Goal: Task Accomplishment & Management: Complete application form

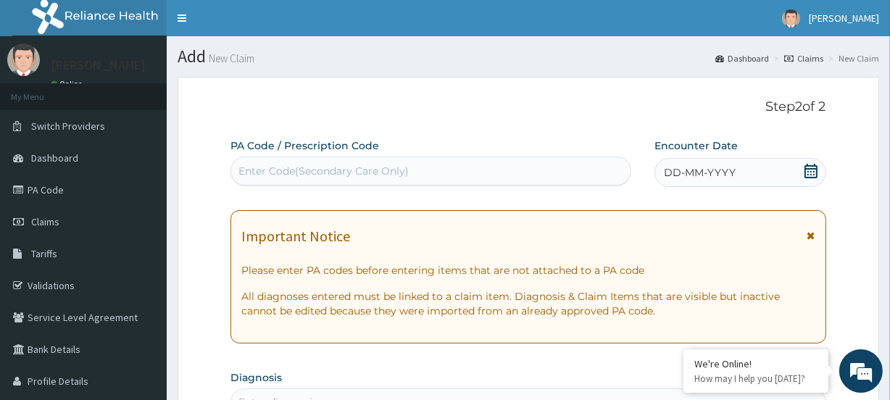
click at [288, 178] on div "Enter Code(Secondary Care Only)" at bounding box center [323, 171] width 170 height 14
paste input "PA/4F3E17"
type input "PA/4F3E17"
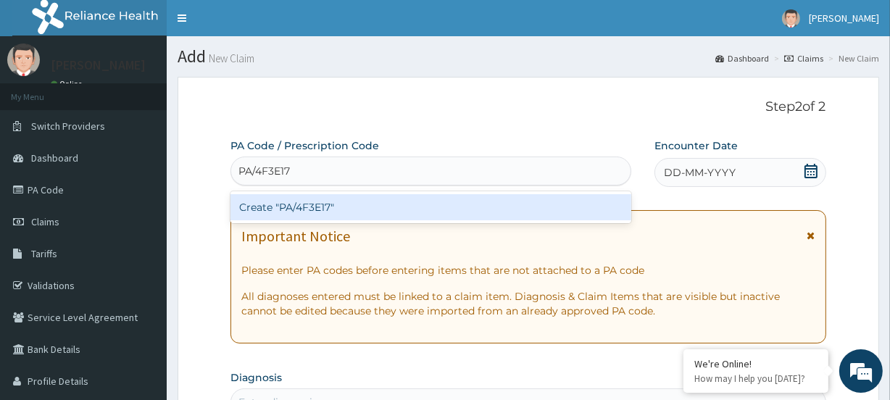
click at [273, 207] on div "Create "PA/4F3E17"" at bounding box center [430, 207] width 400 height 26
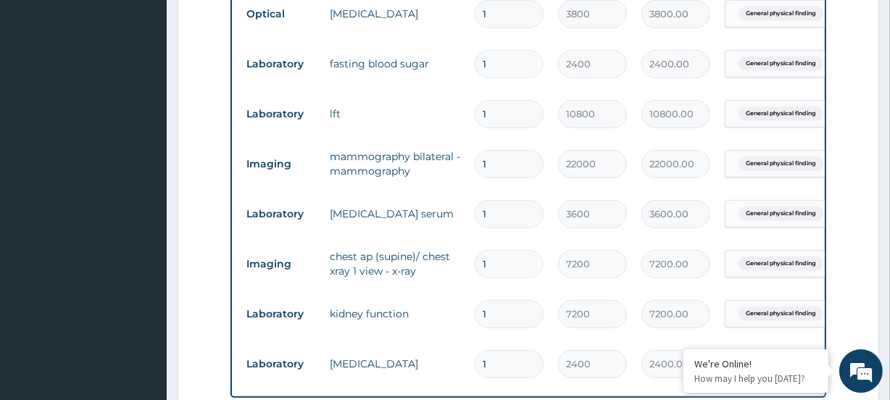
scroll to position [673, 0]
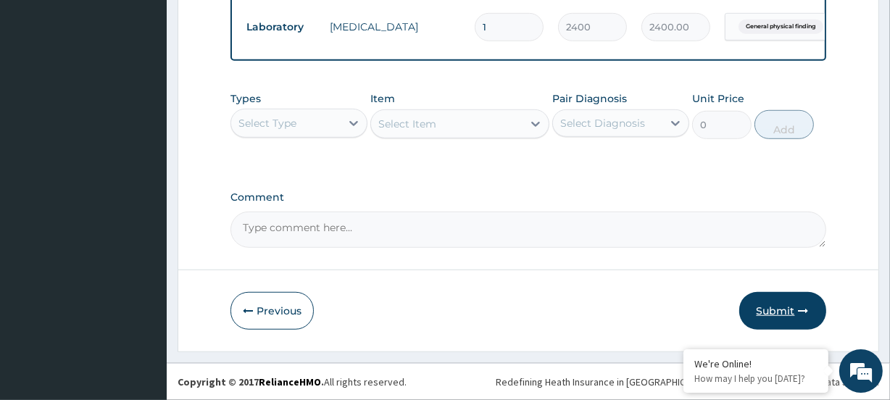
click at [789, 311] on button "Submit" at bounding box center [782, 311] width 87 height 38
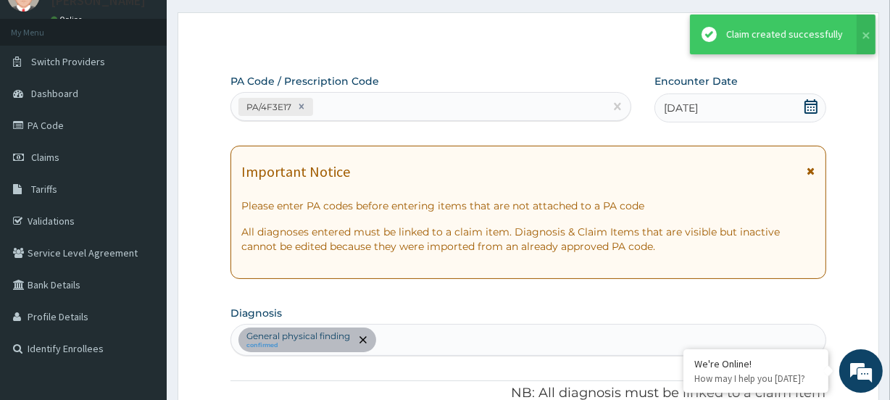
scroll to position [987, 0]
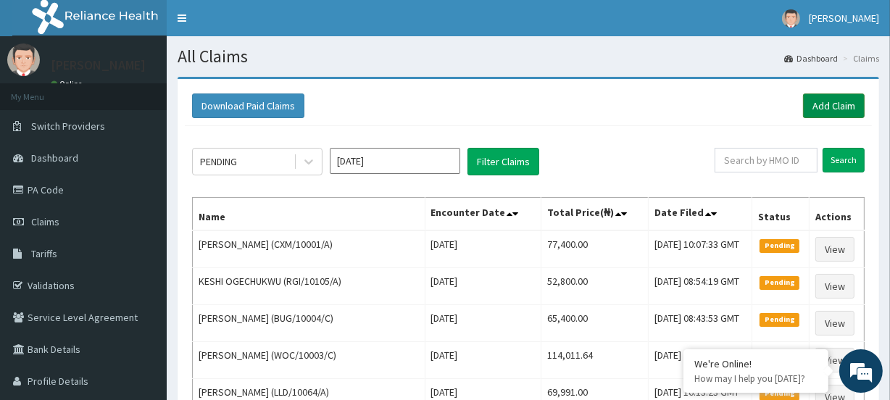
click at [822, 109] on link "Add Claim" at bounding box center [834, 105] width 62 height 25
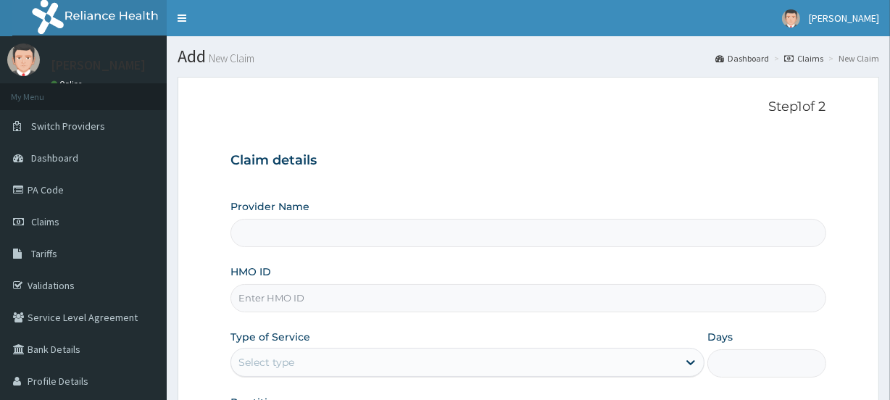
click at [286, 296] on input "HMO ID" at bounding box center [527, 298] width 595 height 28
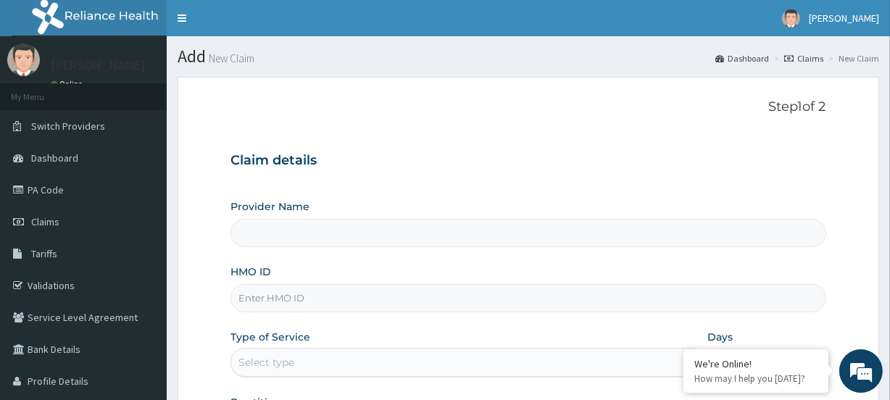
paste input "NAG/10090/A"
type input "NAG/10090/A"
type input "Evercare Hospital"
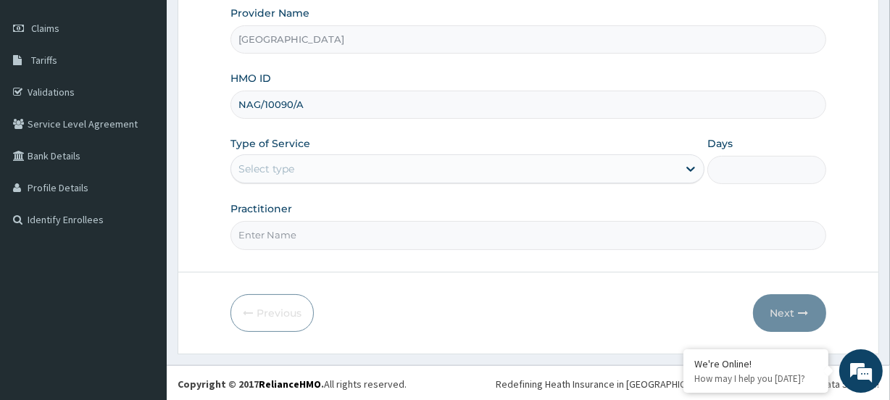
scroll to position [194, 0]
type input "NAG/10090/A"
click at [270, 164] on div "Select type" at bounding box center [266, 168] width 56 height 14
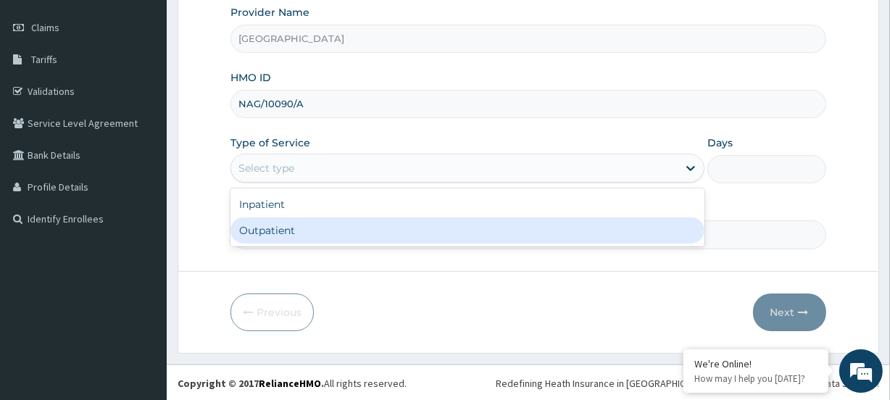
click at [266, 230] on div "Outpatient" at bounding box center [467, 230] width 474 height 26
type input "1"
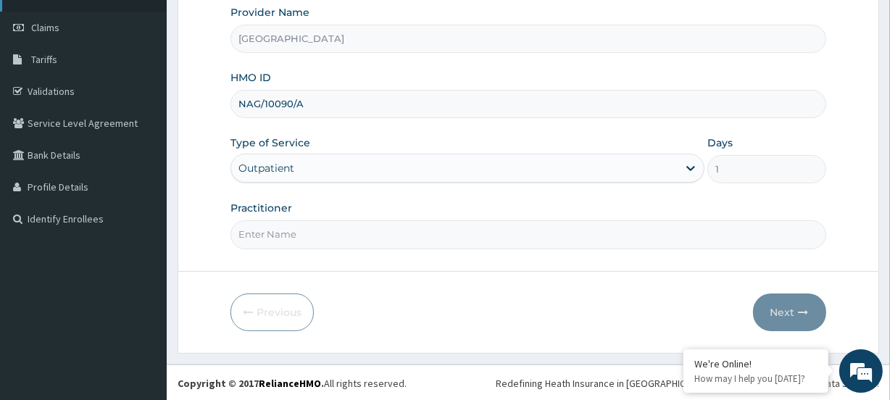
scroll to position [0, 0]
click at [281, 233] on input "Practitioner" at bounding box center [527, 234] width 595 height 28
paste input "Oludotun Gbalajob"
type input "Oludotun Gbalajobi"
click at [796, 315] on button "Next" at bounding box center [789, 312] width 73 height 38
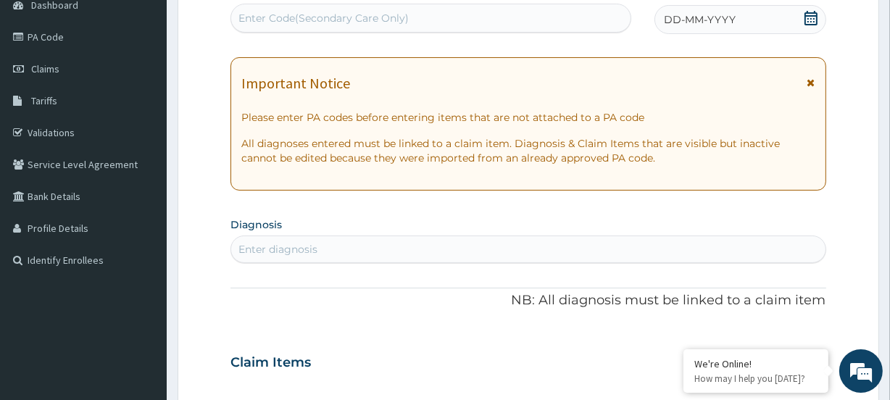
scroll to position [62, 0]
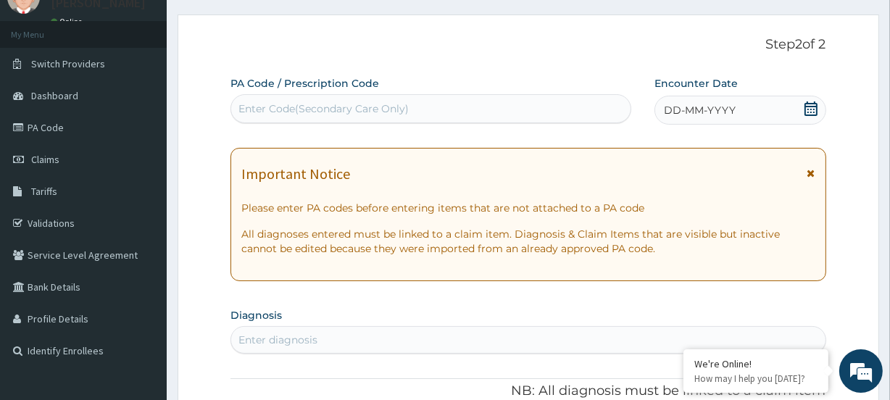
click at [281, 112] on div "Enter Code(Secondary Care Only)" at bounding box center [323, 108] width 170 height 14
paste input "PA/C3B93E"
type input "PA/C3B93E"
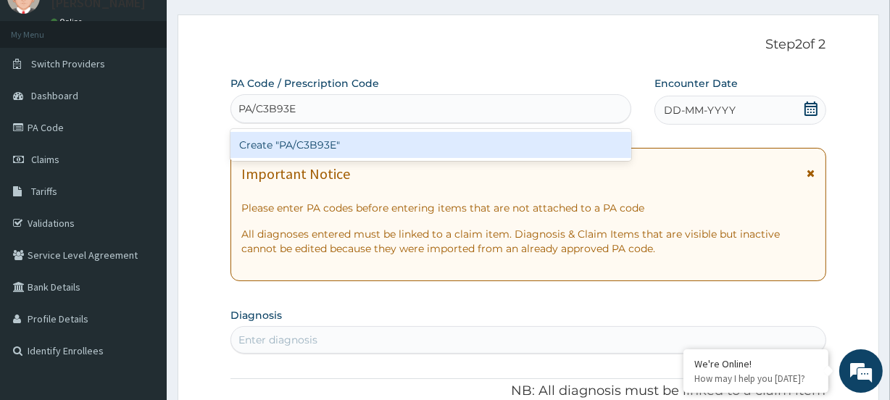
click at [264, 141] on div "Create "PA/C3B93E"" at bounding box center [430, 145] width 400 height 26
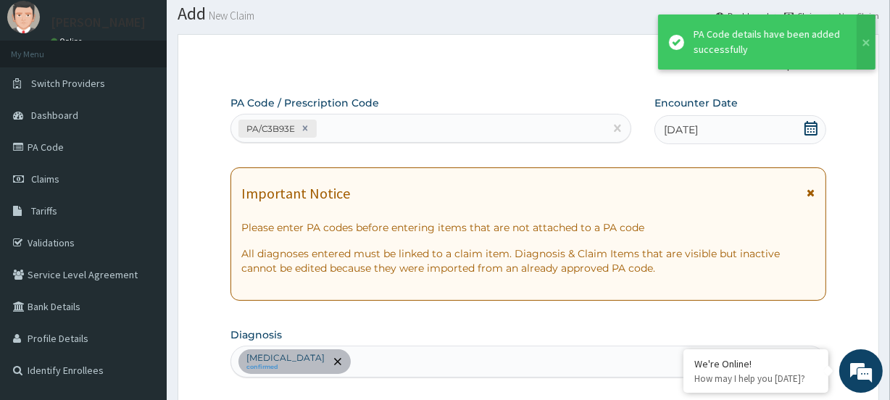
scroll to position [42, 0]
click at [350, 122] on div "PA/C3B93E" at bounding box center [417, 129] width 372 height 24
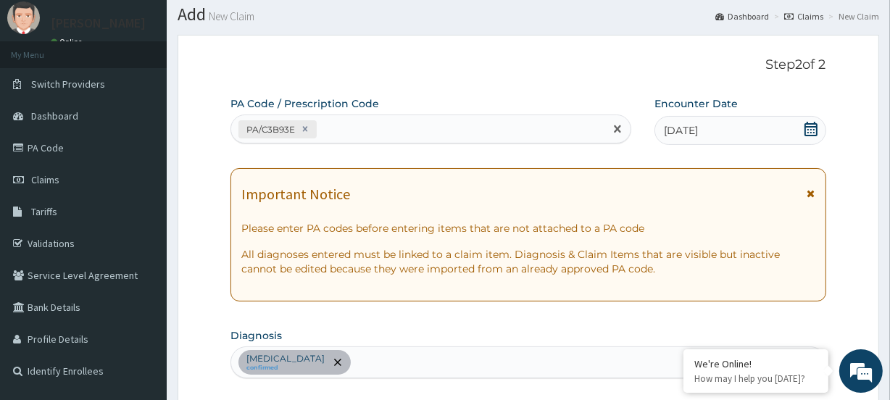
paste input "PA/45A90B"
type input "PA/45A90B"
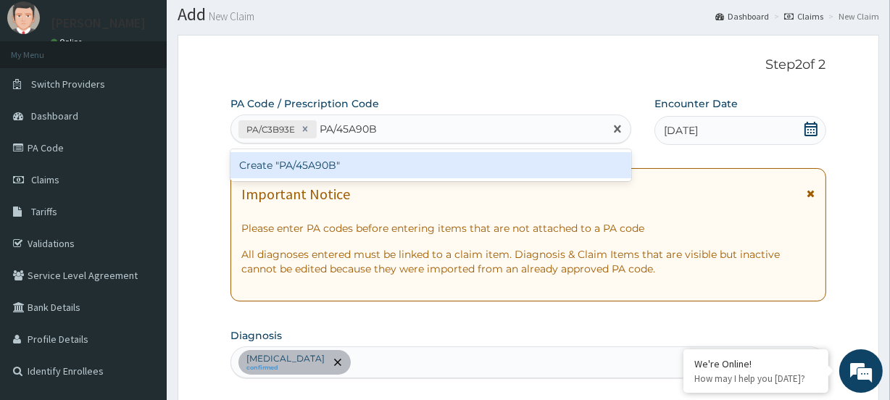
click at [328, 167] on div "Create "PA/45A90B"" at bounding box center [430, 165] width 400 height 26
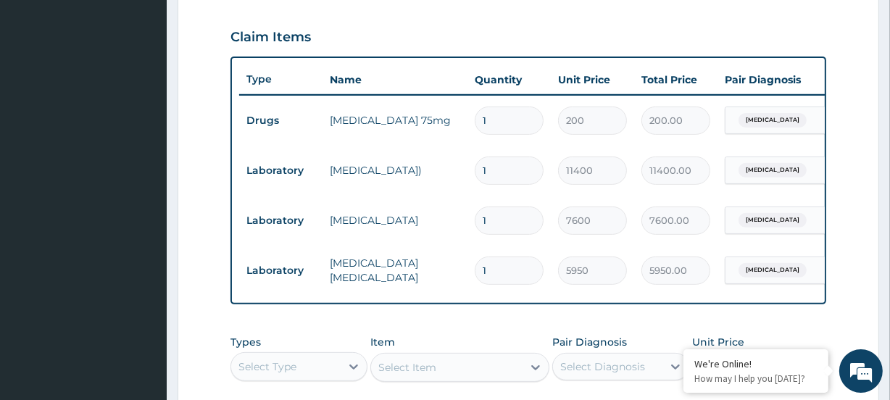
scroll to position [685, 0]
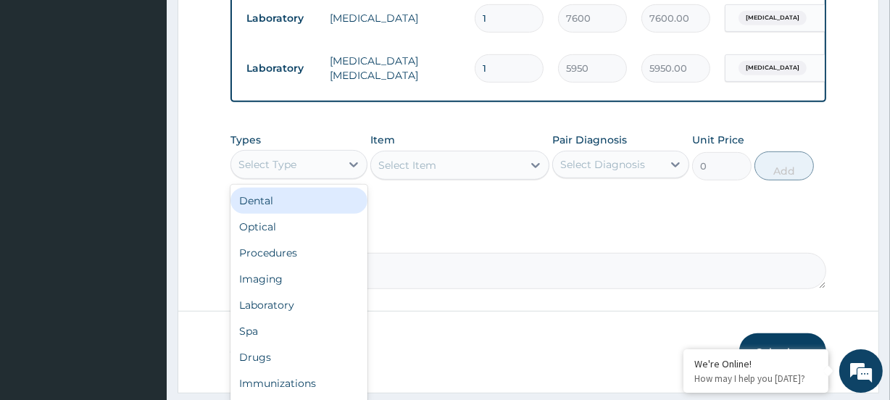
click at [293, 172] on div "Select Type" at bounding box center [267, 164] width 58 height 14
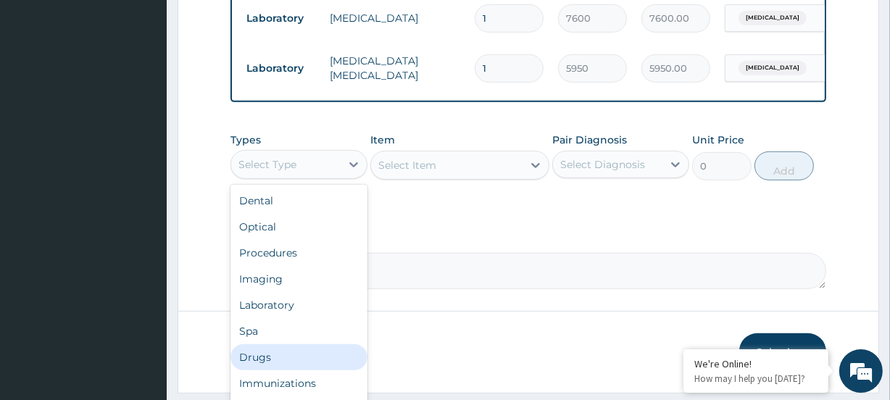
click at [269, 362] on div "Drugs" at bounding box center [298, 357] width 137 height 26
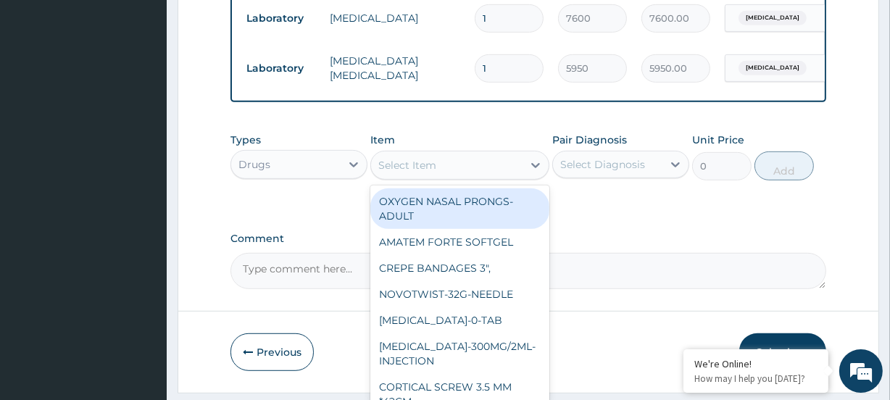
click at [433, 172] on div "Select Item" at bounding box center [407, 165] width 58 height 14
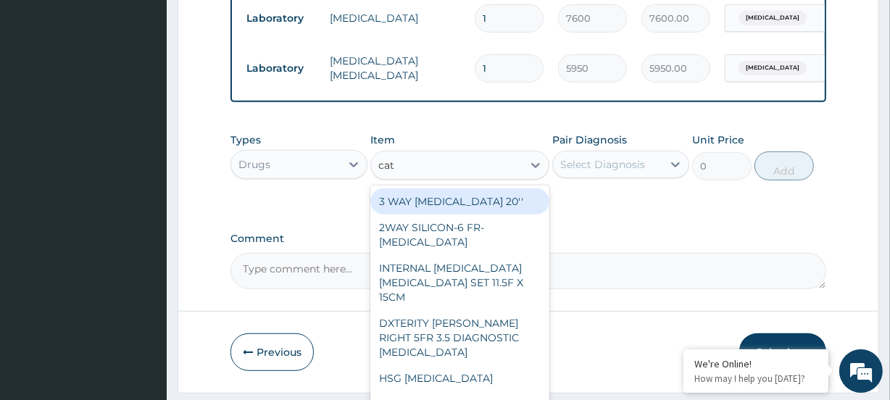
type input "cata"
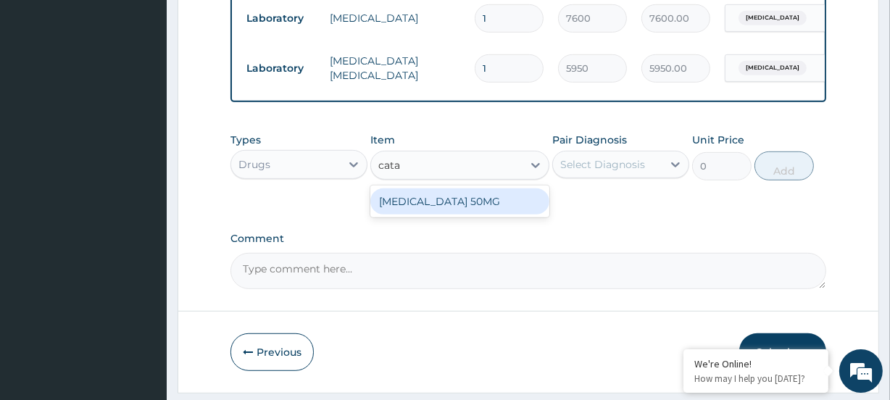
drag, startPoint x: 438, startPoint y: 217, endPoint x: 530, endPoint y: 190, distance: 96.1
click at [441, 214] on div "CATAFLAM 50MG" at bounding box center [459, 201] width 178 height 26
type input "124.52"
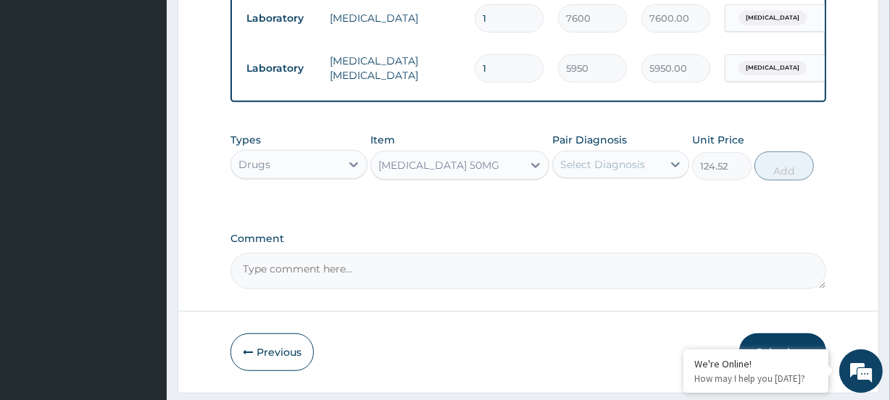
drag, startPoint x: 580, startPoint y: 180, endPoint x: 596, endPoint y: 191, distance: 18.9
click at [581, 172] on div "Select Diagnosis" at bounding box center [602, 164] width 85 height 14
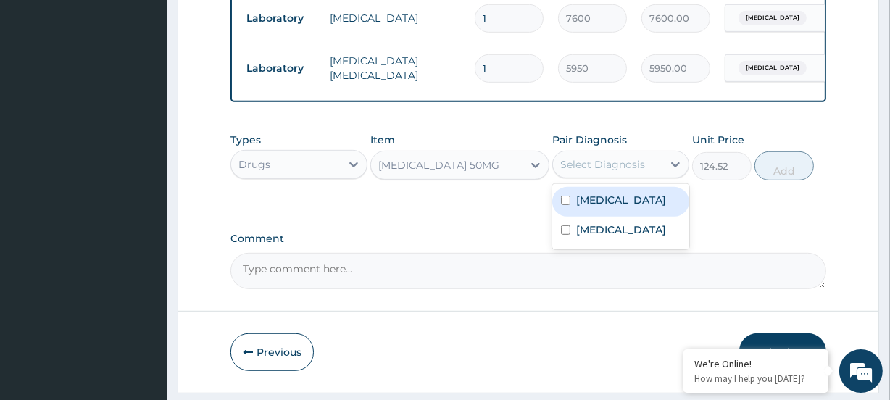
drag, startPoint x: 614, startPoint y: 217, endPoint x: 622, endPoint y: 235, distance: 20.7
click at [614, 207] on label "Upper respiratory infection" at bounding box center [621, 200] width 90 height 14
checkbox input "true"
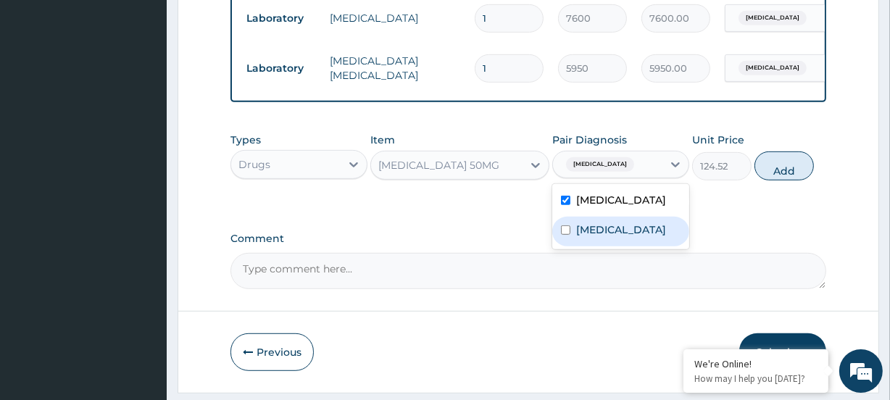
click at [622, 246] on div "Malaria" at bounding box center [620, 232] width 137 height 30
checkbox input "true"
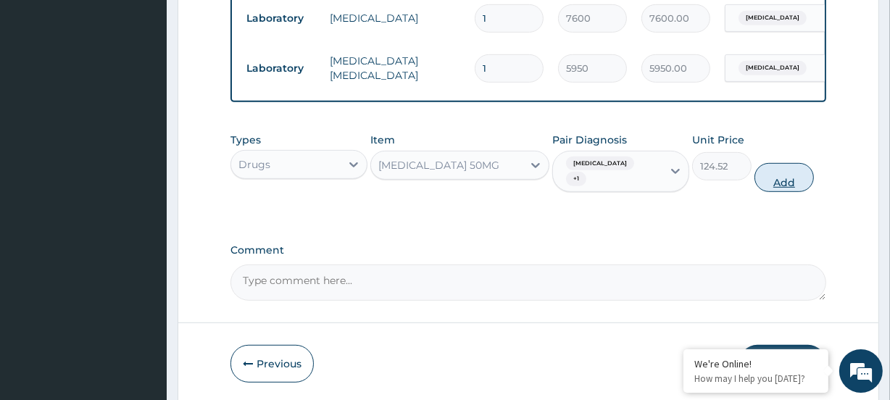
click at [764, 184] on button "Add" at bounding box center [783, 177] width 59 height 29
type input "0"
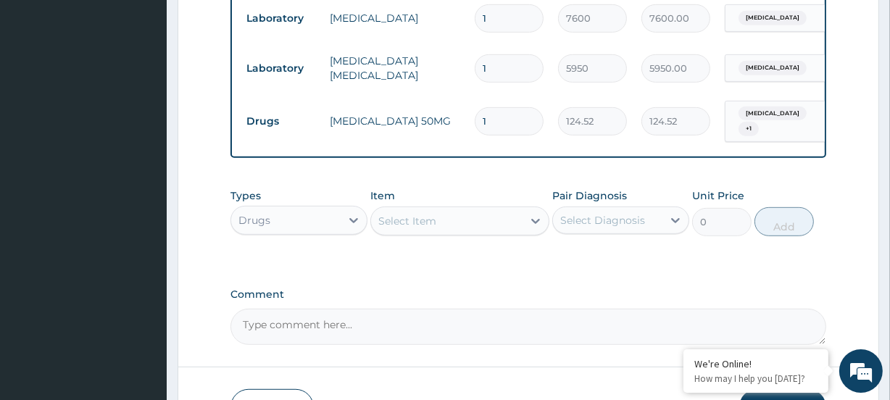
type input "14"
type input "1743.28"
type input "14"
click at [398, 228] on div "Select Item" at bounding box center [407, 221] width 58 height 14
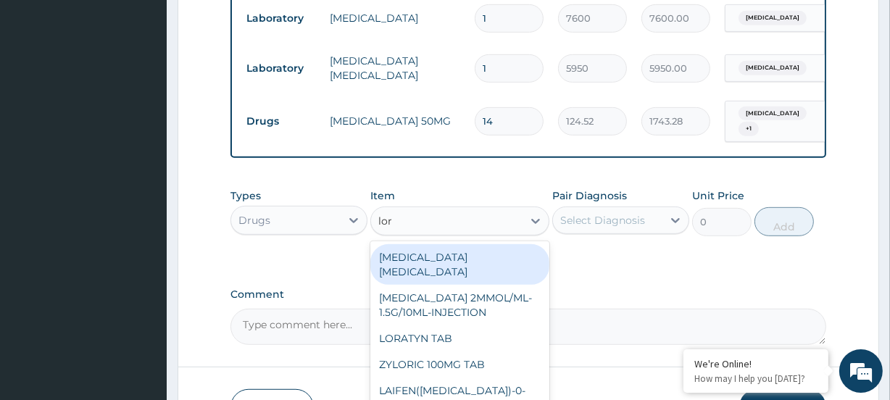
type input "lora"
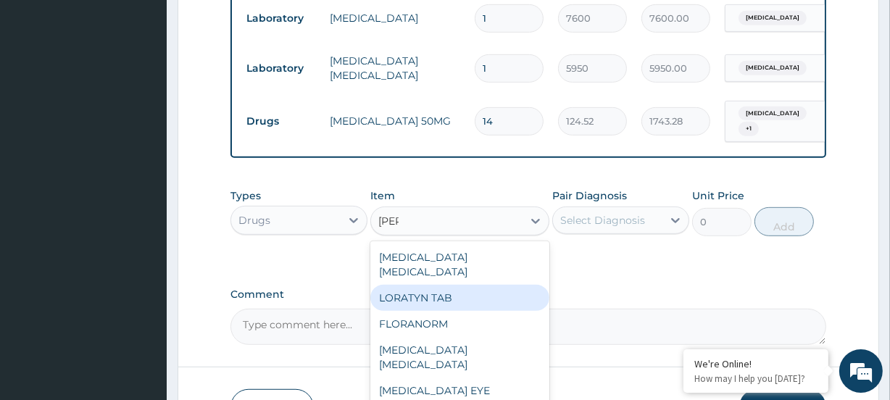
click at [485, 311] on div "LORATYN TAB" at bounding box center [459, 298] width 178 height 26
type input "135"
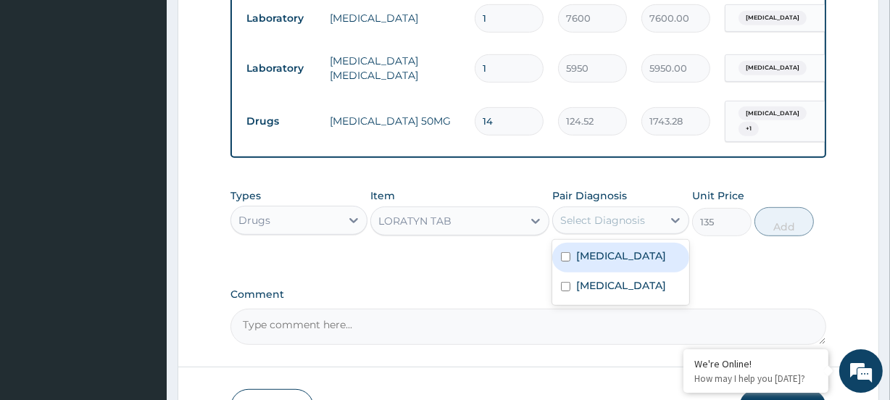
click at [572, 228] on div "Select Diagnosis" at bounding box center [602, 220] width 85 height 14
click at [604, 259] on label "Upper respiratory infection" at bounding box center [621, 256] width 90 height 14
checkbox input "true"
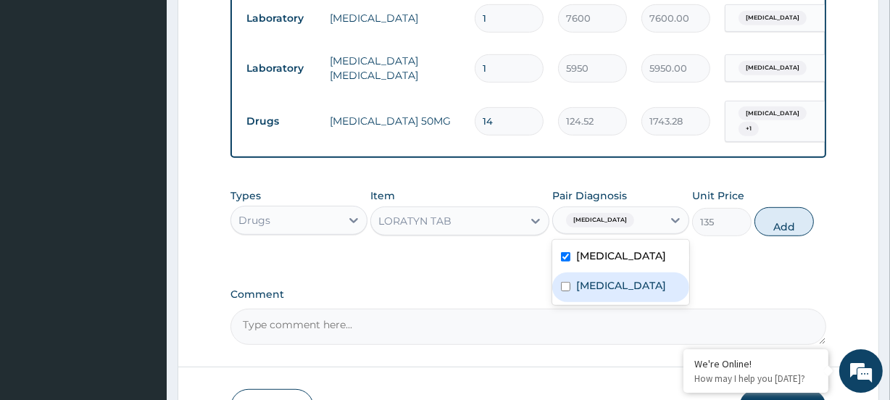
click at [604, 302] on div "Malaria" at bounding box center [620, 287] width 137 height 30
checkbox input "true"
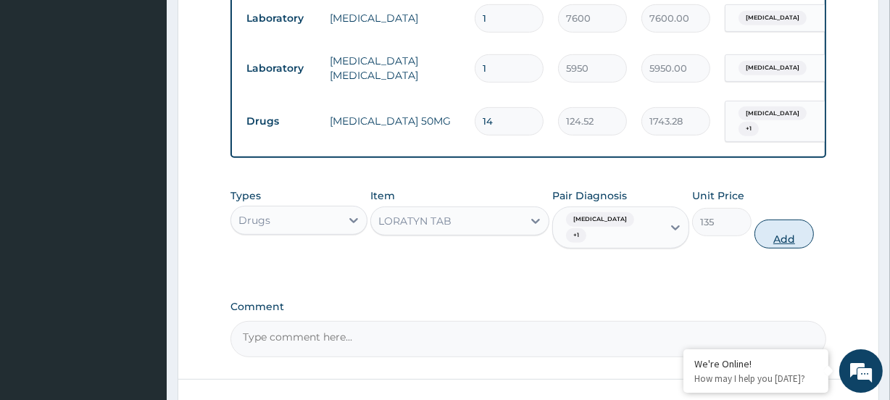
click at [775, 244] on button "Add" at bounding box center [783, 234] width 59 height 29
type input "0"
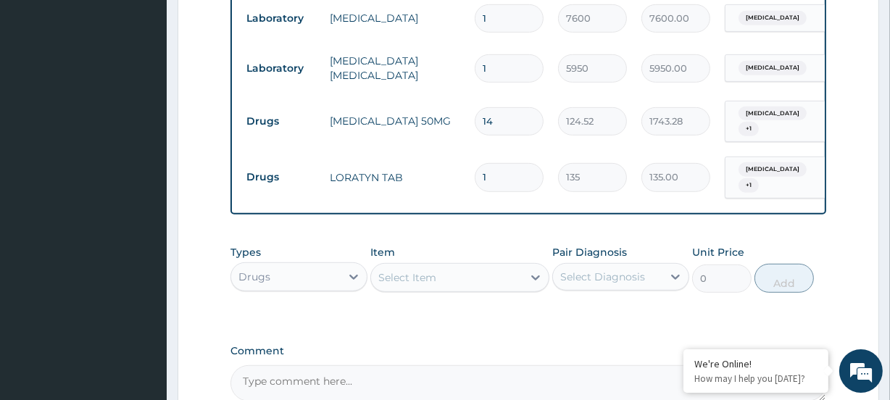
drag, startPoint x: 467, startPoint y: 184, endPoint x: 458, endPoint y: 190, distance: 10.5
click at [459, 188] on tr "Drugs LORATYN TAB 1 135 135.00 Upper respiratory infection + 1 Delete" at bounding box center [594, 177] width 710 height 57
type input "5"
type input "675.00"
type input "5"
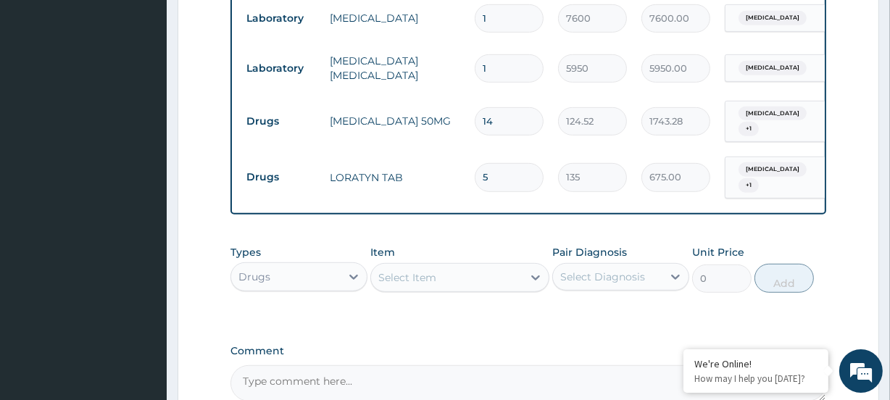
click at [507, 114] on input "14" at bounding box center [509, 121] width 69 height 28
type input "1"
type input "124.52"
type input "15"
type input "1867.80"
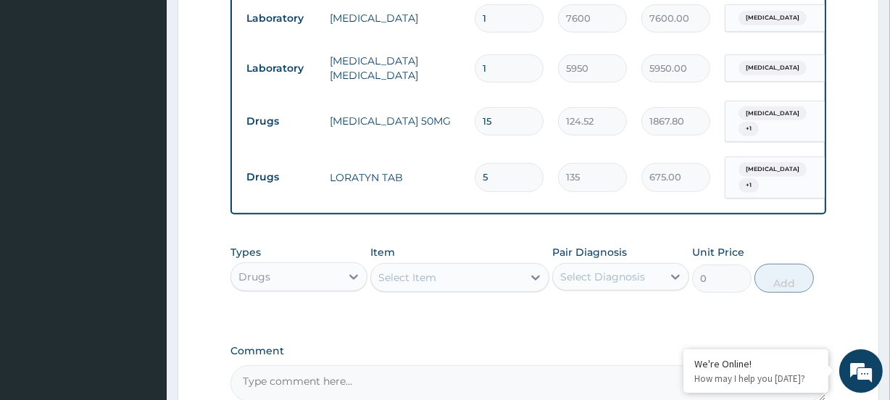
type input "15"
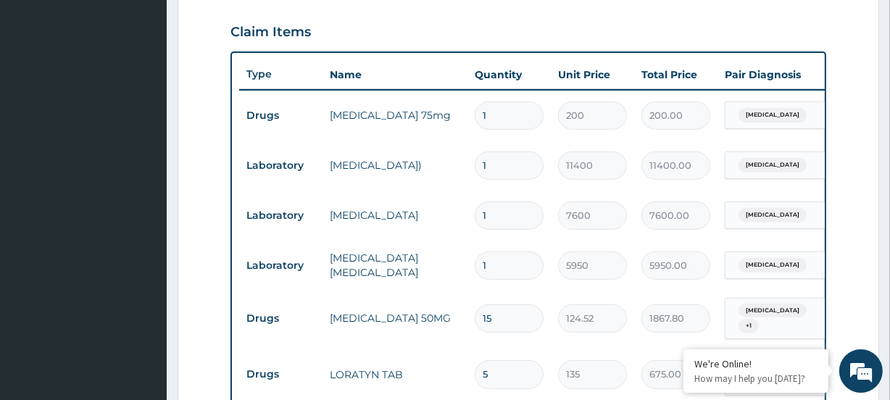
scroll to position [487, 0]
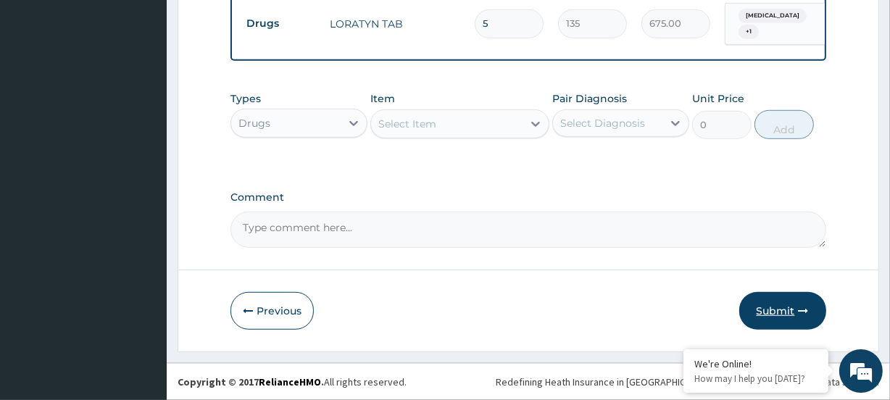
click at [766, 321] on button "Submit" at bounding box center [782, 311] width 87 height 38
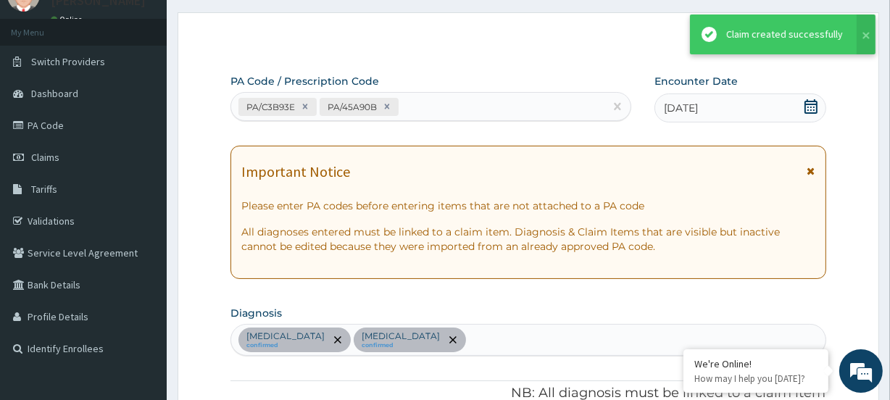
scroll to position [848, 0]
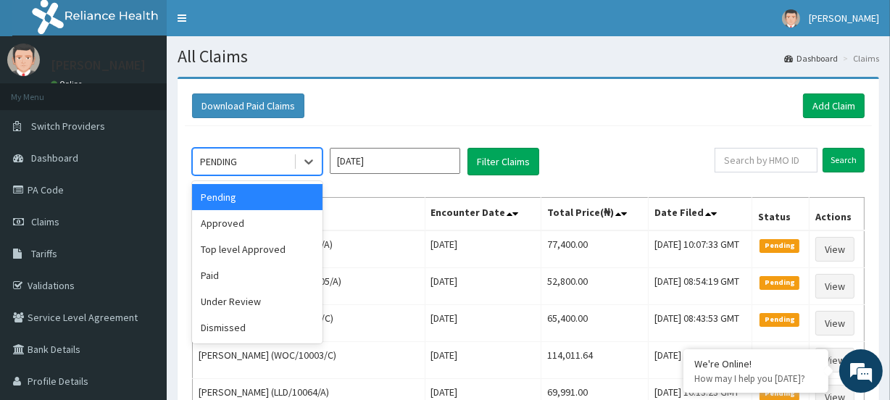
click at [233, 158] on div "PENDING" at bounding box center [218, 161] width 37 height 14
click at [235, 226] on div "Approved" at bounding box center [257, 223] width 130 height 26
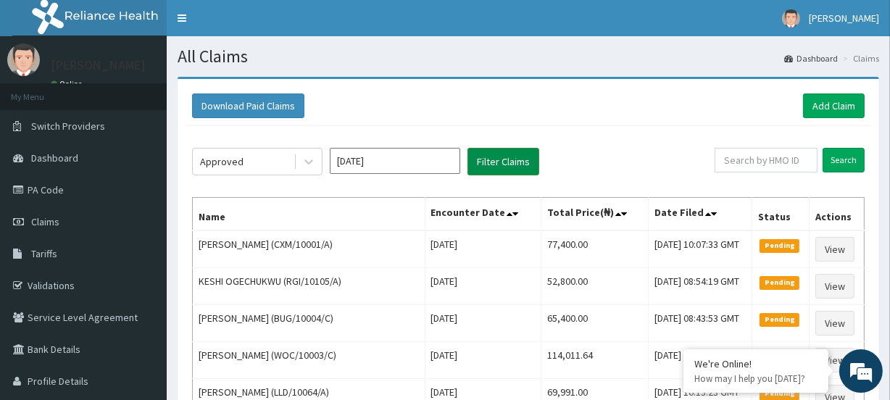
click at [487, 161] on button "Filter Claims" at bounding box center [503, 162] width 72 height 28
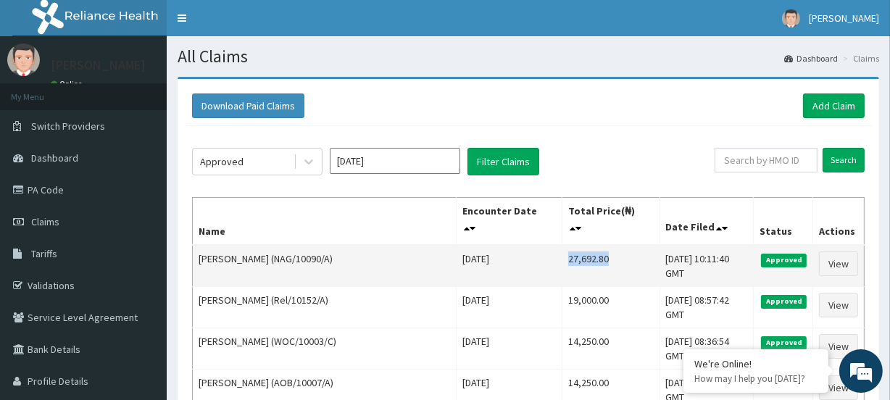
drag, startPoint x: 507, startPoint y: 244, endPoint x: 565, endPoint y: 239, distance: 58.2
click at [565, 245] on td "27,692.80" at bounding box center [611, 266] width 98 height 42
copy td "27,692.80"
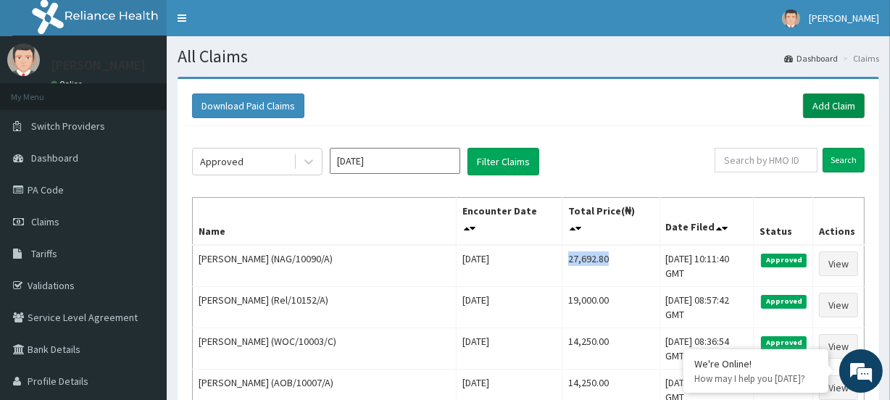
click at [820, 98] on link "Add Claim" at bounding box center [834, 105] width 62 height 25
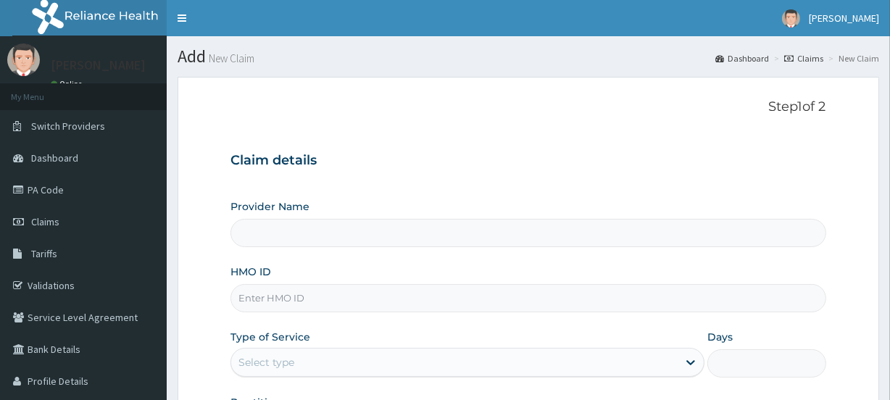
click at [259, 293] on input "HMO ID" at bounding box center [527, 298] width 595 height 28
paste input "NAG/10090/A"
type input "NAG/10090/A"
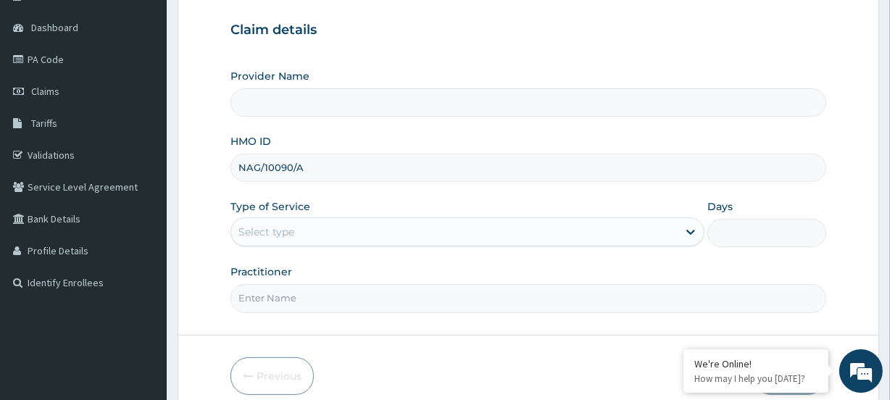
scroll to position [131, 0]
type input "[GEOGRAPHIC_DATA]"
type input "NAG/10090/A"
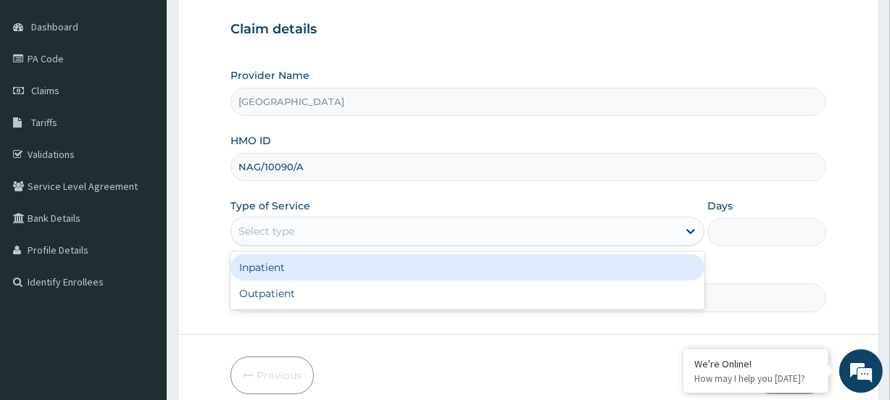
click at [275, 220] on div "Select type" at bounding box center [454, 231] width 446 height 23
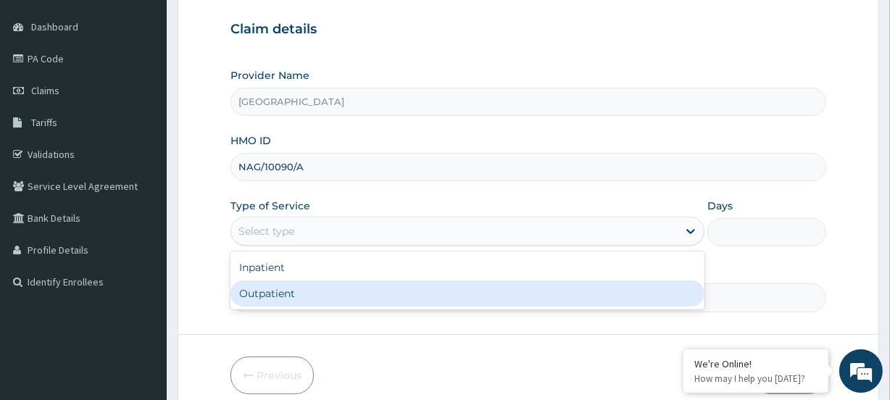
click at [281, 285] on div "Outpatient" at bounding box center [467, 293] width 474 height 26
type input "1"
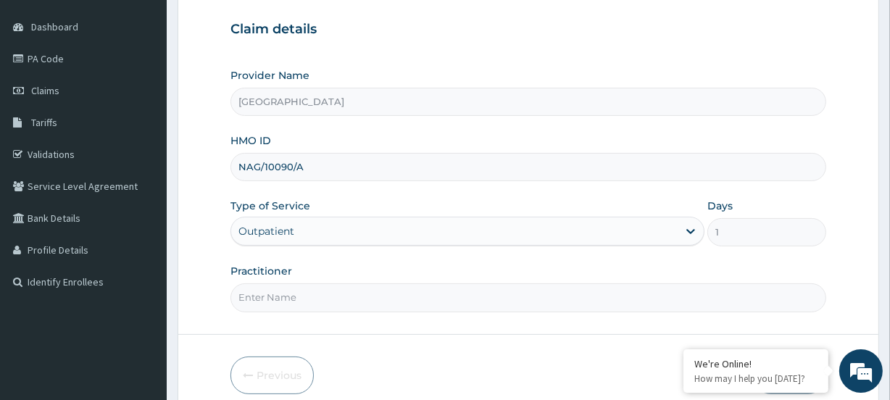
drag, startPoint x: 254, startPoint y: 299, endPoint x: 246, endPoint y: 302, distance: 7.8
click at [253, 299] on input "Practitioner" at bounding box center [527, 297] width 595 height 28
paste input "Omowumi Abimbola Aladesuru"
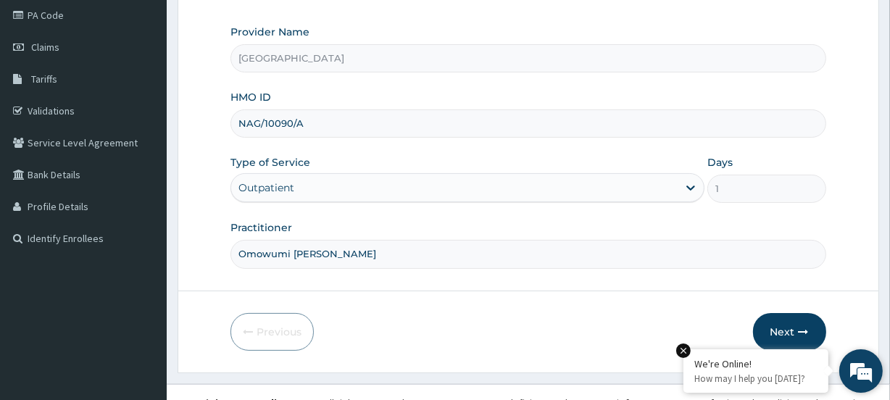
scroll to position [194, 0]
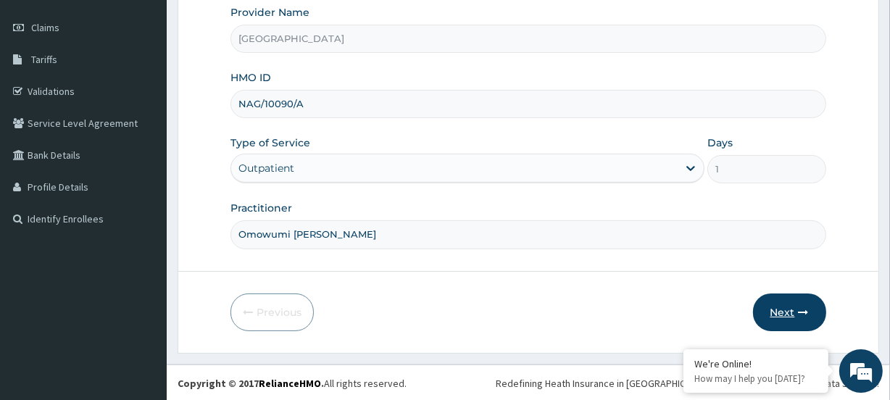
type input "Omowumi Abimbola Aladesuru"
click at [783, 325] on button "Next" at bounding box center [789, 312] width 73 height 38
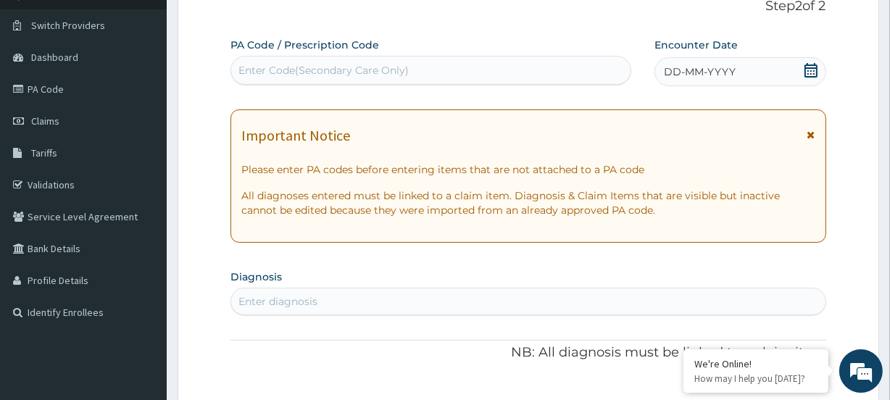
scroll to position [62, 0]
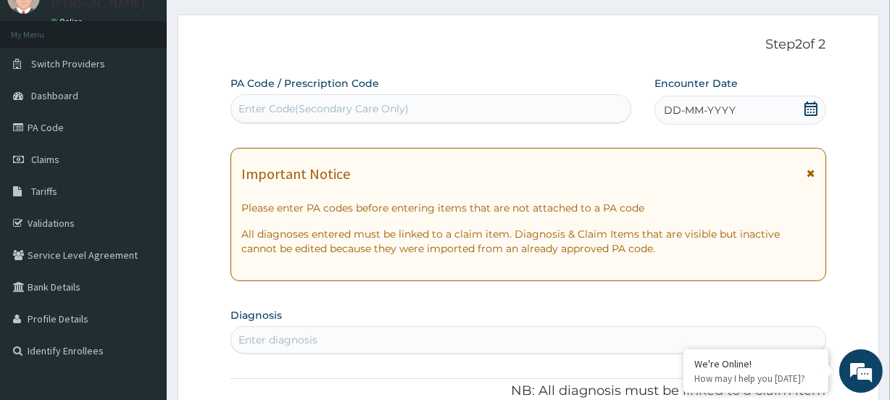
click at [254, 104] on div "Enter Code(Secondary Care Only)" at bounding box center [323, 108] width 170 height 14
paste input "PA/11DB38"
type input "PA/11DB38"
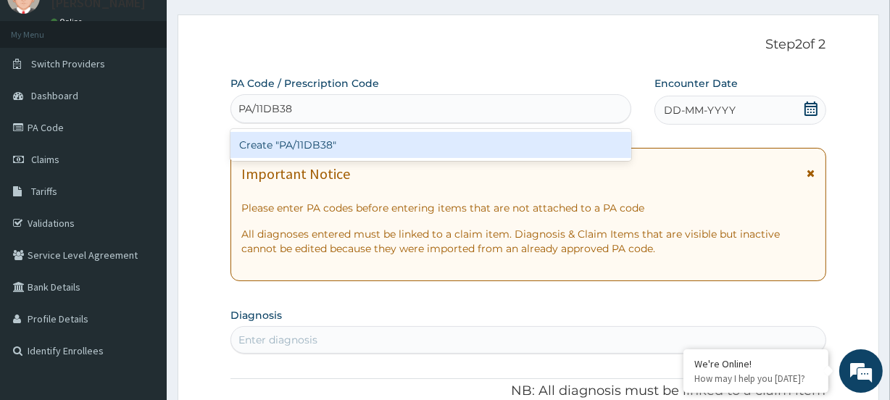
click at [274, 138] on div "Create "PA/11DB38"" at bounding box center [430, 145] width 400 height 26
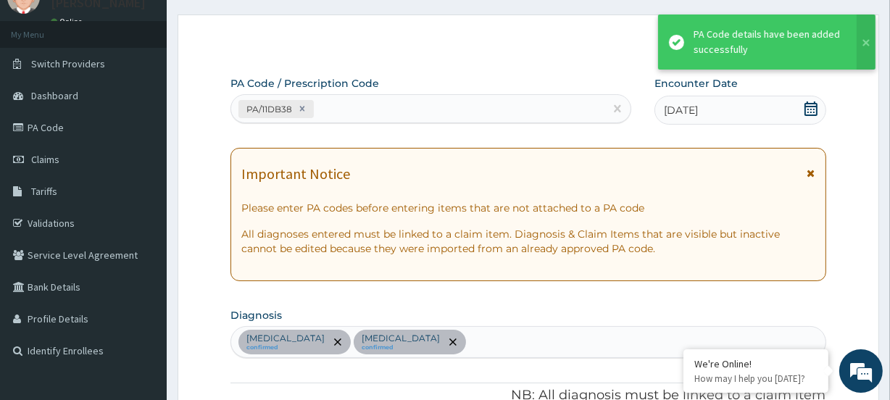
scroll to position [508, 0]
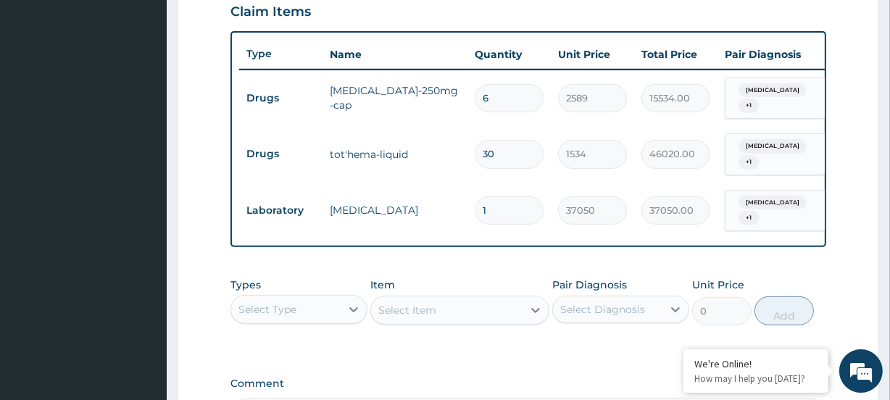
click at [274, 304] on div "Select Type" at bounding box center [267, 309] width 58 height 14
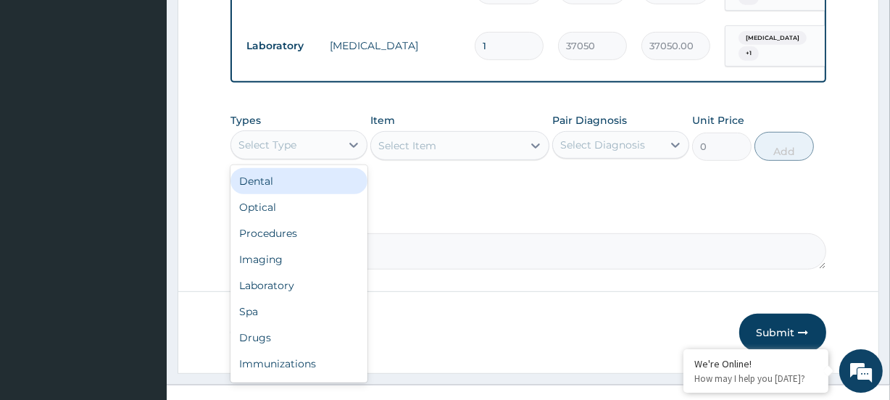
scroll to position [691, 0]
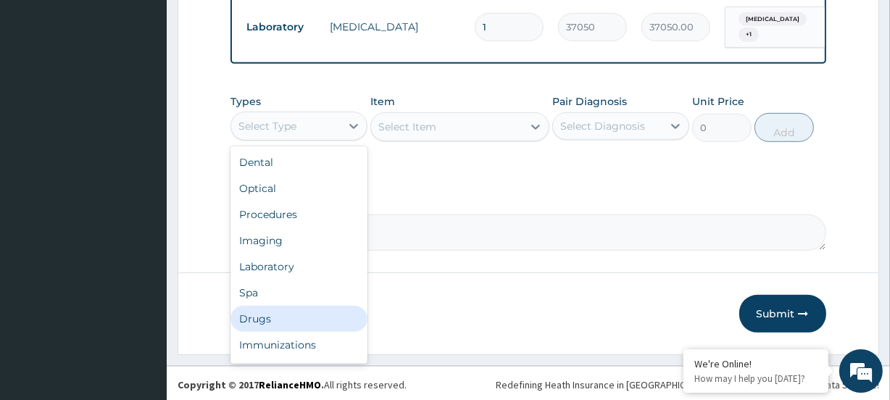
click at [269, 315] on div "Drugs" at bounding box center [298, 319] width 137 height 26
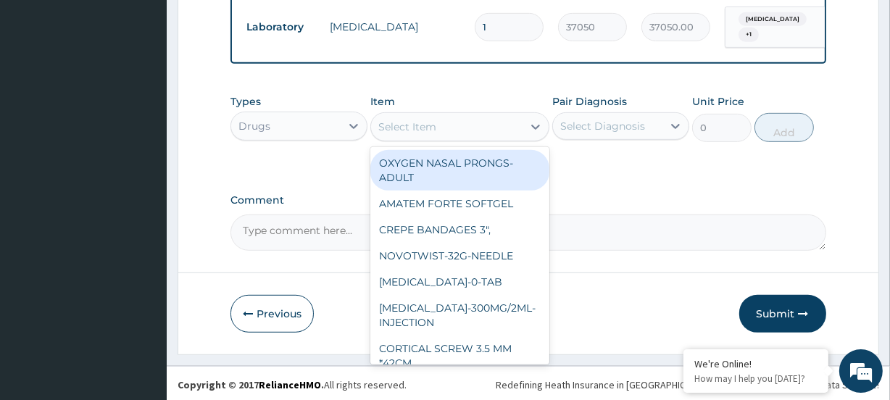
click at [428, 129] on div "Select Item" at bounding box center [407, 127] width 58 height 14
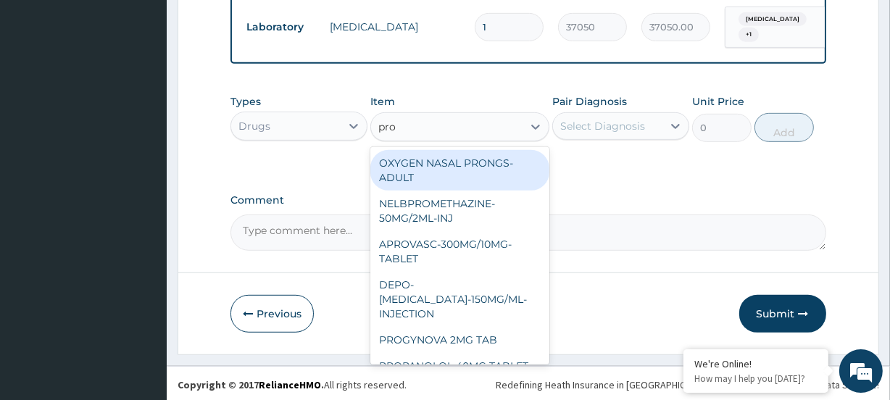
type input "prob"
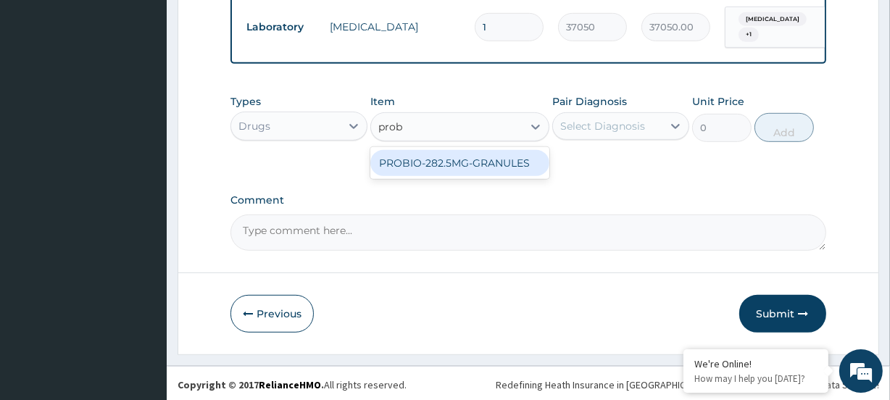
click at [414, 164] on div "PROBIO-282.5MG-GRANULES" at bounding box center [459, 163] width 178 height 26
type input "900"
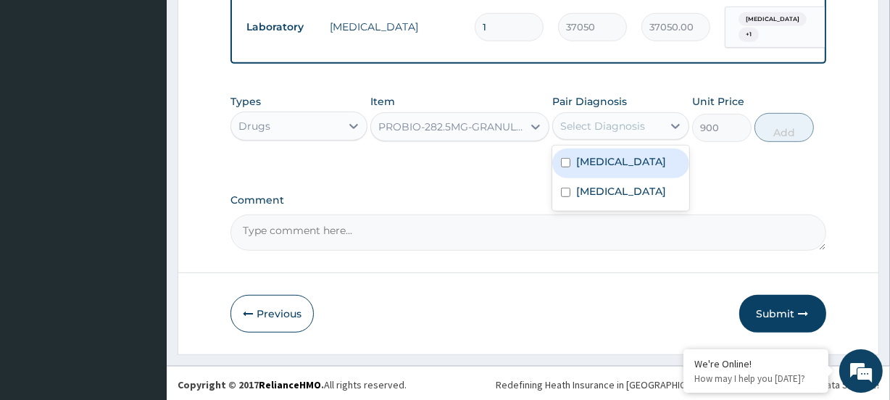
click at [615, 121] on div "Select Diagnosis" at bounding box center [602, 126] width 85 height 14
click at [606, 164] on label "Upper respiratory infection" at bounding box center [621, 161] width 90 height 14
checkbox input "true"
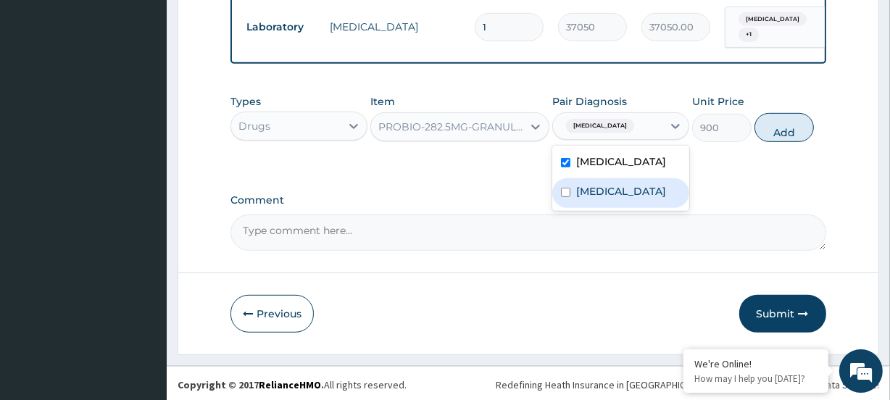
click at [593, 199] on label "Anemia" at bounding box center [621, 191] width 90 height 14
checkbox input "true"
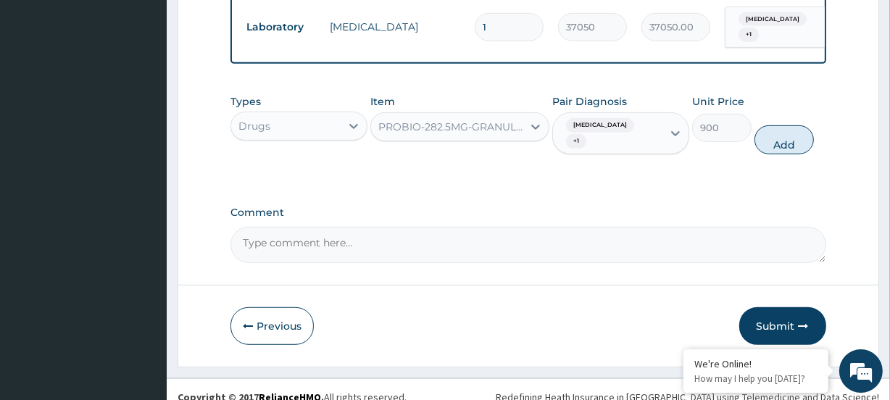
drag, startPoint x: 798, startPoint y: 131, endPoint x: 751, endPoint y: 166, distance: 58.0
click at [796, 131] on button "Add" at bounding box center [783, 139] width 59 height 29
type input "0"
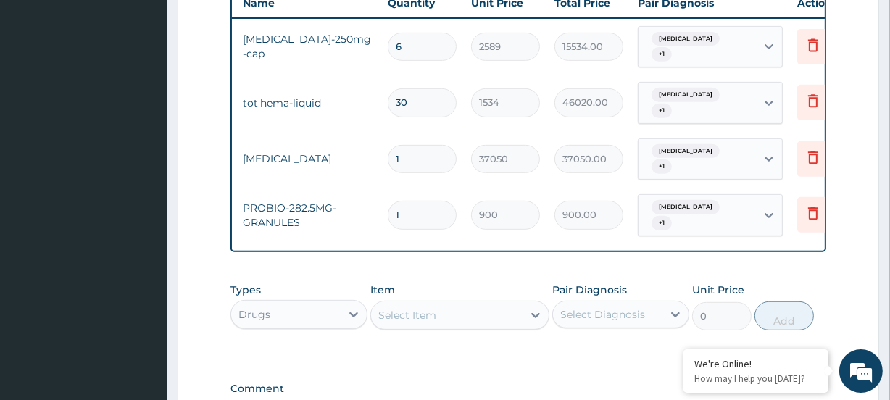
scroll to position [0, 131]
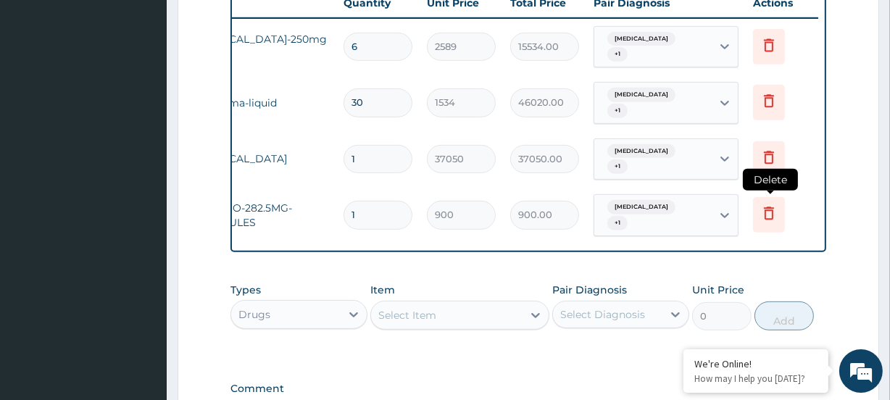
click at [762, 204] on icon at bounding box center [768, 212] width 17 height 17
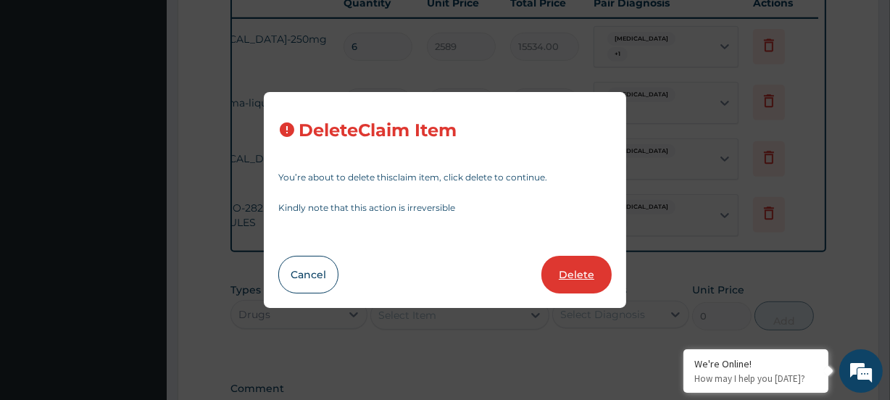
click at [577, 275] on button "Delete" at bounding box center [576, 275] width 70 height 38
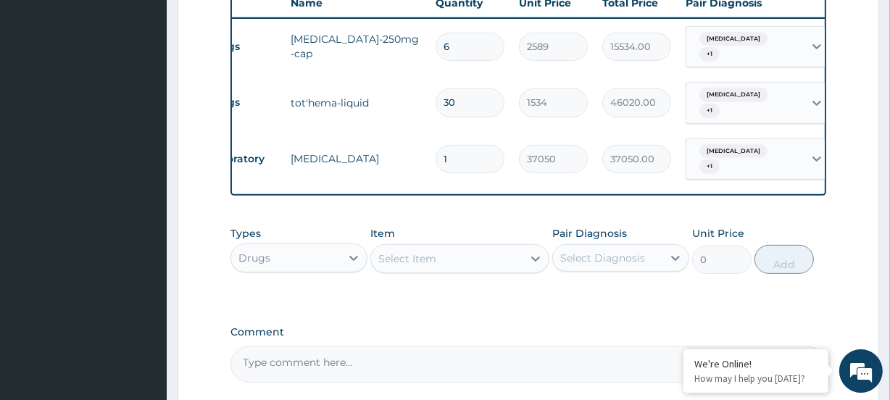
scroll to position [0, 0]
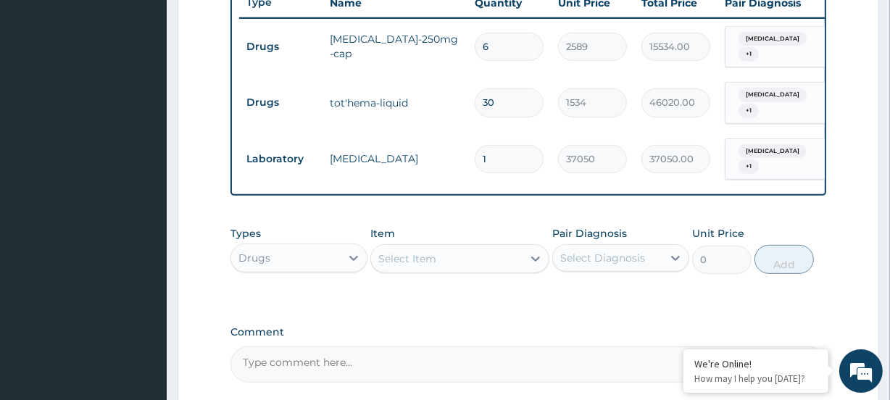
click at [283, 249] on div "Drugs" at bounding box center [285, 257] width 109 height 23
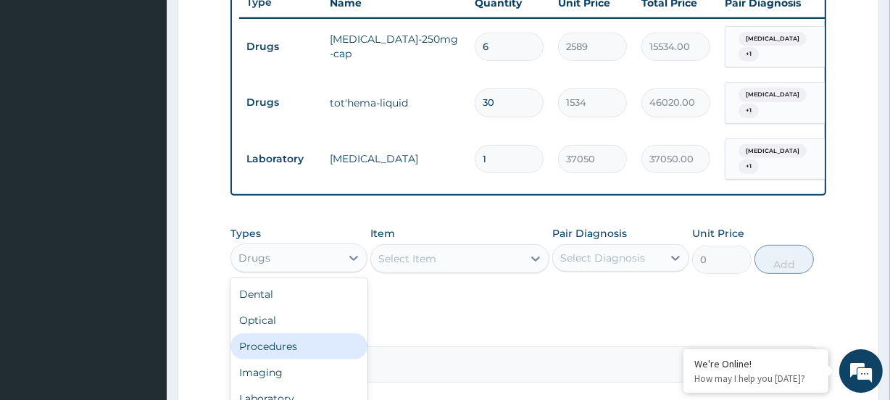
click at [284, 338] on div "Procedures" at bounding box center [298, 346] width 137 height 26
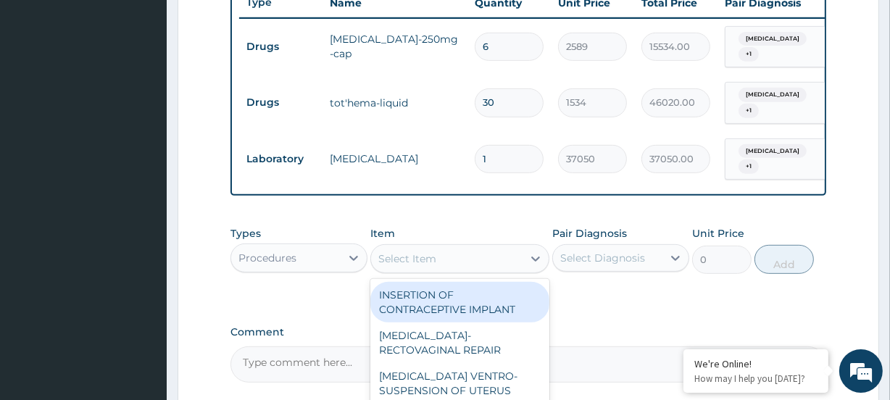
click at [424, 251] on div "Select Item" at bounding box center [407, 258] width 58 height 14
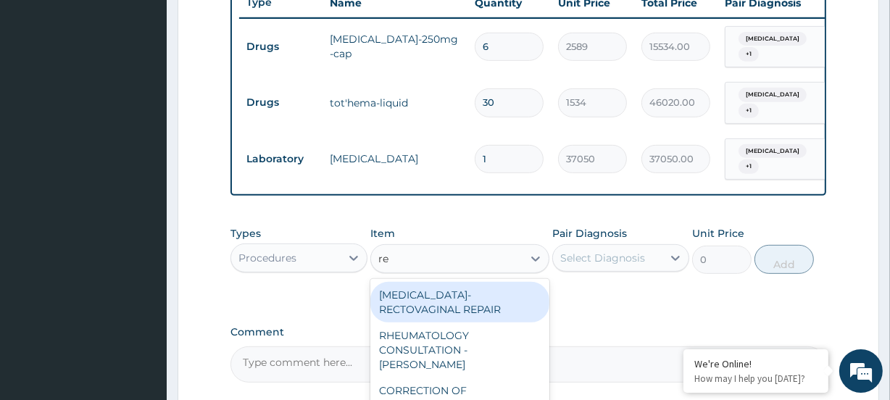
type input "reg"
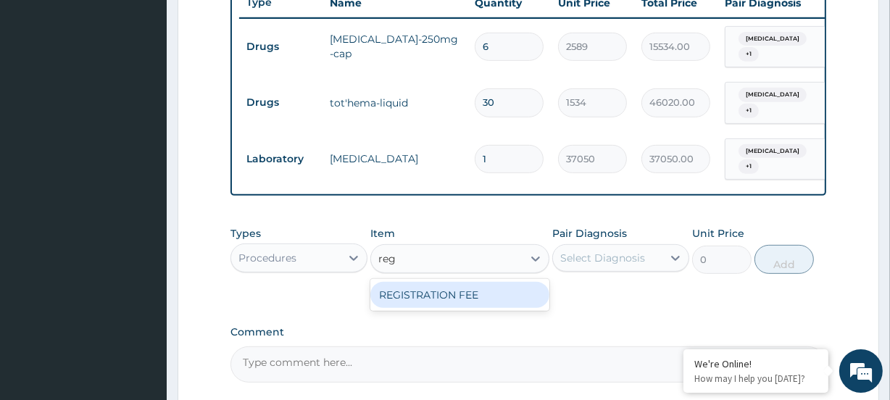
drag, startPoint x: 433, startPoint y: 289, endPoint x: 511, endPoint y: 267, distance: 80.7
click at [435, 289] on div "REGISTRATION FEE" at bounding box center [459, 295] width 178 height 26
type input "4750"
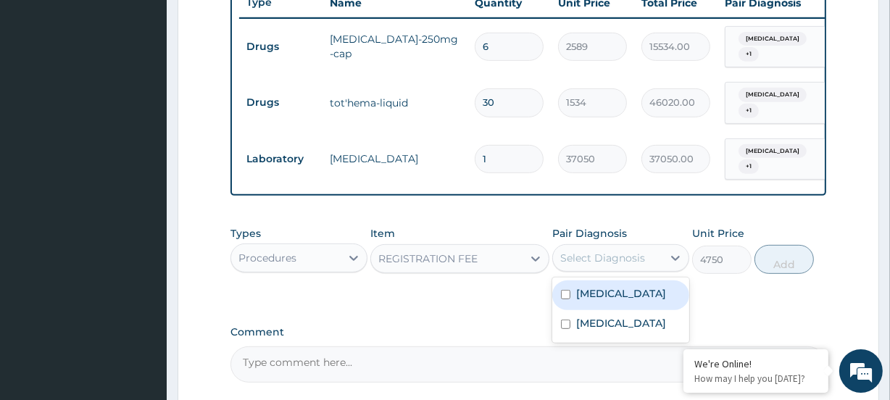
click at [582, 251] on div "Select Diagnosis" at bounding box center [602, 258] width 85 height 14
click at [600, 288] on label "Upper respiratory infection" at bounding box center [621, 293] width 90 height 14
checkbox input "true"
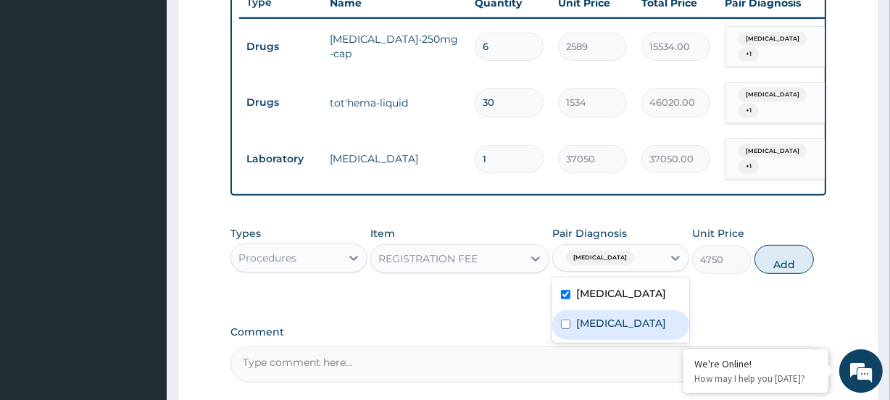
click at [614, 330] on label "Anemia" at bounding box center [621, 323] width 90 height 14
checkbox input "true"
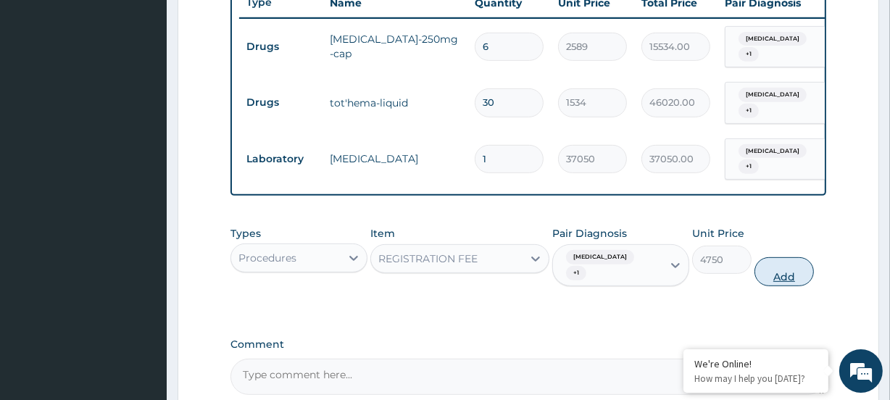
click at [773, 266] on button "Add" at bounding box center [783, 271] width 59 height 29
type input "0"
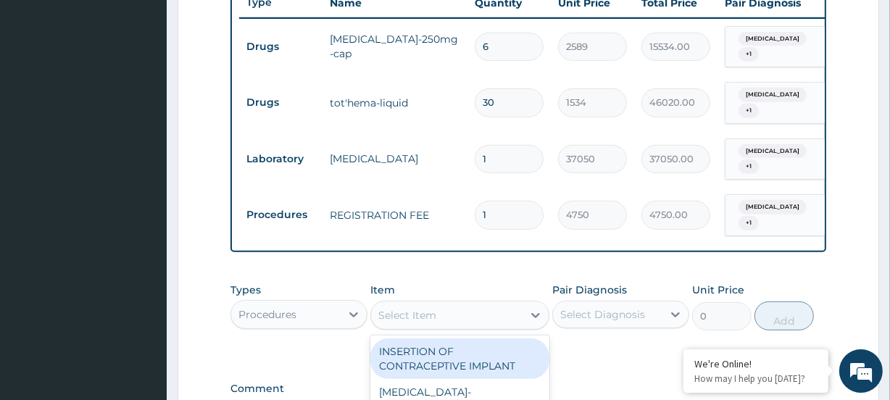
click at [443, 310] on div "Select Item" at bounding box center [446, 315] width 151 height 23
type input "fami"
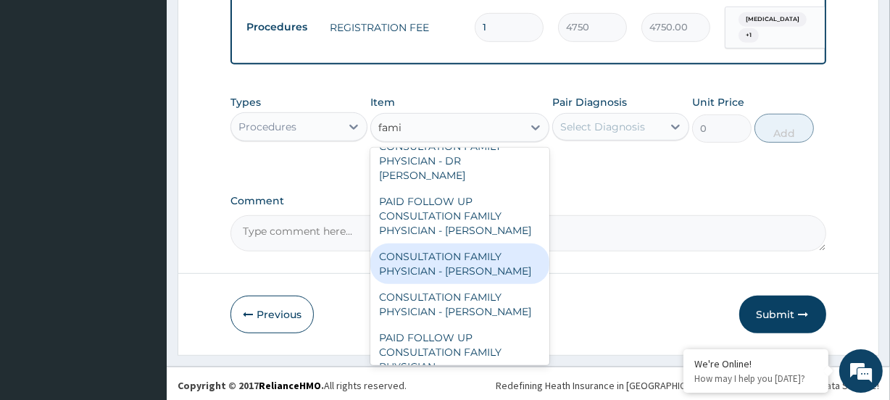
scroll to position [116, 0]
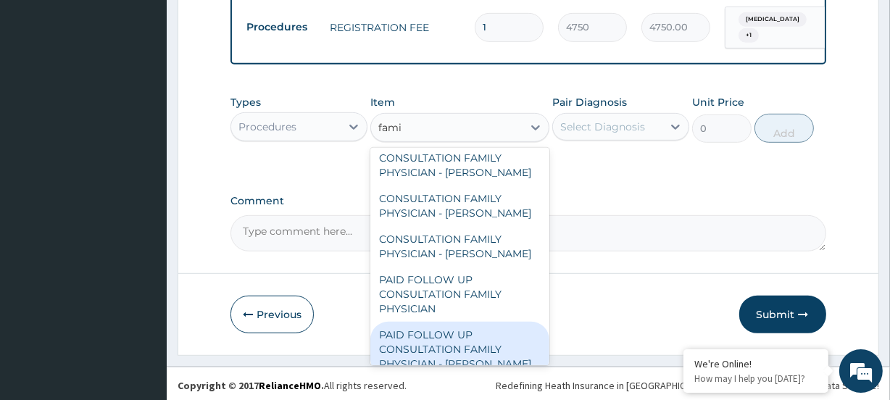
click at [442, 331] on div "PAID FOLLOW UP CONSULTATION FAMILY PHYSICIAN - DR ODIA" at bounding box center [459, 349] width 178 height 55
type input "14250"
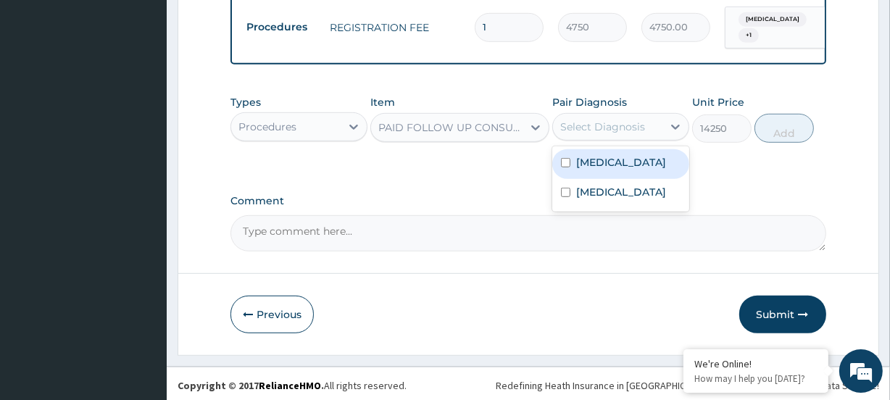
click at [594, 120] on div "Select Diagnosis" at bounding box center [602, 127] width 85 height 14
click at [591, 165] on label "Upper respiratory infection" at bounding box center [621, 162] width 90 height 14
checkbox input "true"
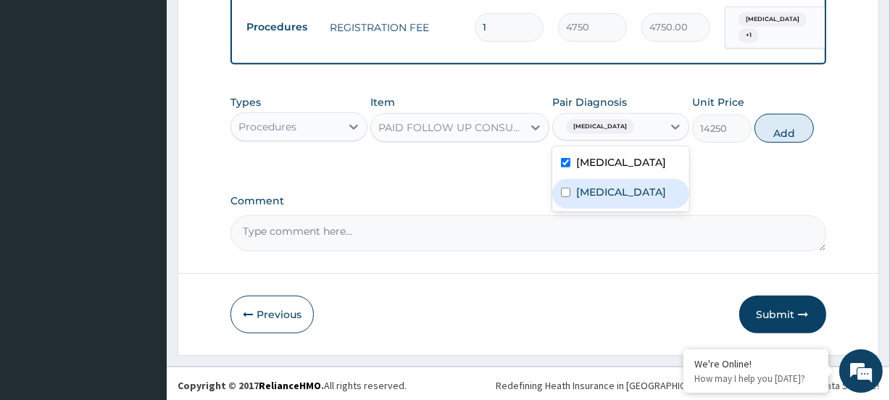
click at [588, 209] on div "Anemia" at bounding box center [620, 194] width 137 height 30
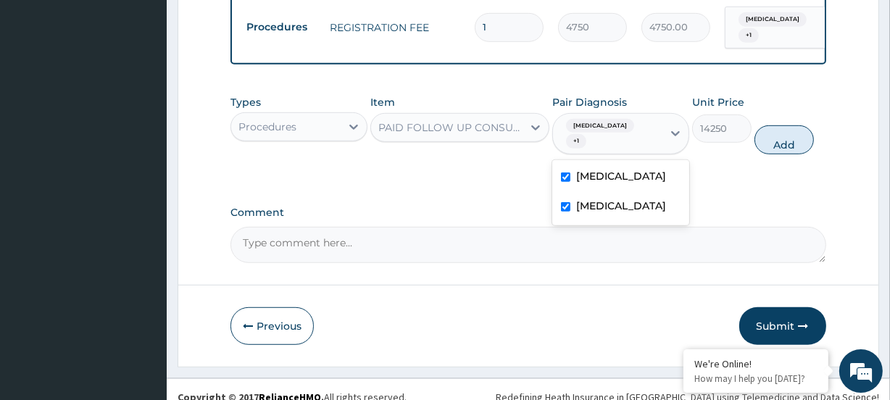
checkbox input "true"
click at [791, 135] on button "Add" at bounding box center [783, 139] width 59 height 29
type input "0"
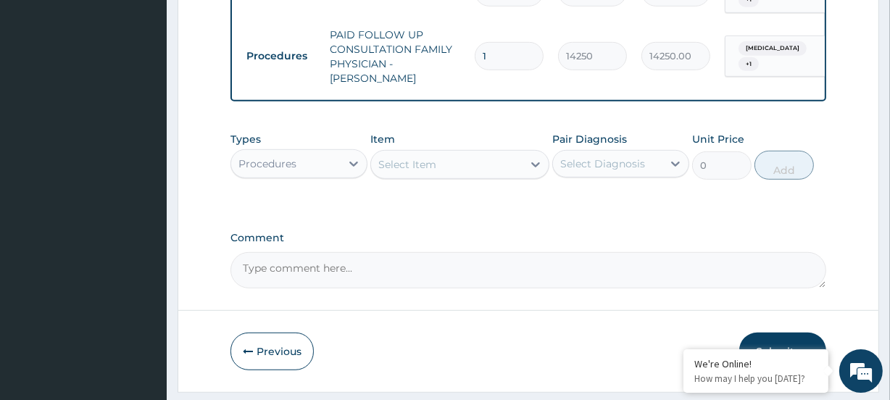
scroll to position [805, 0]
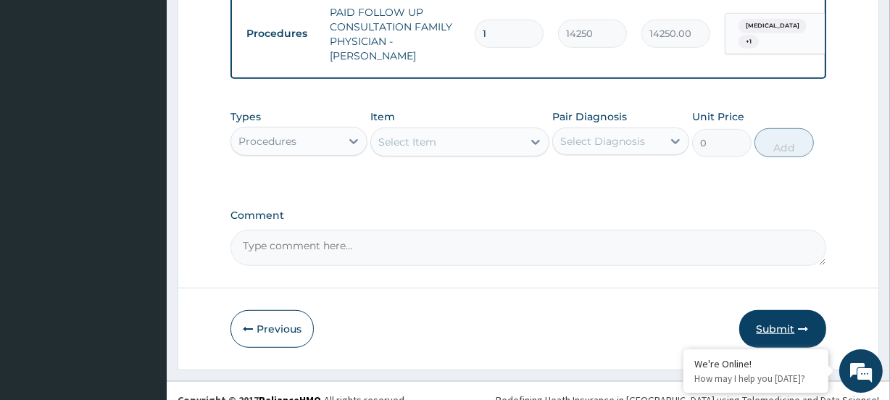
click at [785, 310] on button "Submit" at bounding box center [782, 329] width 87 height 38
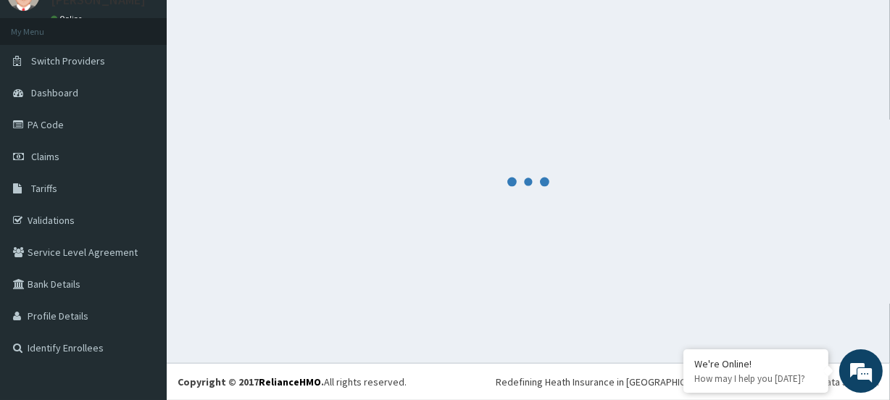
scroll to position [64, 0]
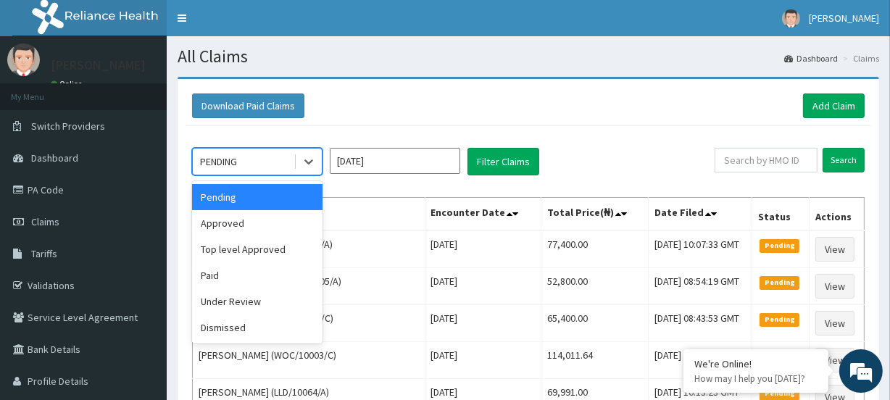
click at [253, 159] on div "PENDING" at bounding box center [243, 161] width 101 height 23
click at [230, 228] on div "Approved" at bounding box center [257, 223] width 130 height 26
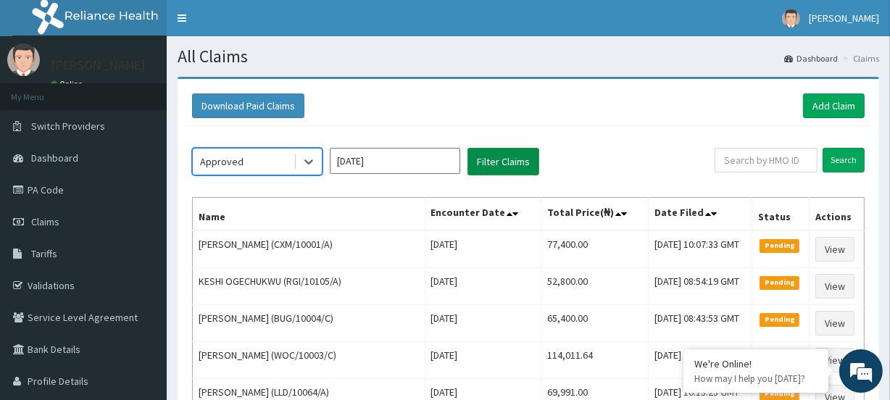
click at [478, 161] on button "Filter Claims" at bounding box center [503, 162] width 72 height 28
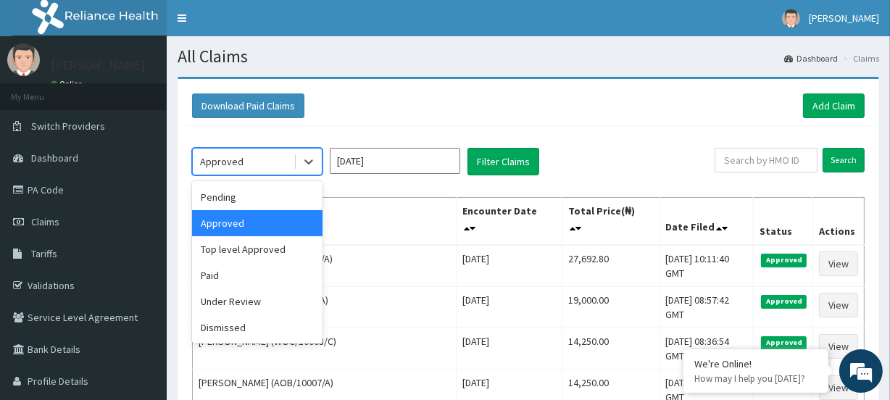
click at [232, 160] on div "Approved" at bounding box center [221, 161] width 43 height 14
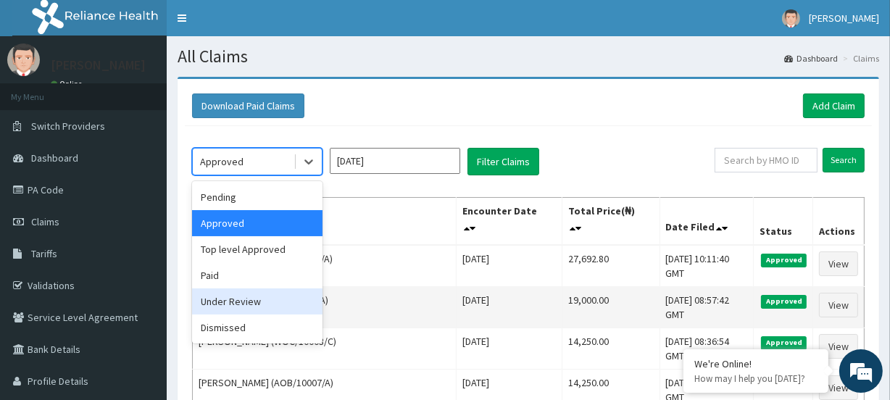
drag, startPoint x: 232, startPoint y: 302, endPoint x: 233, endPoint y: 288, distance: 13.8
click at [232, 295] on div "Under Review" at bounding box center [257, 301] width 130 height 26
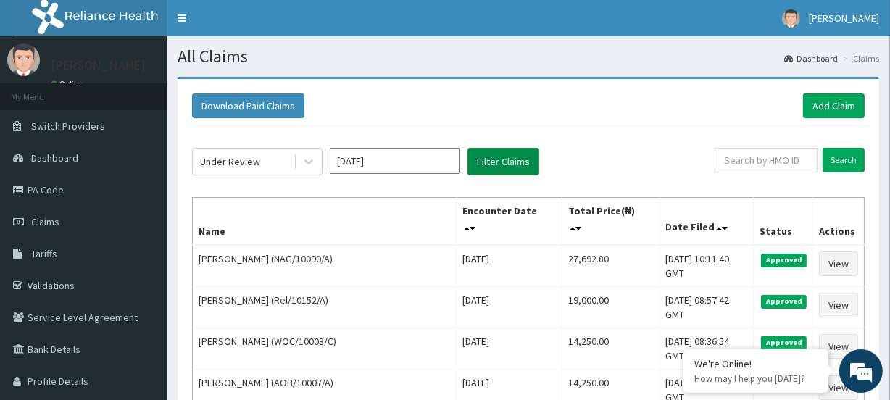
click at [501, 159] on button "Filter Claims" at bounding box center [503, 162] width 72 height 28
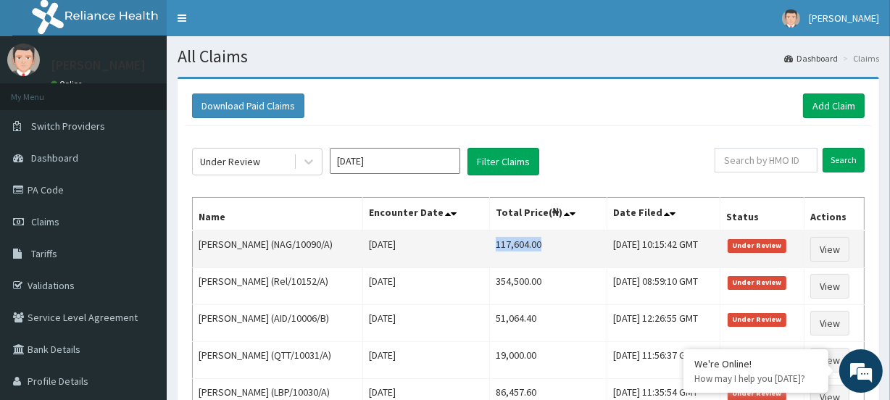
drag, startPoint x: 478, startPoint y: 246, endPoint x: 540, endPoint y: 244, distance: 61.6
click at [540, 244] on td "117,604.00" at bounding box center [548, 249] width 117 height 38
copy td "117,604.00"
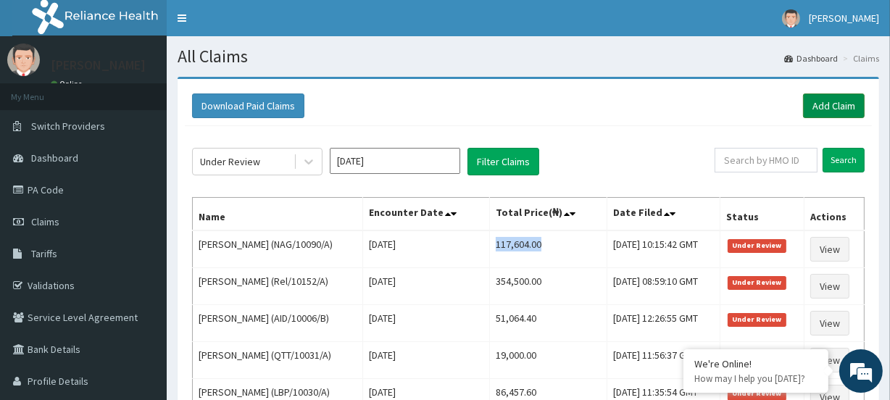
click at [827, 107] on link "Add Claim" at bounding box center [834, 105] width 62 height 25
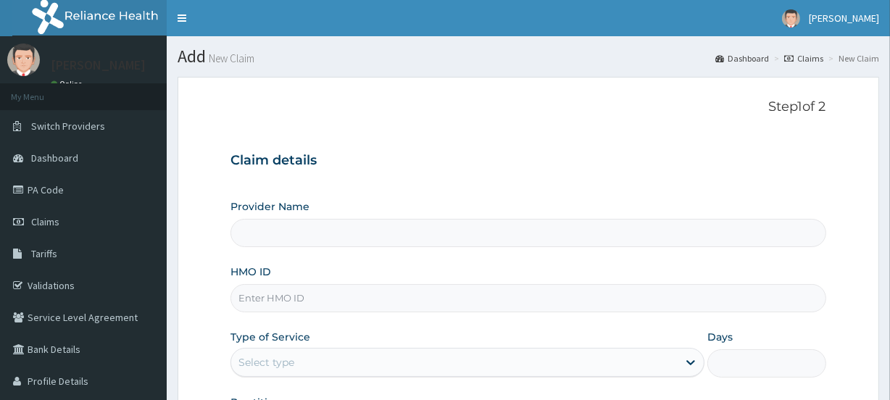
click at [275, 299] on input "HMO ID" at bounding box center [527, 298] width 595 height 28
paste input "RSS/10007/A"
type input "RSS/10007/A"
type input "[GEOGRAPHIC_DATA]"
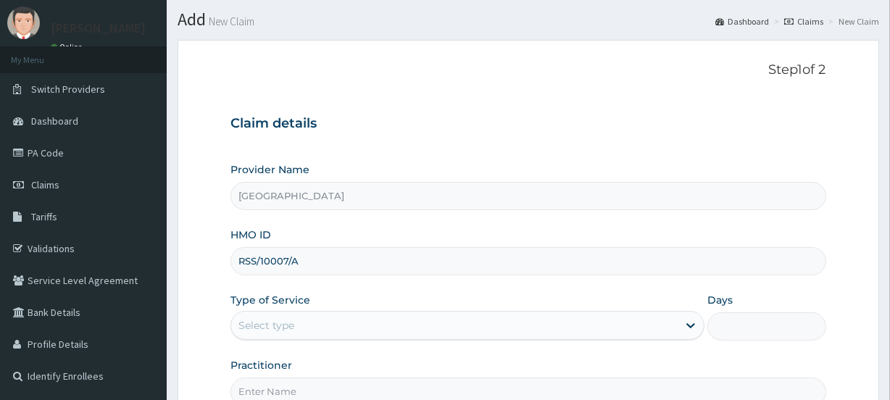
scroll to position [131, 0]
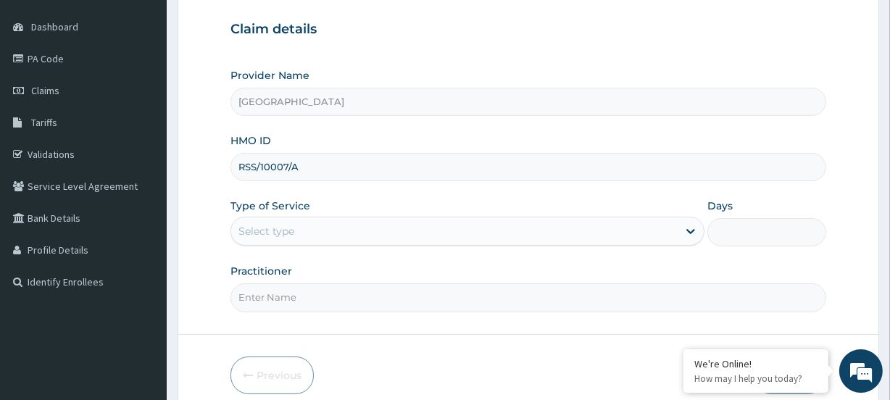
type input "RSS/10007/A"
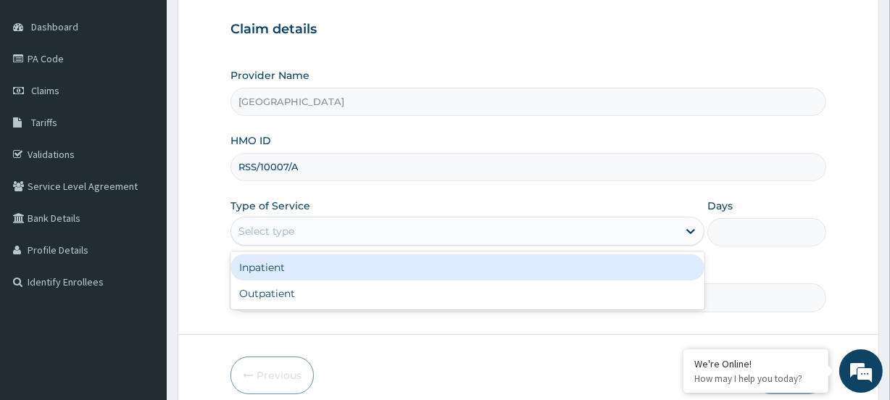
click at [280, 235] on div "Select type" at bounding box center [266, 231] width 56 height 14
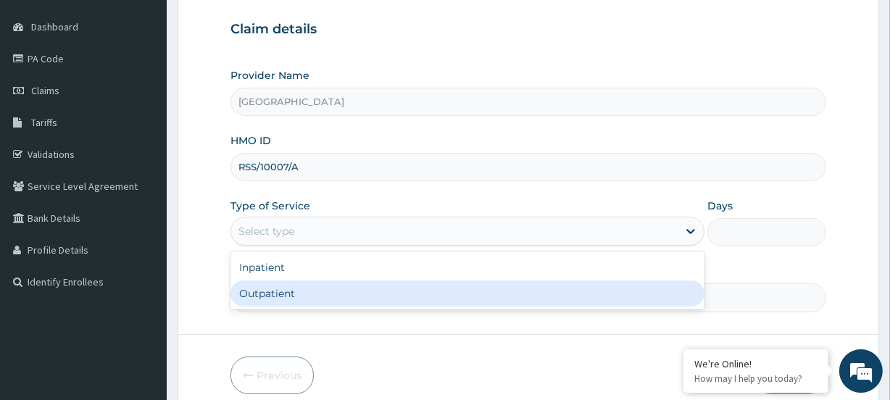
click at [280, 293] on div "Outpatient" at bounding box center [467, 293] width 474 height 26
type input "1"
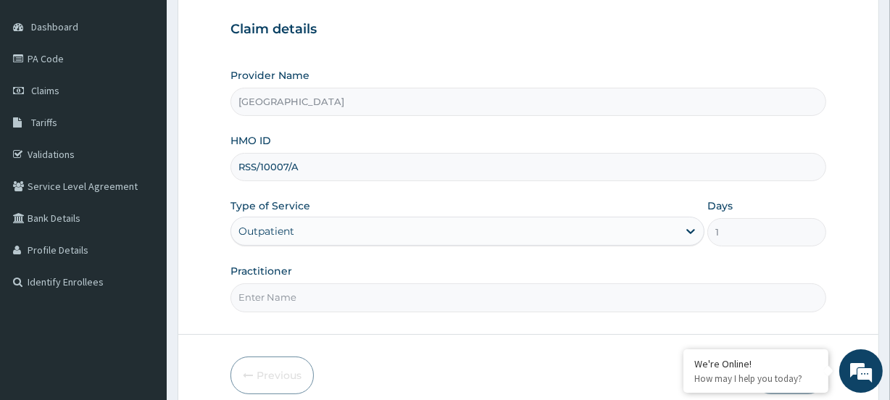
scroll to position [0, 0]
click at [260, 302] on input "Practitioner" at bounding box center [527, 297] width 595 height 28
paste input "Blessing Nwambo Logan"
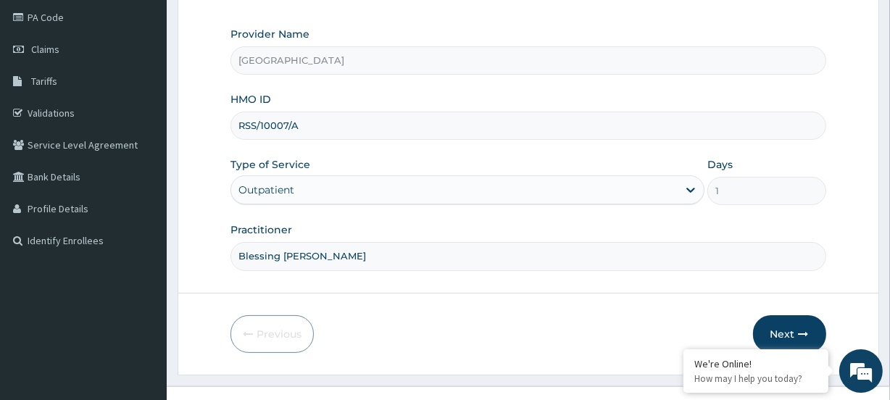
scroll to position [194, 0]
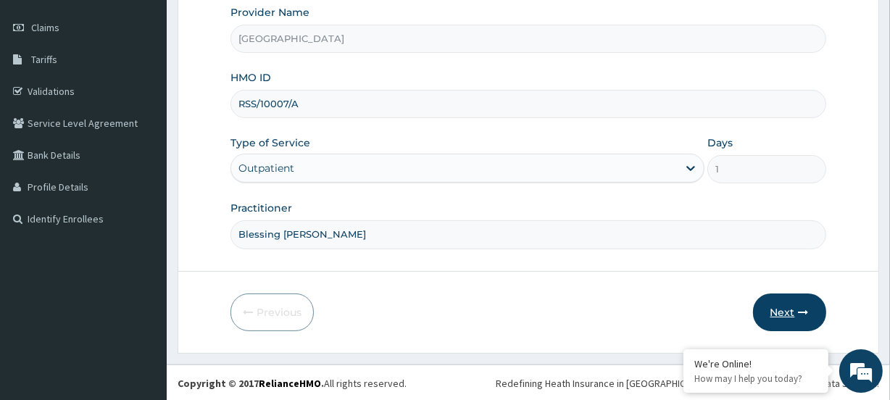
type input "Blessing Nwambo Logan"
click at [801, 318] on button "Next" at bounding box center [789, 312] width 73 height 38
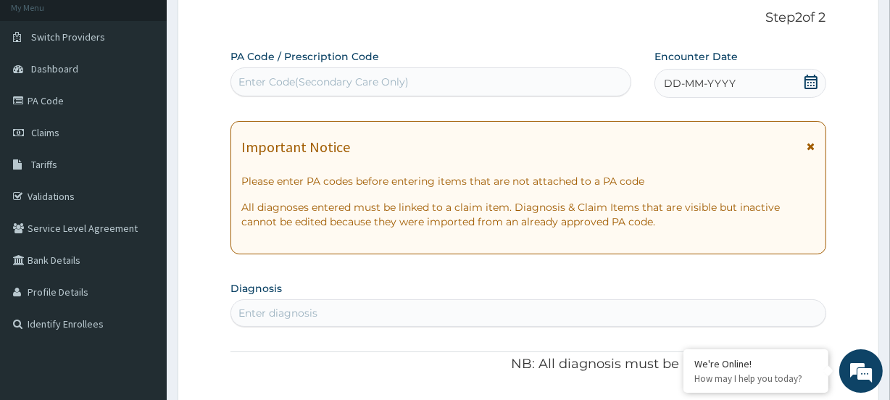
scroll to position [62, 0]
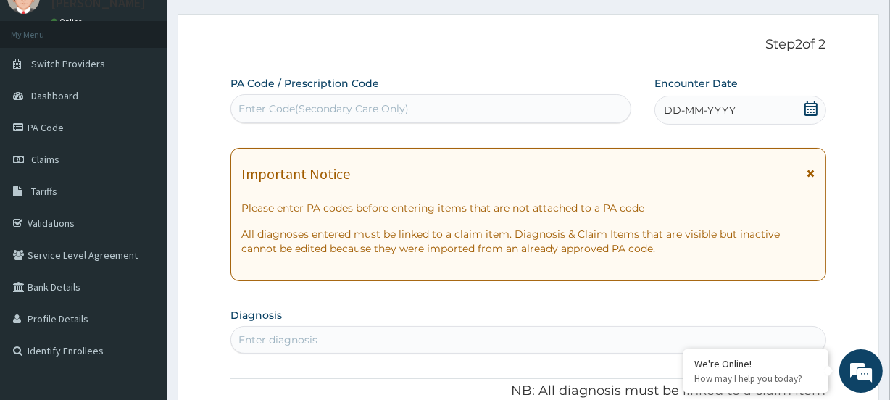
click at [254, 101] on div "Enter Code(Secondary Care Only)" at bounding box center [323, 108] width 170 height 14
paste input "PA/FD4D29"
type input "PA/FD4D29"
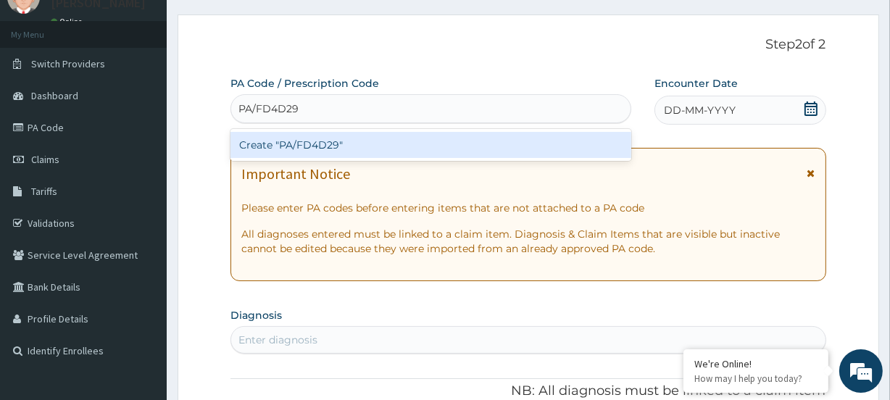
click at [268, 147] on div "Create "PA/FD4D29"" at bounding box center [430, 145] width 400 height 26
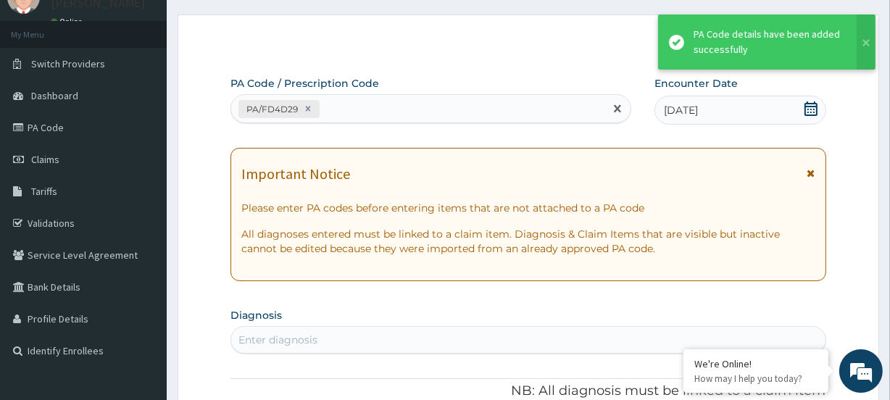
paste input "PA/CF0414"
type input "PA/CF0414"
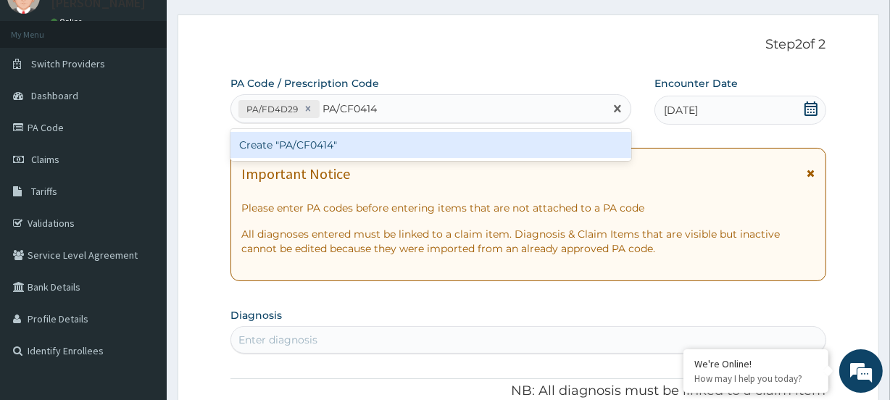
click at [337, 143] on div "Create "PA/CF0414"" at bounding box center [430, 145] width 400 height 26
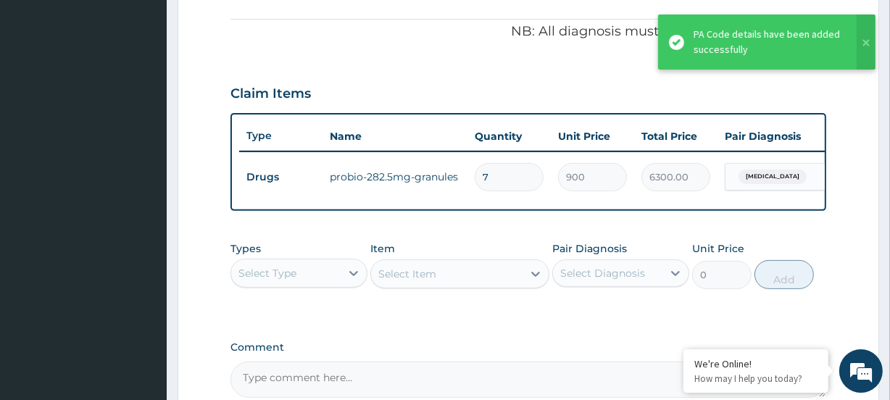
scroll to position [461, 0]
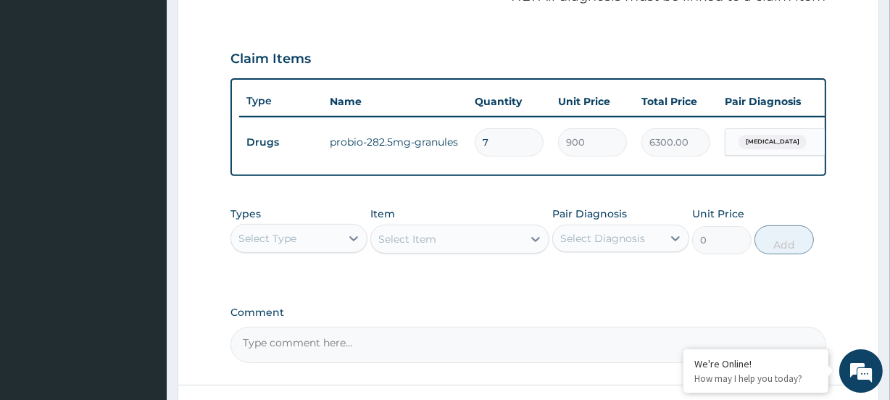
click at [403, 250] on div "Select Item" at bounding box center [459, 239] width 178 height 29
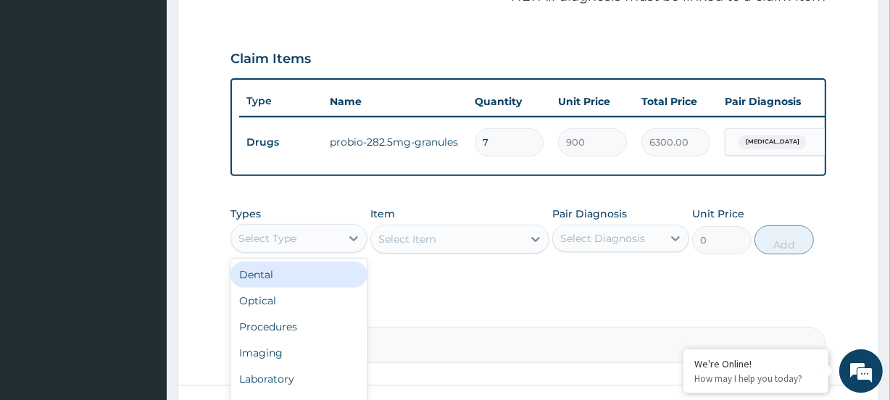
click at [304, 250] on div "Select Type" at bounding box center [285, 238] width 109 height 23
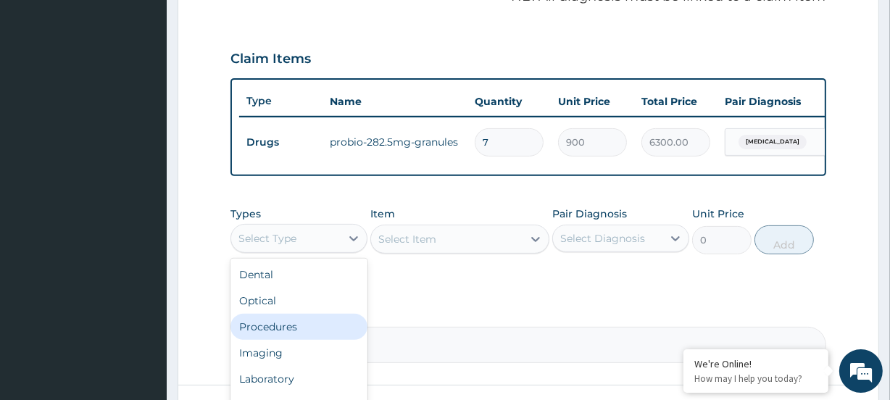
click at [300, 339] on div "Procedures" at bounding box center [298, 327] width 137 height 26
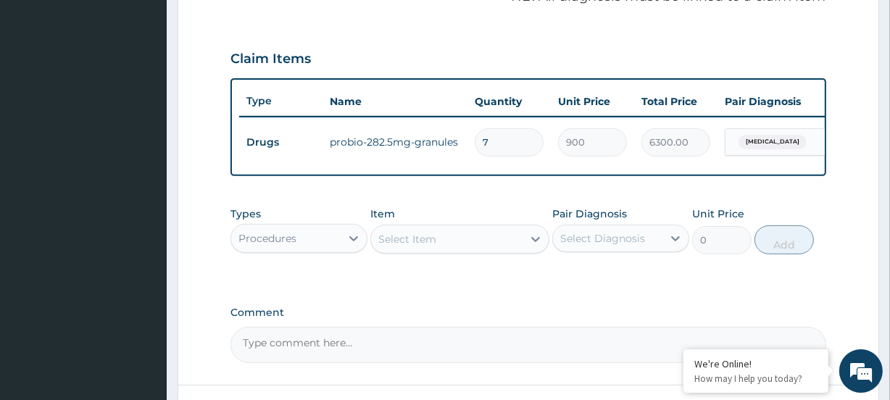
drag, startPoint x: 415, startPoint y: 249, endPoint x: 406, endPoint y: 246, distance: 9.4
click at [414, 246] on div "Select Item" at bounding box center [407, 239] width 58 height 14
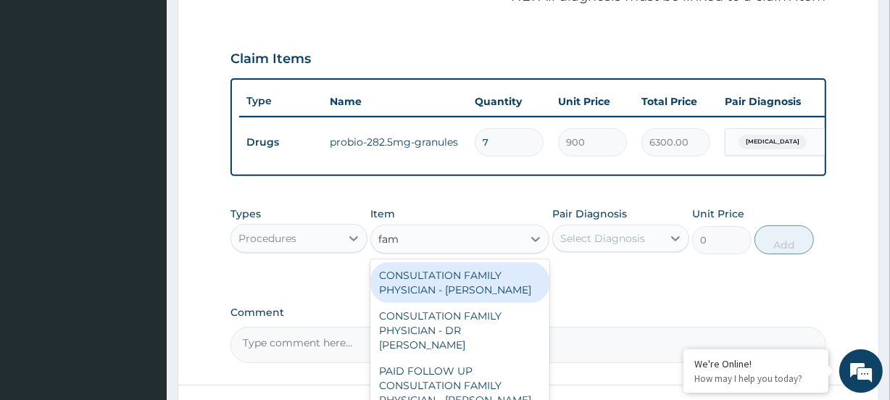
type input "fami"
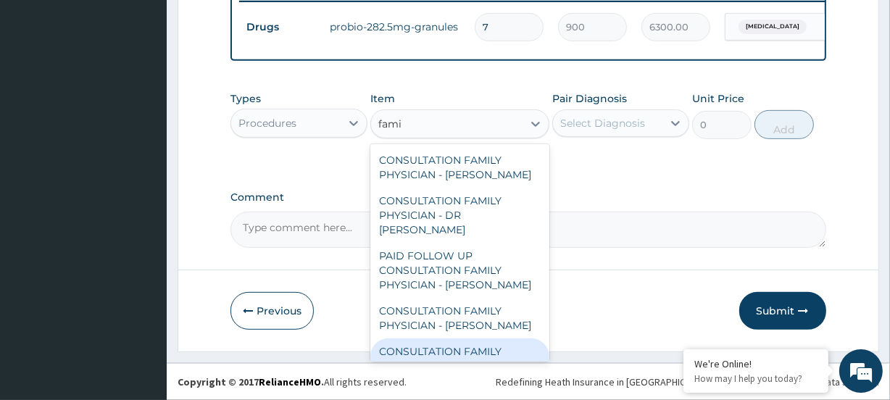
scroll to position [116, 0]
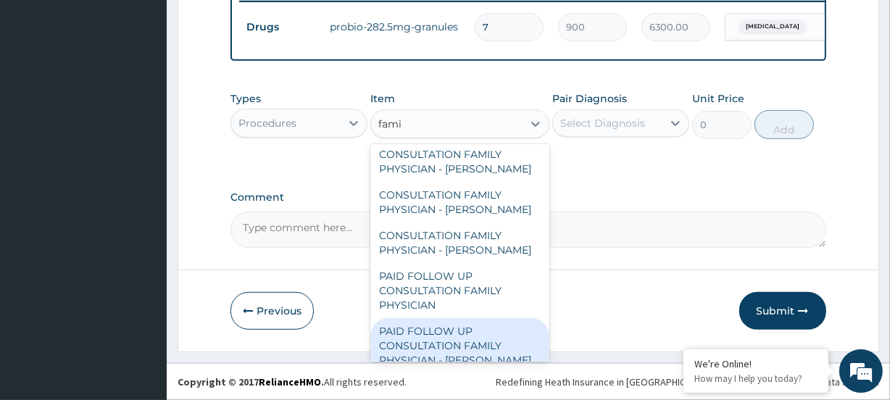
click at [493, 335] on div "PAID FOLLOW UP CONSULTATION FAMILY PHYSICIAN - DR ODIA" at bounding box center [459, 345] width 178 height 55
type input "14250"
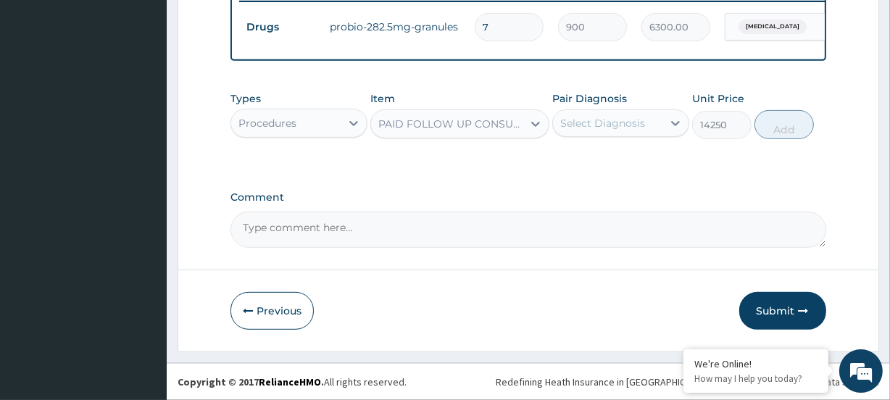
drag, startPoint x: 601, startPoint y: 113, endPoint x: 617, endPoint y: 141, distance: 31.8
click at [601, 114] on div "Select Diagnosis" at bounding box center [607, 123] width 109 height 23
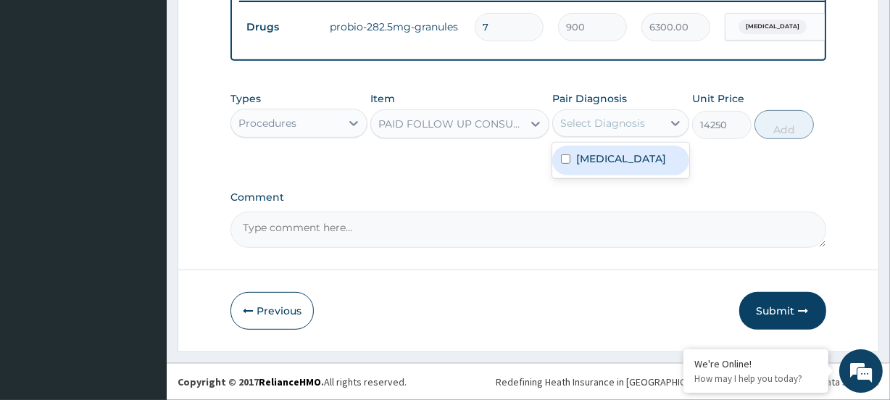
click at [627, 162] on label "Irritable bowel syndrome" at bounding box center [621, 158] width 90 height 14
checkbox input "true"
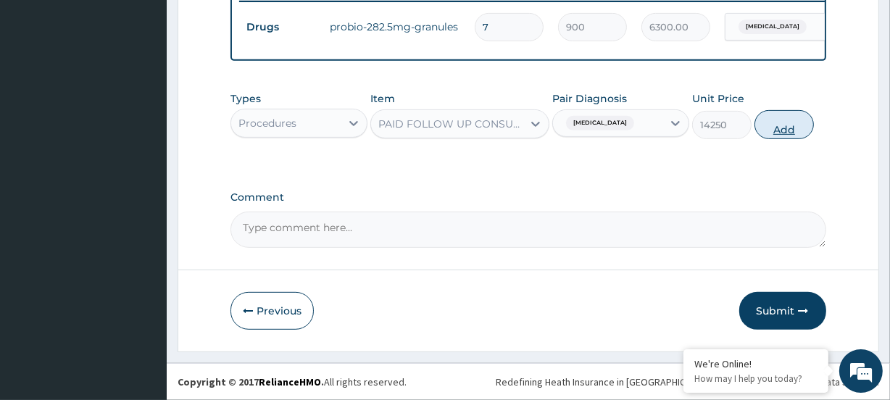
click at [772, 126] on button "Add" at bounding box center [783, 124] width 59 height 29
type input "0"
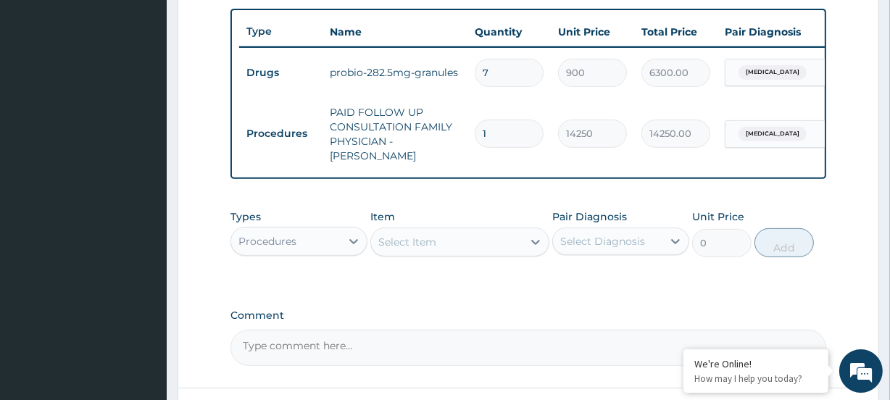
scroll to position [643, 0]
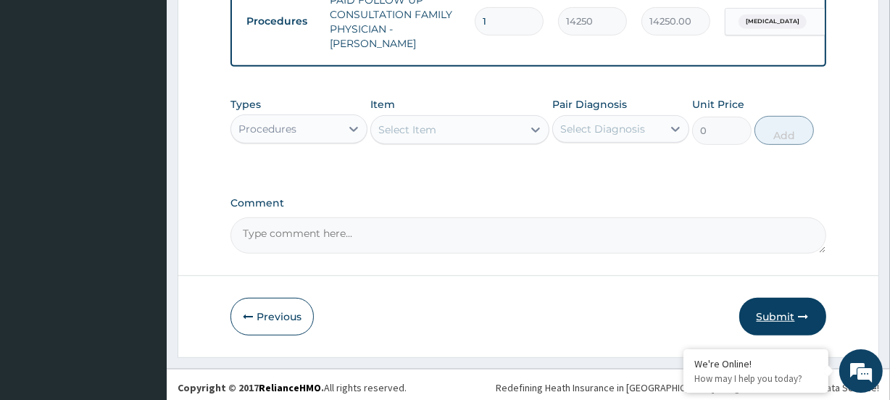
click at [791, 314] on button "Submit" at bounding box center [782, 317] width 87 height 38
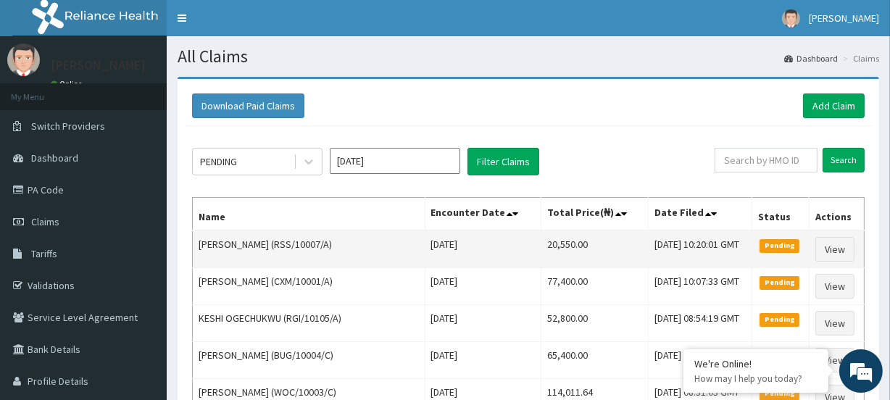
drag, startPoint x: 499, startPoint y: 243, endPoint x: 599, endPoint y: 242, distance: 100.0
click at [599, 242] on tr "Naomi Olaghere (RSS/10007/A) Thu Aug 07 2025 20,550.00 Thu, 14 Aug 2025 10:20:0…" at bounding box center [529, 249] width 672 height 38
copy tr "20,550.00"
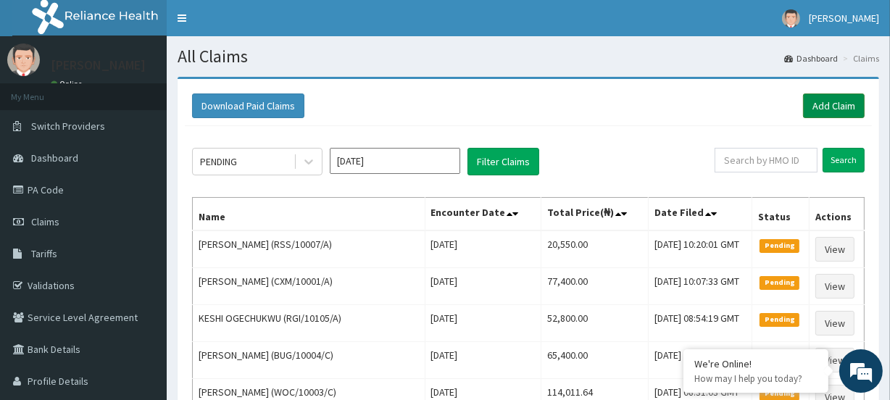
click at [818, 103] on link "Add Claim" at bounding box center [834, 105] width 62 height 25
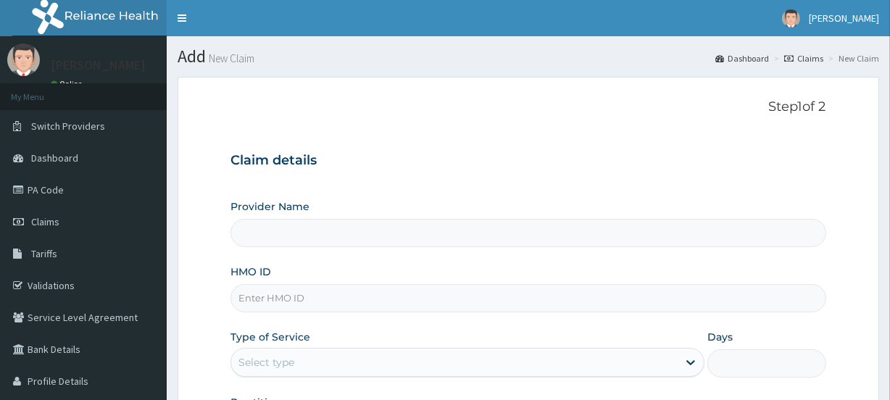
click at [287, 301] on input "HMO ID" at bounding box center [527, 298] width 595 height 28
type input "[GEOGRAPHIC_DATA]"
paste input "LBP/10028/A"
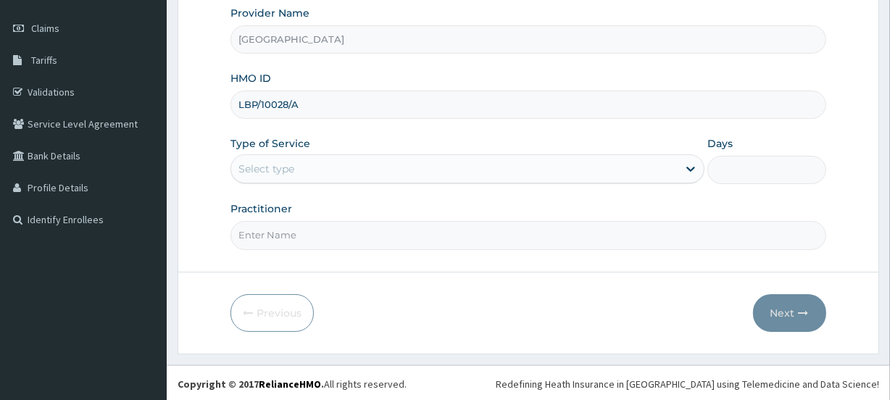
scroll to position [194, 0]
type input "LBP/10028/A"
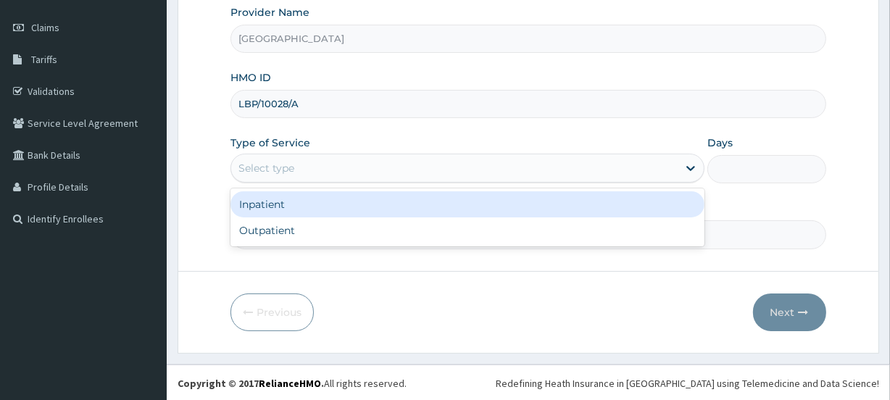
drag, startPoint x: 261, startPoint y: 159, endPoint x: 280, endPoint y: 192, distance: 37.7
click at [261, 161] on div "Select type" at bounding box center [266, 168] width 56 height 14
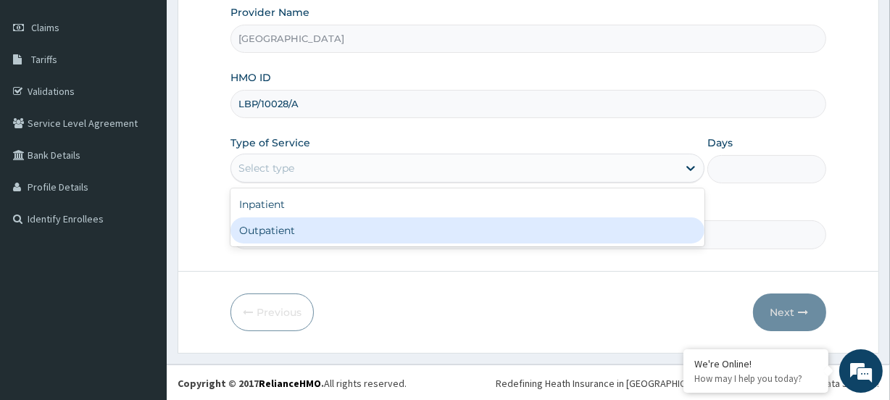
click at [272, 242] on div "Outpatient" at bounding box center [467, 230] width 474 height 26
type input "1"
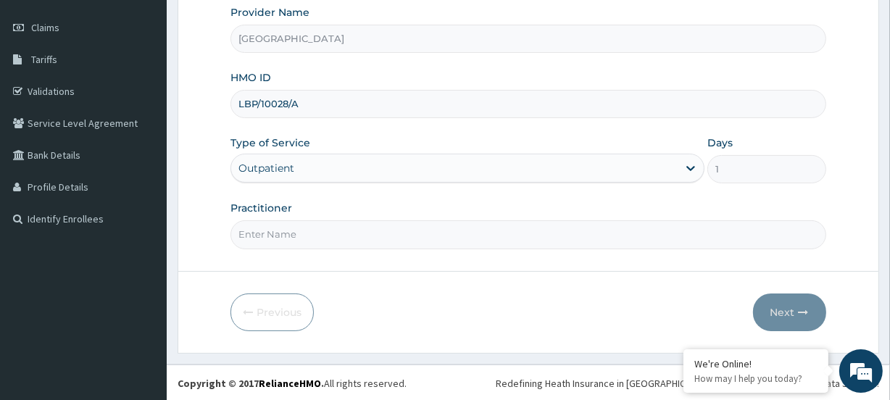
click at [262, 247] on input "Practitioner" at bounding box center [527, 234] width 595 height 28
paste input "Omowumi [PERSON_NAME]"
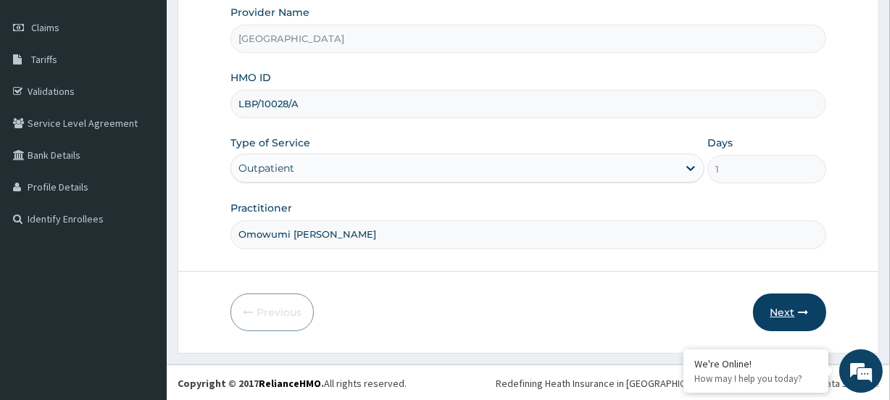
type input "Omowumi [PERSON_NAME]"
click at [772, 315] on button "Next" at bounding box center [789, 312] width 73 height 38
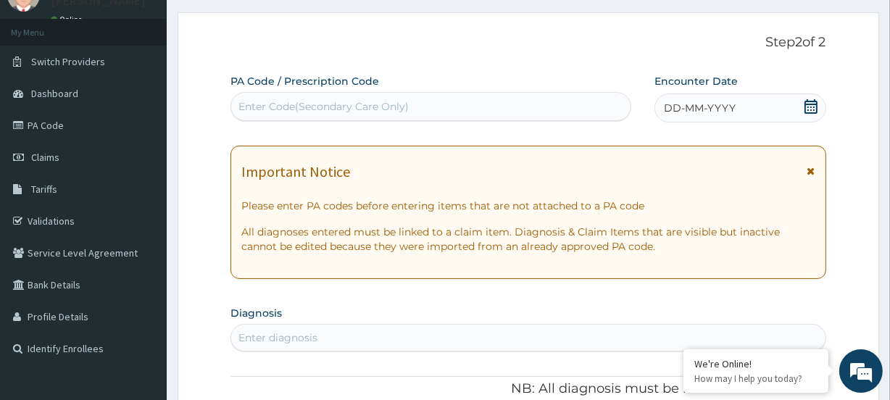
scroll to position [62, 0]
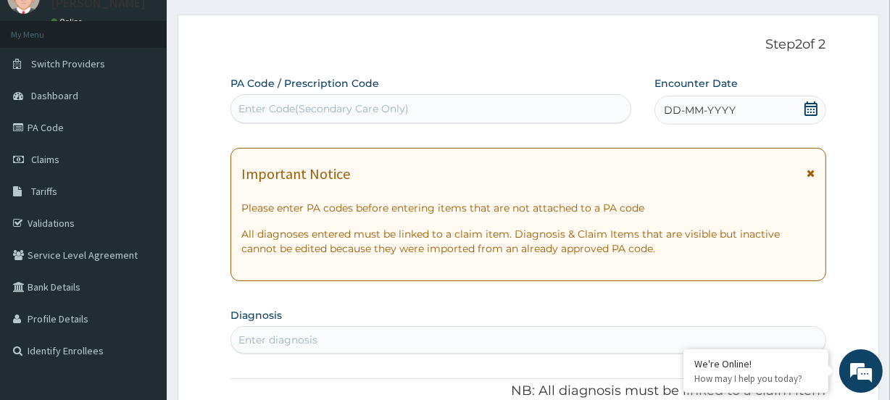
click at [267, 108] on div "Enter Code(Secondary Care Only)" at bounding box center [323, 108] width 170 height 14
paste input "PA/F2D1BB"
type input "PA/F2D1BB"
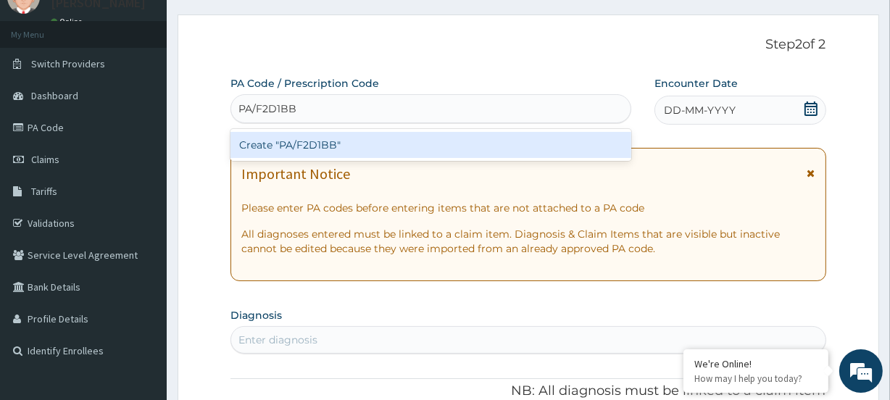
click at [278, 151] on div "Create "PA/F2D1BB"" at bounding box center [430, 145] width 400 height 26
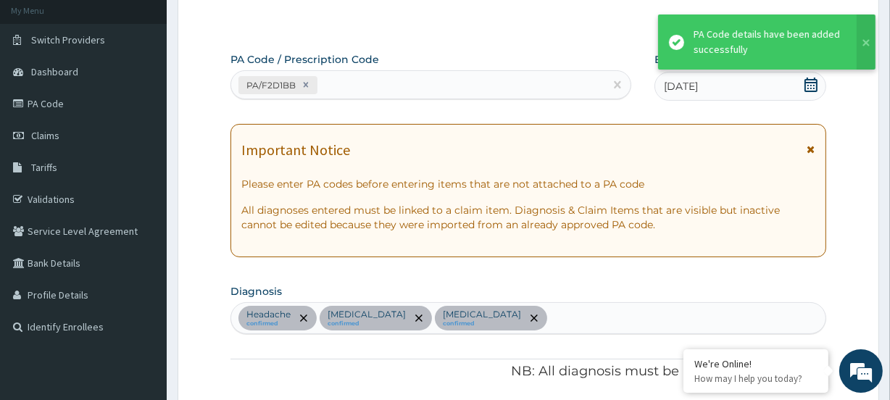
scroll to position [26, 0]
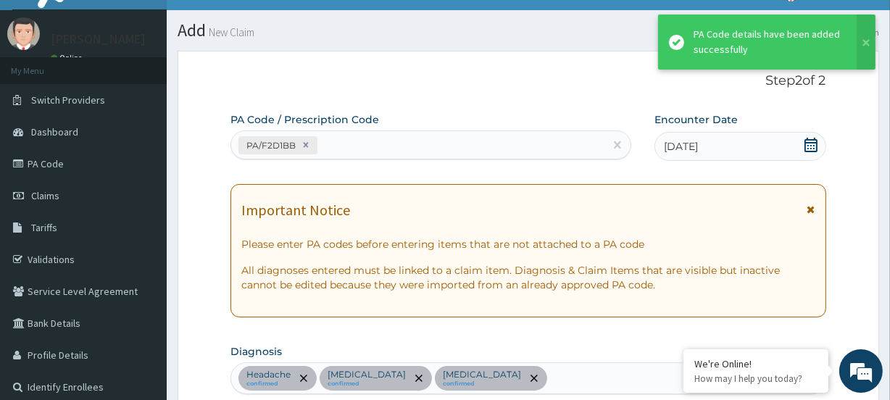
click at [378, 138] on div "PA/F2D1BB" at bounding box center [417, 145] width 372 height 24
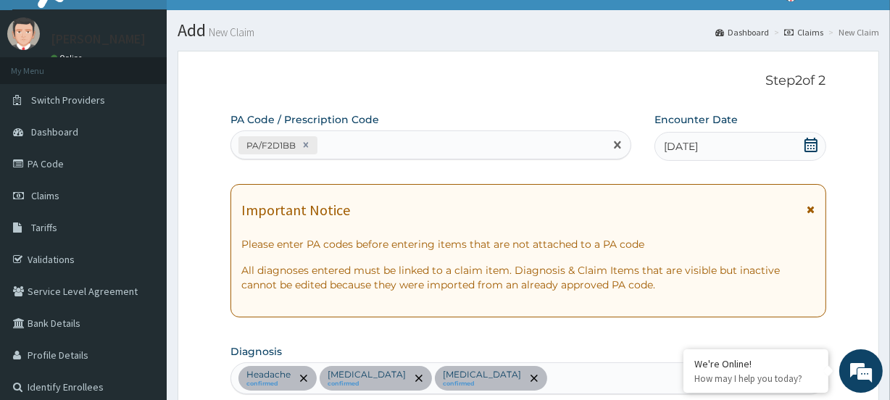
paste input "PA/A2B52E"
type input "PA/A2B52E"
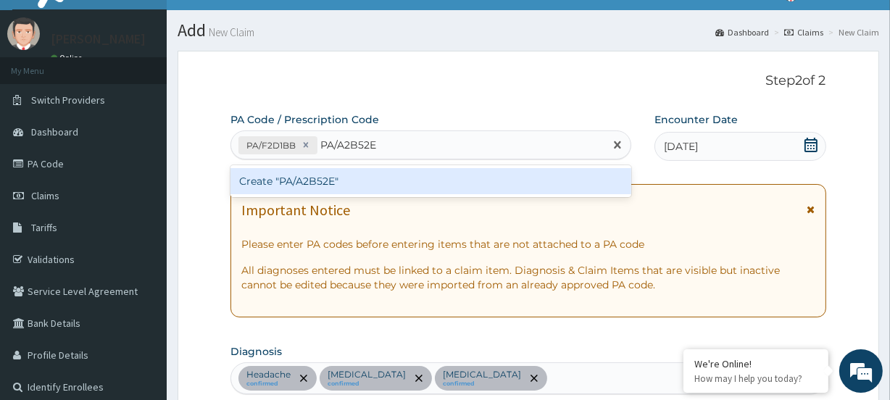
click at [269, 180] on div "Create "PA/A2B52E"" at bounding box center [430, 181] width 400 height 26
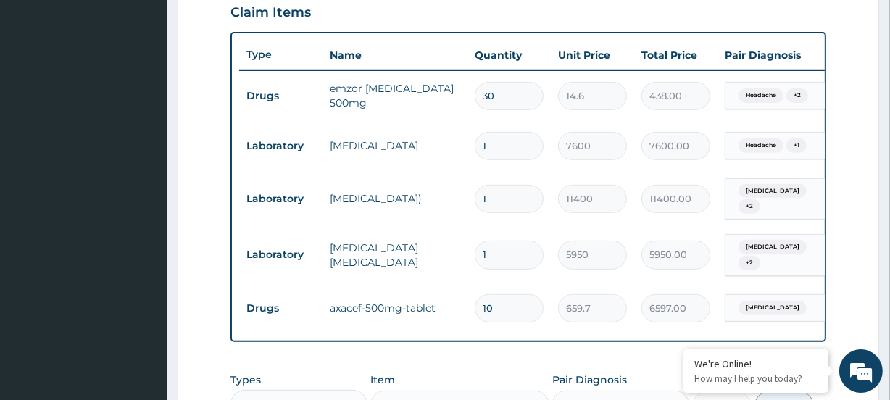
scroll to position [604, 0]
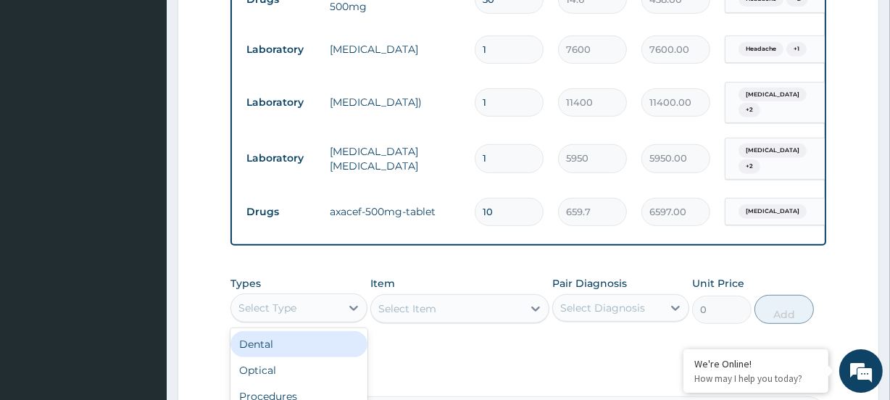
click at [296, 308] on div "Select Type" at bounding box center [267, 308] width 58 height 14
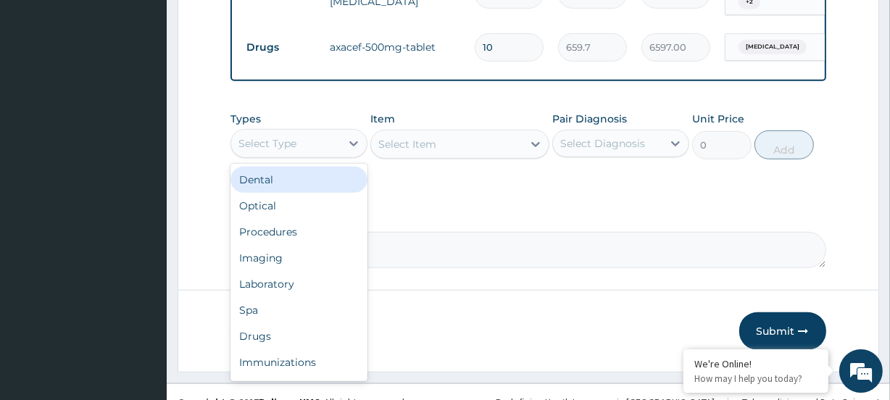
scroll to position [786, 0]
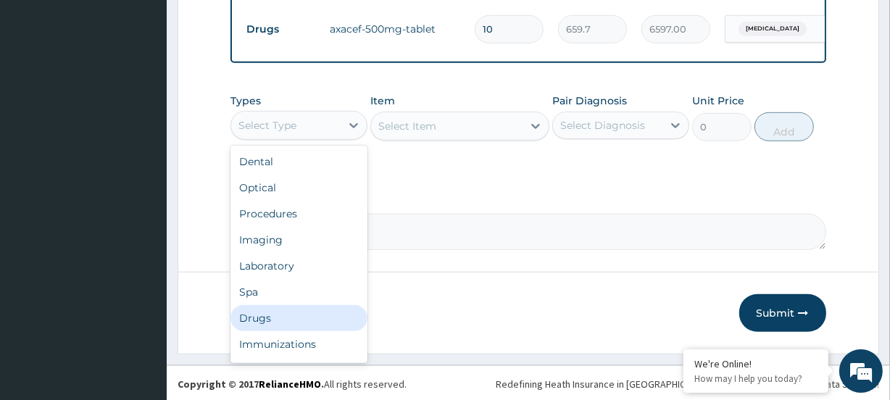
click at [283, 318] on div "Drugs" at bounding box center [298, 318] width 137 height 26
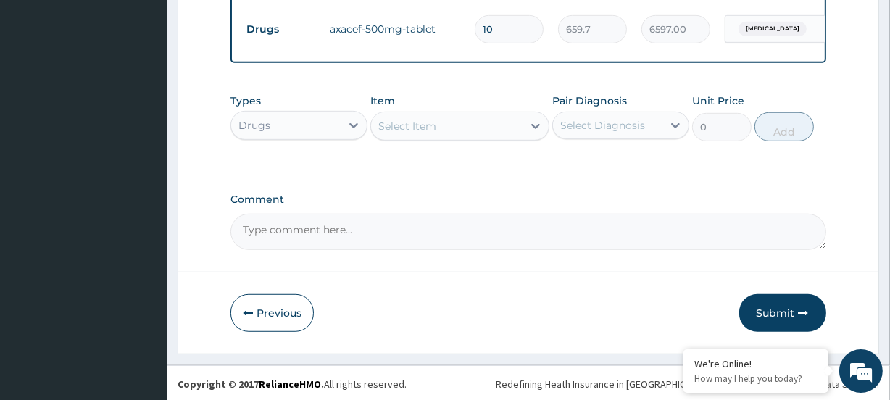
click at [439, 125] on div "Select Item" at bounding box center [446, 125] width 151 height 23
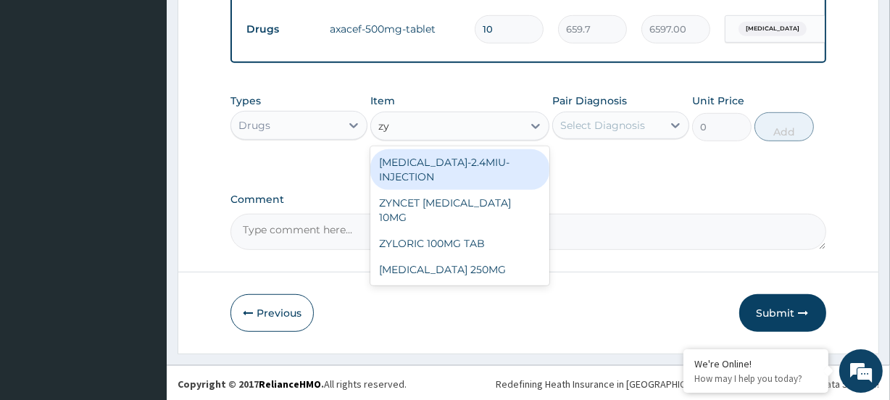
type input "zyn"
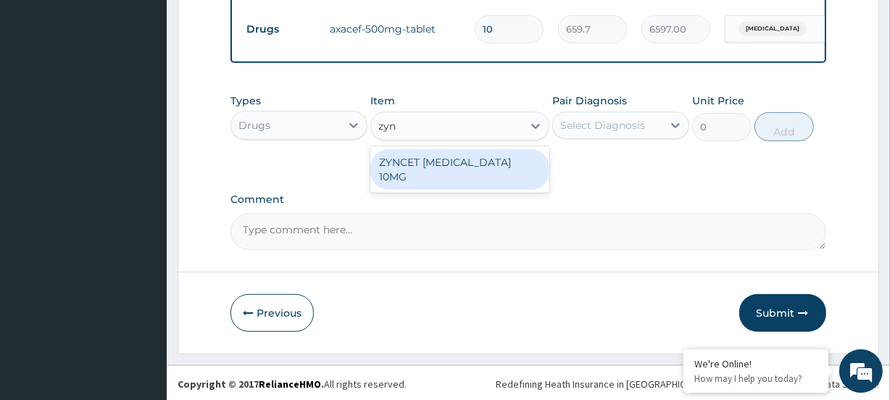
click at [459, 162] on div "ZYNCET CETIRIZINE 10MG" at bounding box center [459, 169] width 178 height 41
type input "101.2"
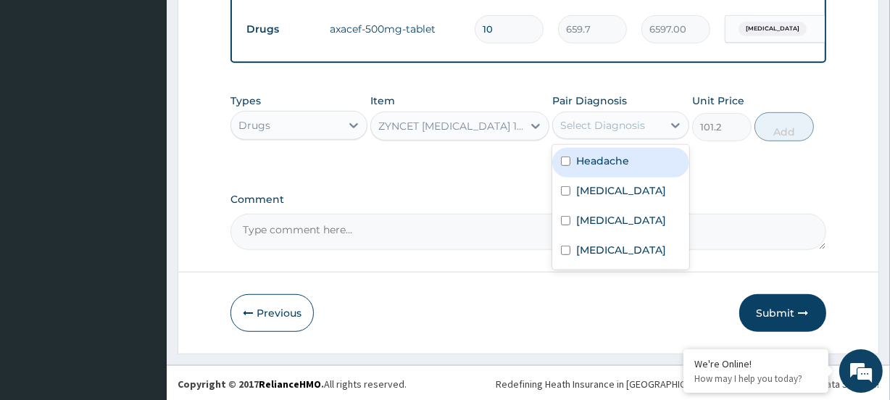
click at [601, 122] on div "Select Diagnosis" at bounding box center [602, 125] width 85 height 14
click at [613, 164] on label "Headache" at bounding box center [602, 161] width 53 height 14
checkbox input "true"
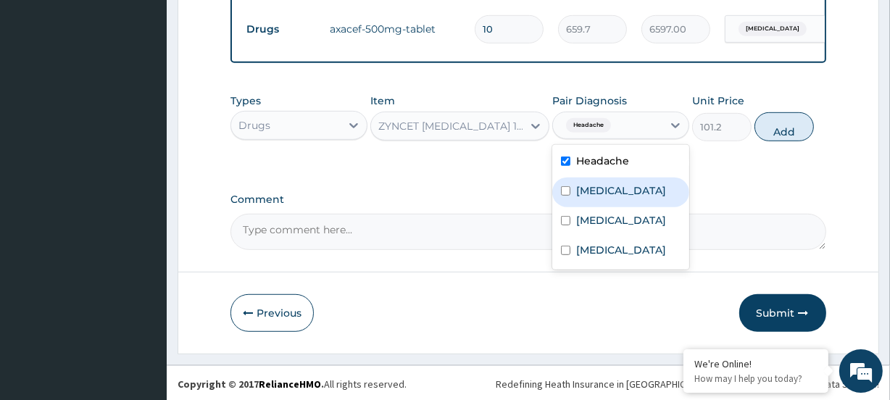
drag, startPoint x: 611, startPoint y: 189, endPoint x: 617, endPoint y: 201, distance: 13.0
click at [611, 191] on label "Malaria" at bounding box center [621, 190] width 90 height 14
checkbox input "true"
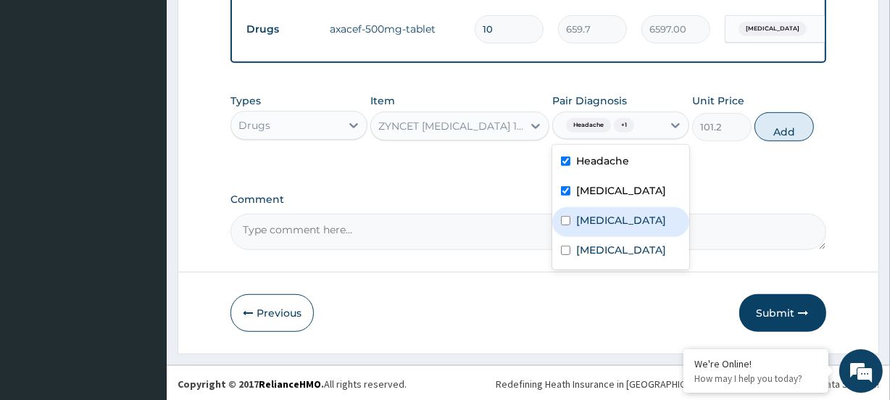
drag, startPoint x: 620, startPoint y: 217, endPoint x: 620, endPoint y: 232, distance: 15.2
click at [620, 217] on label "[MEDICAL_DATA]" at bounding box center [621, 220] width 90 height 14
checkbox input "true"
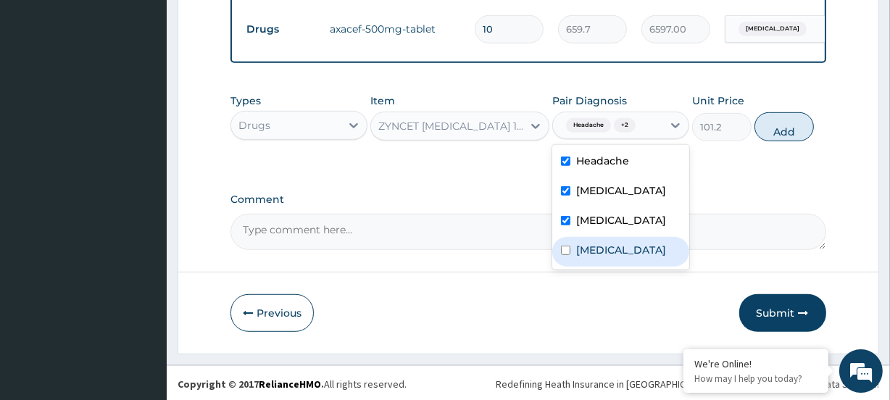
click at [616, 248] on div "[MEDICAL_DATA]" at bounding box center [620, 252] width 137 height 30
checkbox input "true"
click at [775, 125] on button "Add" at bounding box center [783, 126] width 59 height 29
type input "0"
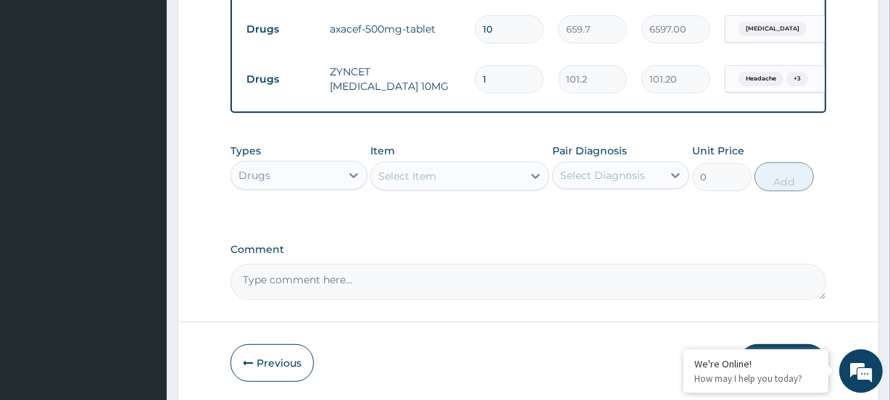
click at [470, 65] on td "1" at bounding box center [508, 79] width 83 height 43
type input "7"
type input "708.40"
type input "7"
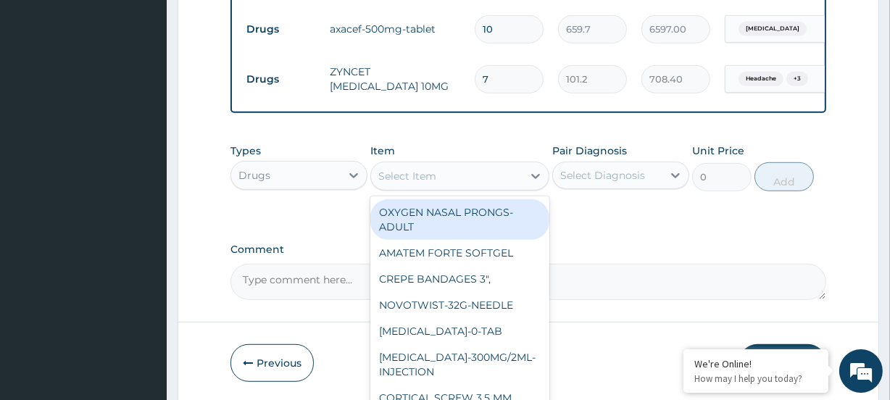
click at [398, 175] on div "Select Item" at bounding box center [407, 176] width 58 height 14
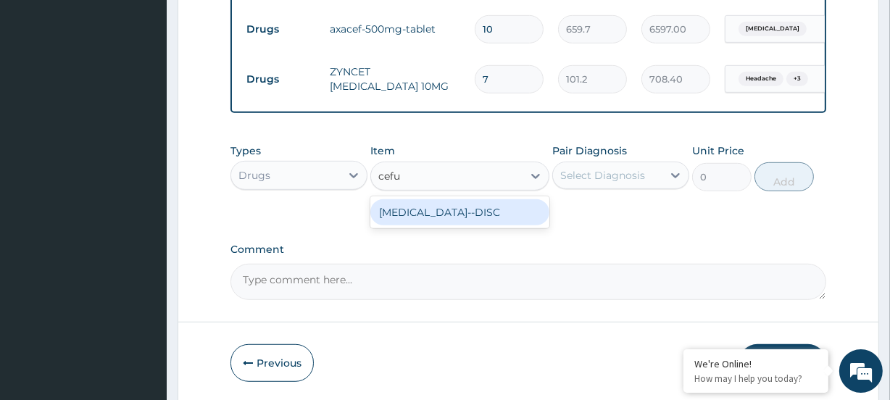
type input "cefu"
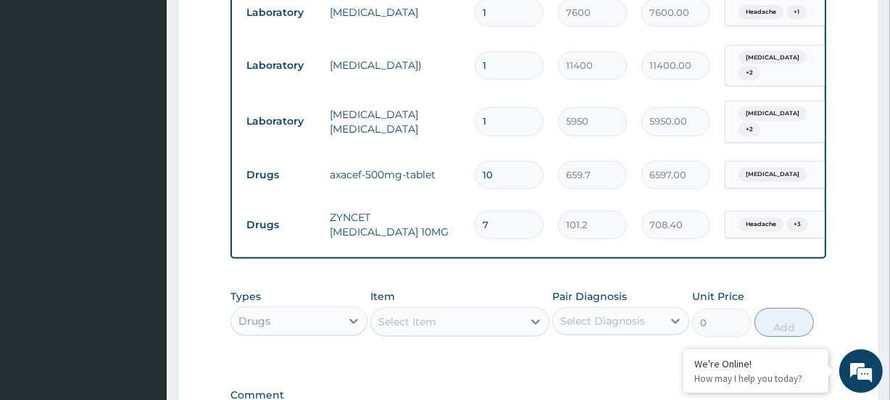
scroll to position [654, 0]
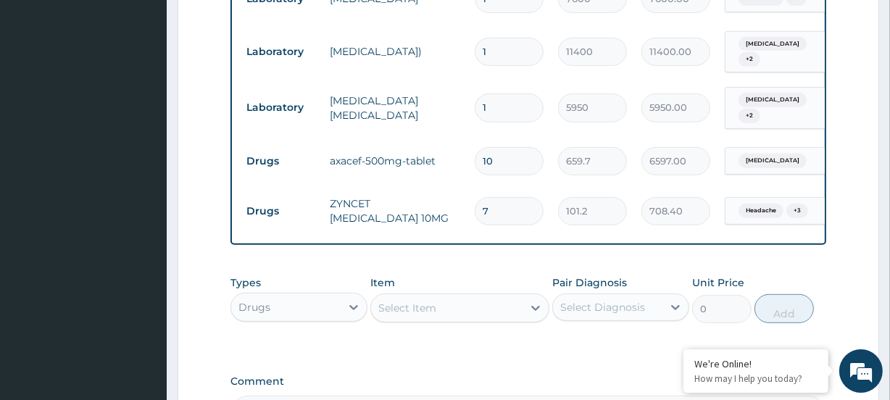
click at [281, 296] on div "Drugs" at bounding box center [285, 307] width 109 height 23
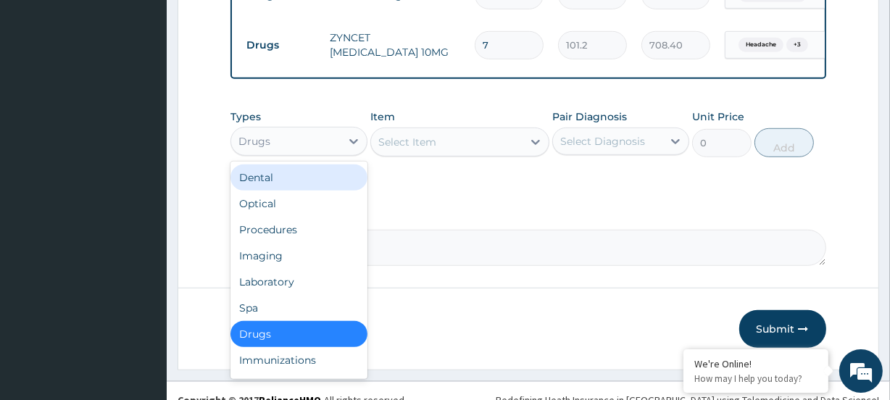
scroll to position [836, 0]
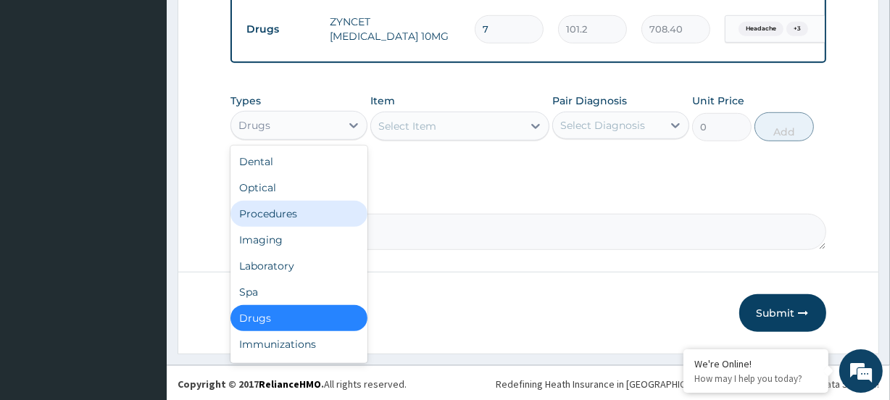
click at [291, 214] on div "Procedures" at bounding box center [298, 214] width 137 height 26
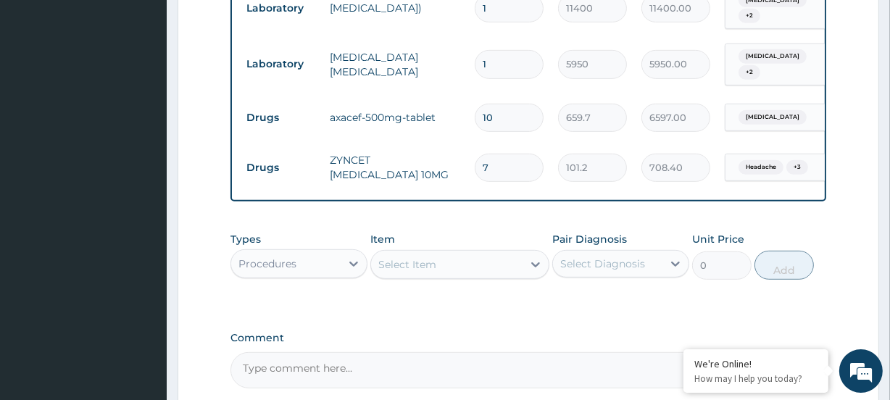
scroll to position [704, 0]
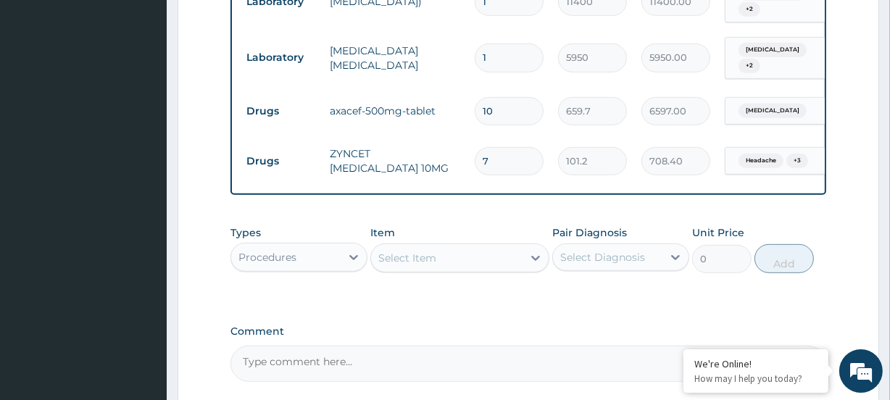
click at [422, 257] on div "Select Item" at bounding box center [407, 258] width 58 height 14
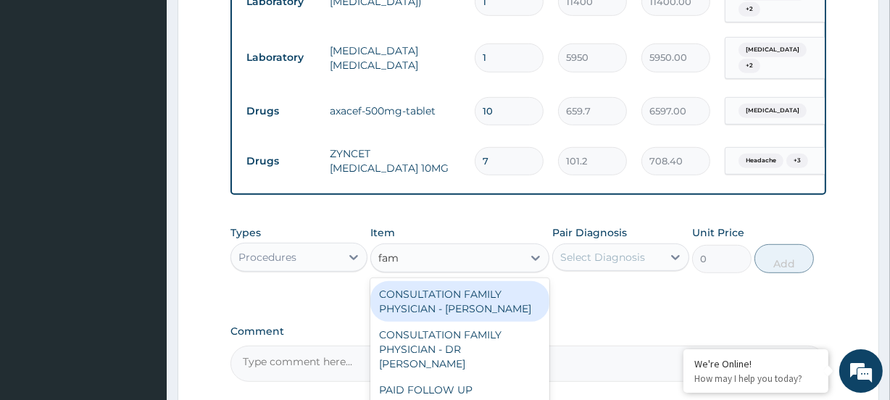
type input "fami"
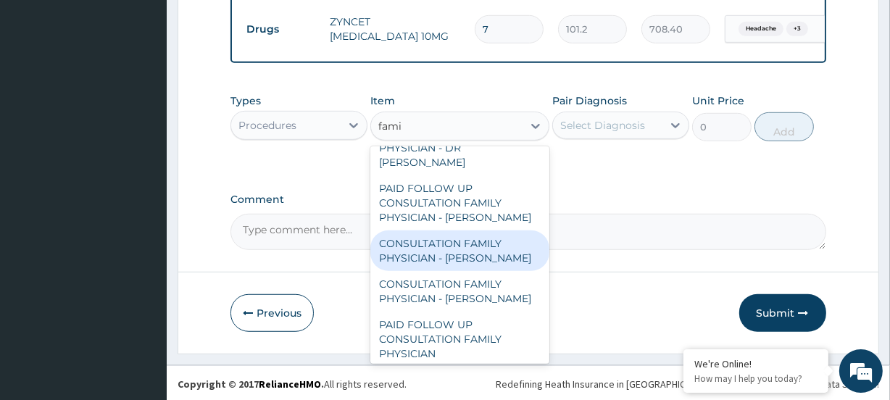
scroll to position [116, 0]
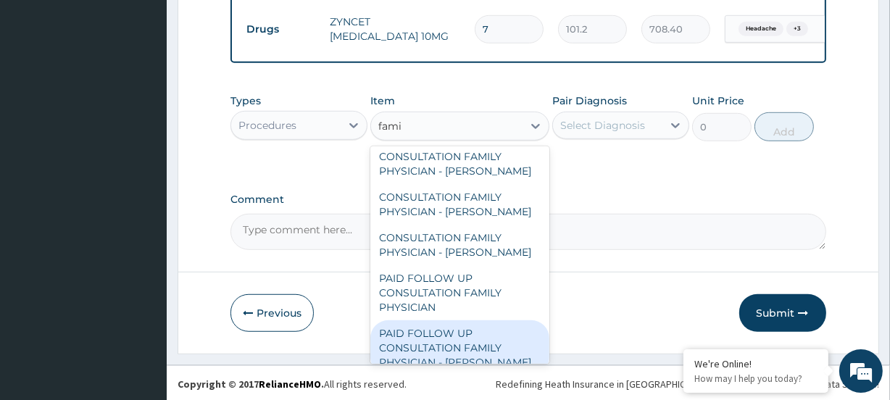
click at [425, 330] on div "PAID FOLLOW UP CONSULTATION FAMILY PHYSICIAN - DR ODIA" at bounding box center [459, 347] width 178 height 55
type input "14250"
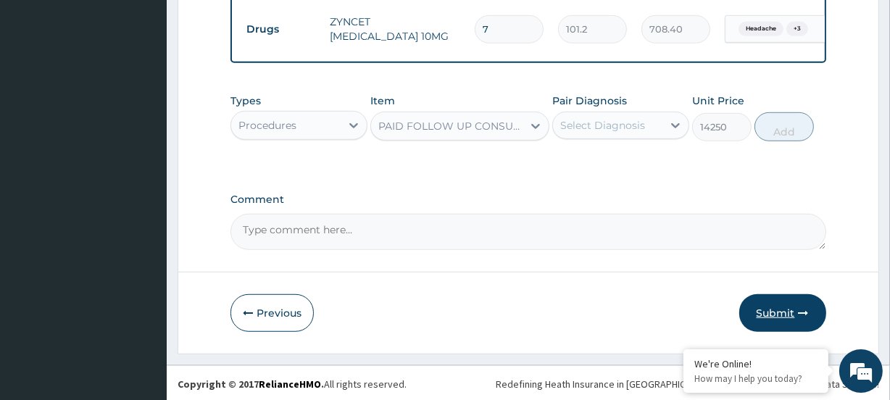
click at [778, 318] on button "Submit" at bounding box center [782, 313] width 87 height 38
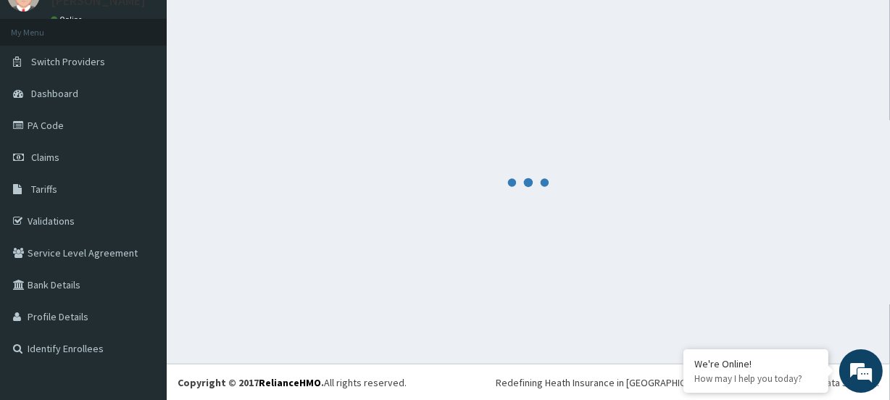
scroll to position [836, 0]
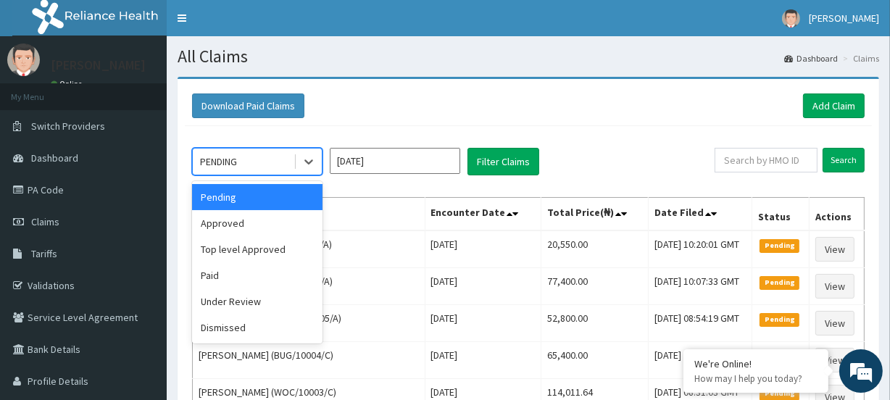
click at [232, 164] on div "PENDING" at bounding box center [218, 161] width 37 height 14
click at [260, 226] on div "Approved" at bounding box center [257, 223] width 130 height 26
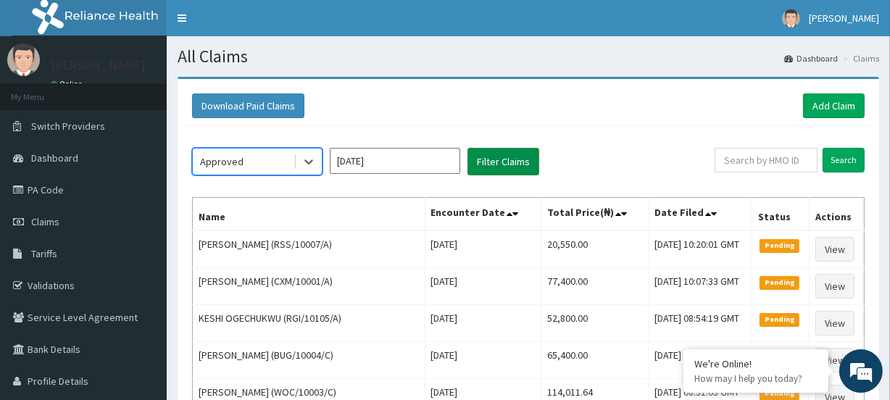
click at [495, 157] on button "Filter Claims" at bounding box center [503, 162] width 72 height 28
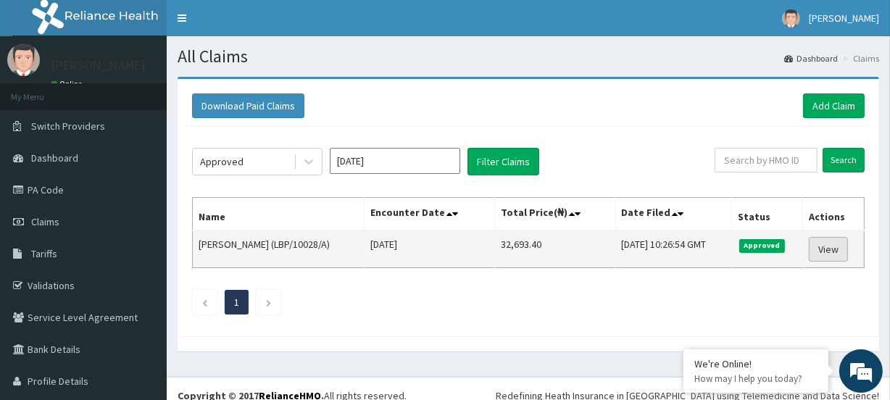
click at [821, 248] on link "View" at bounding box center [828, 249] width 39 height 25
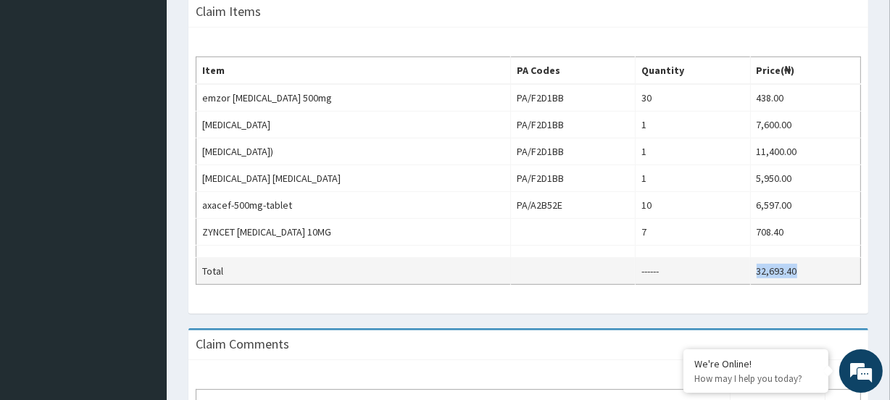
drag, startPoint x: 735, startPoint y: 270, endPoint x: 799, endPoint y: 275, distance: 64.7
click at [799, 275] on tr "Total ------ 32,693.40" at bounding box center [528, 271] width 664 height 27
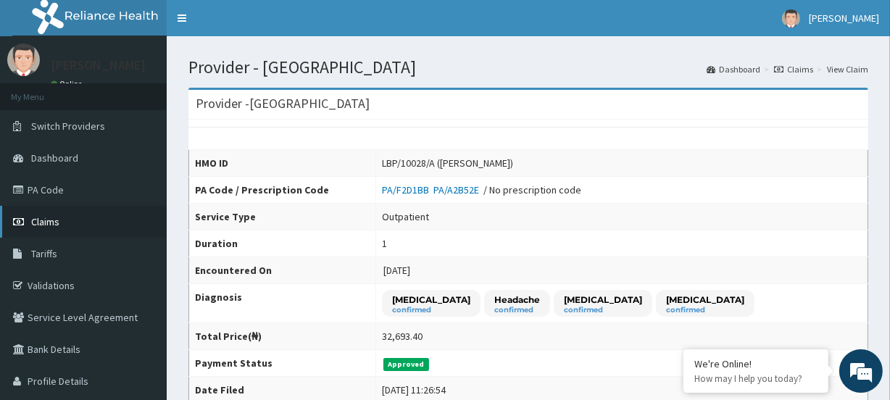
click at [64, 226] on link "Claims" at bounding box center [83, 222] width 167 height 32
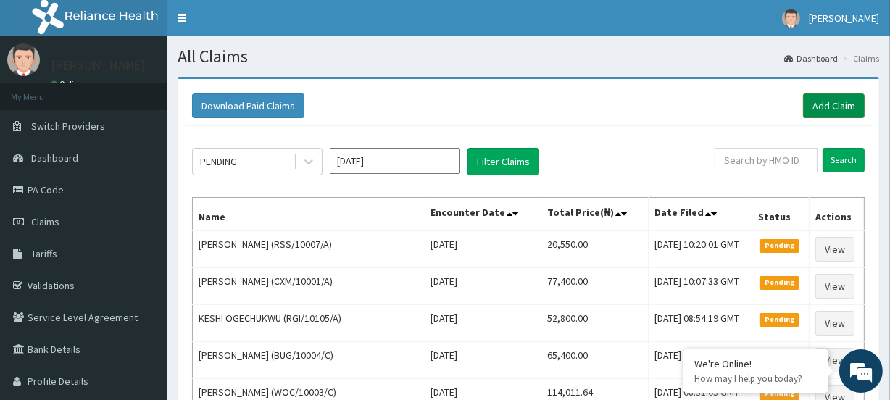
click at [833, 102] on link "Add Claim" at bounding box center [834, 105] width 62 height 25
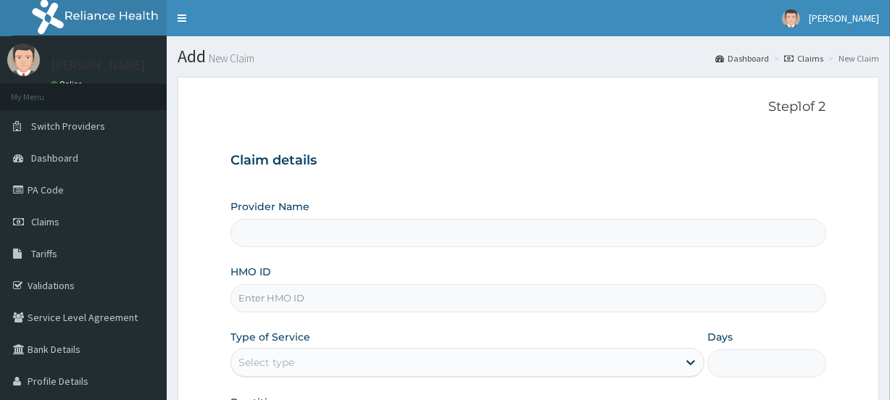
type input "[GEOGRAPHIC_DATA]"
click at [267, 291] on input "HMO ID" at bounding box center [527, 298] width 595 height 28
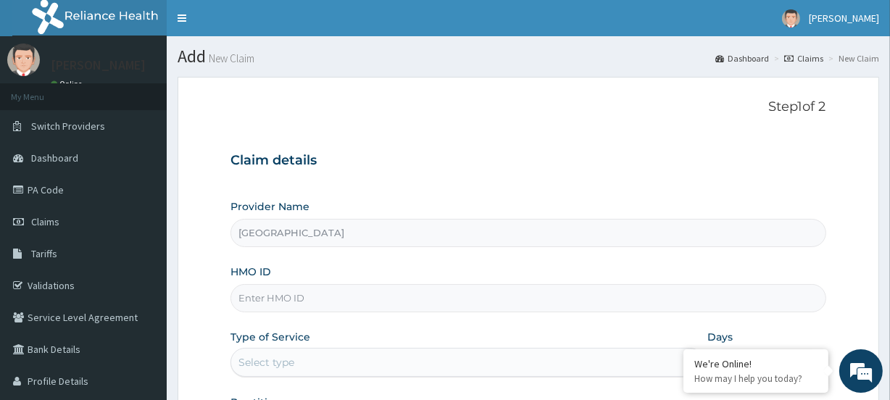
paste input "LBP/10028/A"
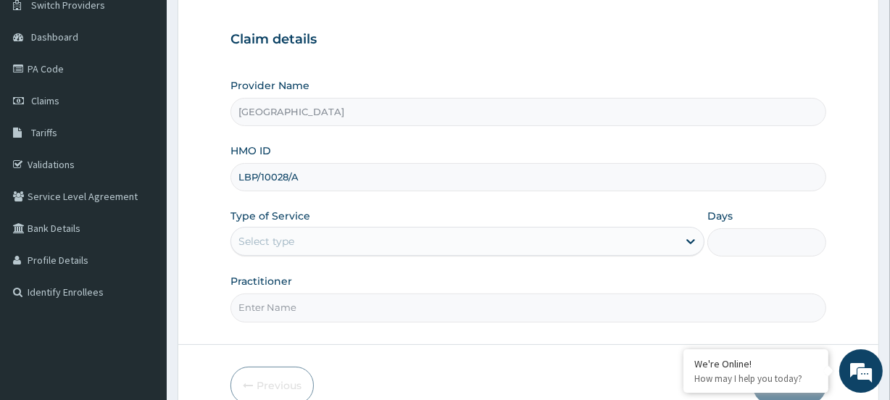
scroll to position [131, 0]
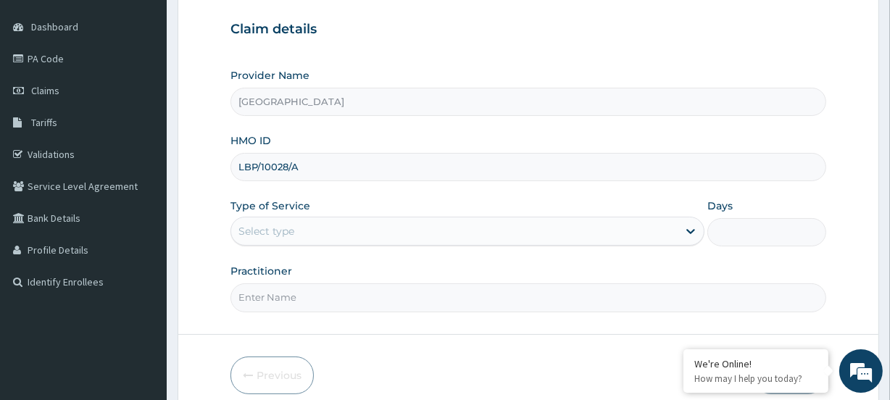
type input "LBP/10028/A"
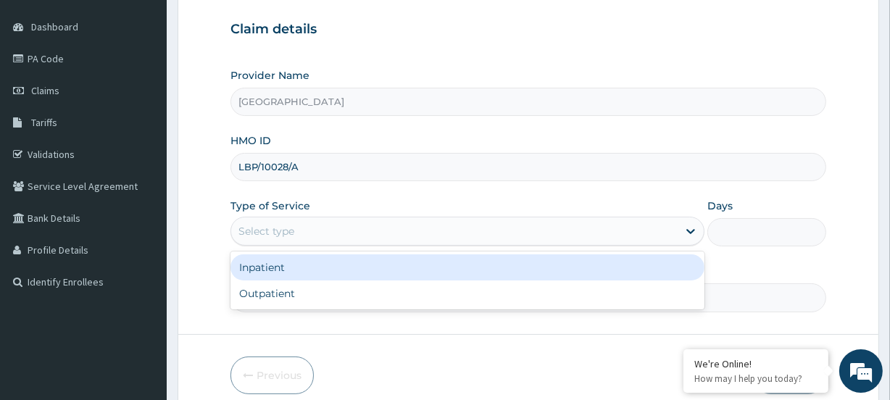
drag, startPoint x: 288, startPoint y: 232, endPoint x: 299, endPoint y: 263, distance: 33.2
click at [289, 233] on div "Select type" at bounding box center [266, 231] width 56 height 14
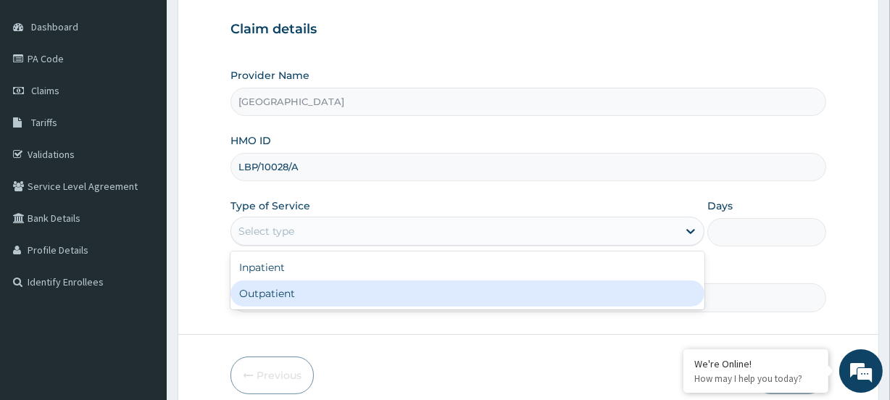
click at [290, 283] on div "Outpatient" at bounding box center [467, 293] width 474 height 26
type input "1"
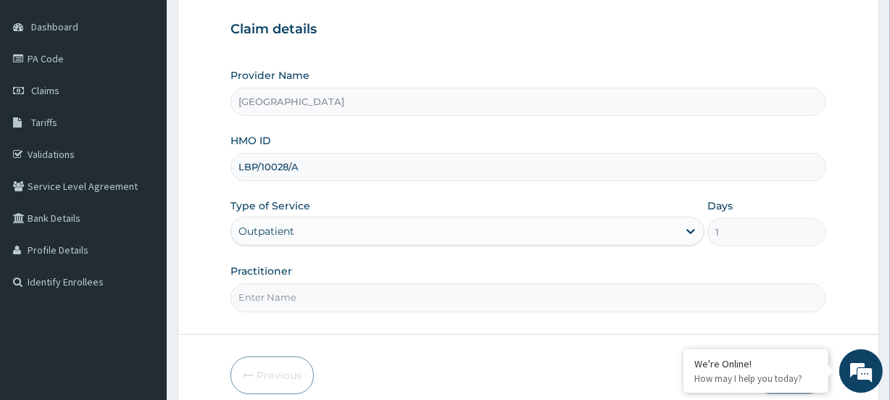
scroll to position [0, 0]
drag, startPoint x: 278, startPoint y: 297, endPoint x: 257, endPoint y: 290, distance: 21.5
click at [269, 296] on input "Practitioner" at bounding box center [527, 297] width 595 height 28
paste input "Omowumi Abimbola Aladesuru"
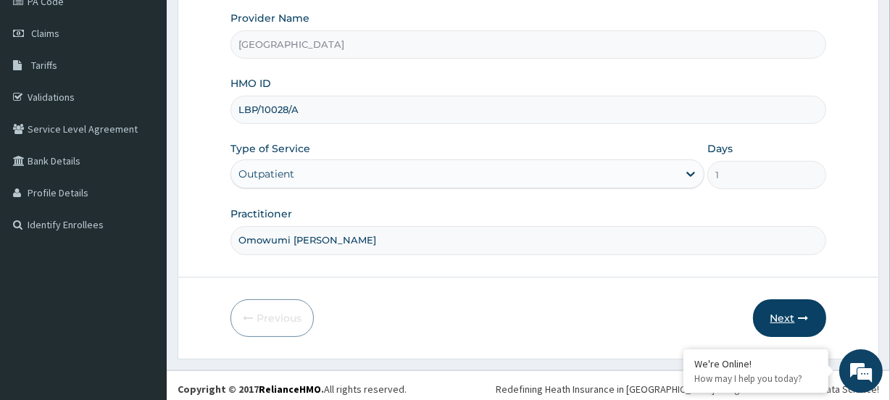
scroll to position [194, 0]
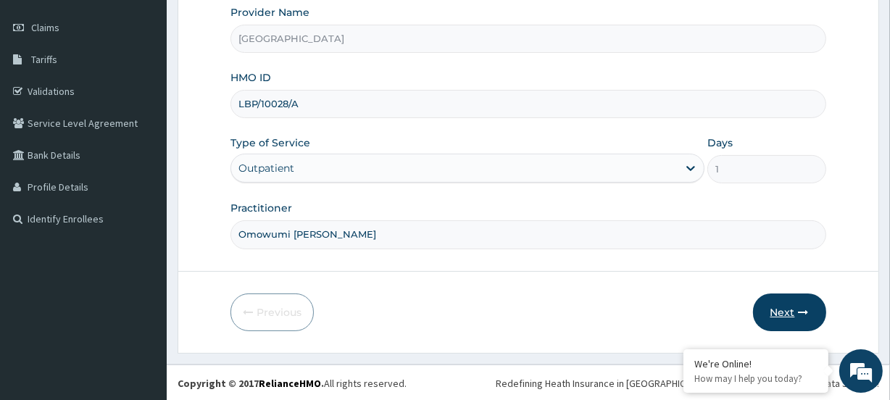
type input "Omowumi Abimbola Aladesuru"
click at [785, 315] on button "Next" at bounding box center [789, 312] width 73 height 38
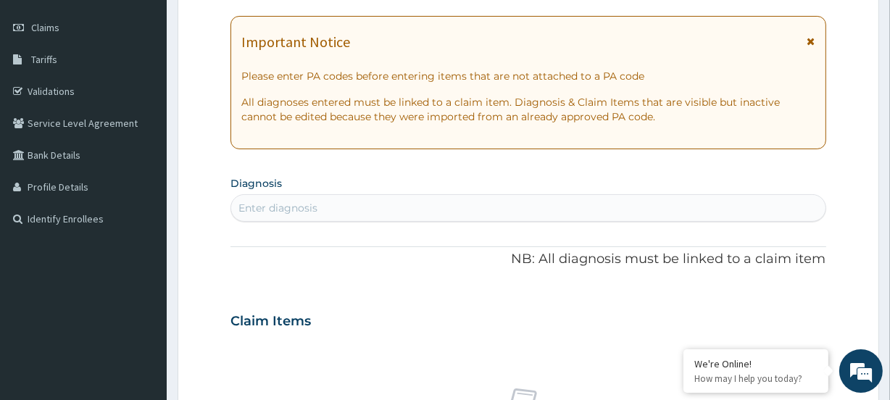
click at [318, 197] on div "Enter diagnosis" at bounding box center [527, 207] width 593 height 23
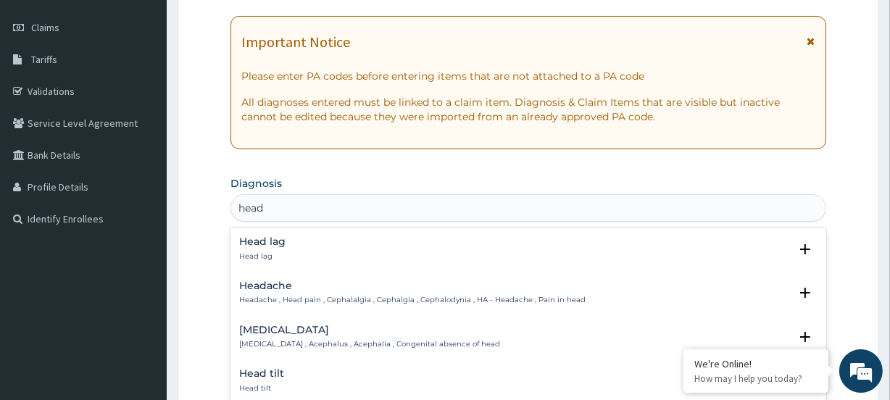
type input "heada"
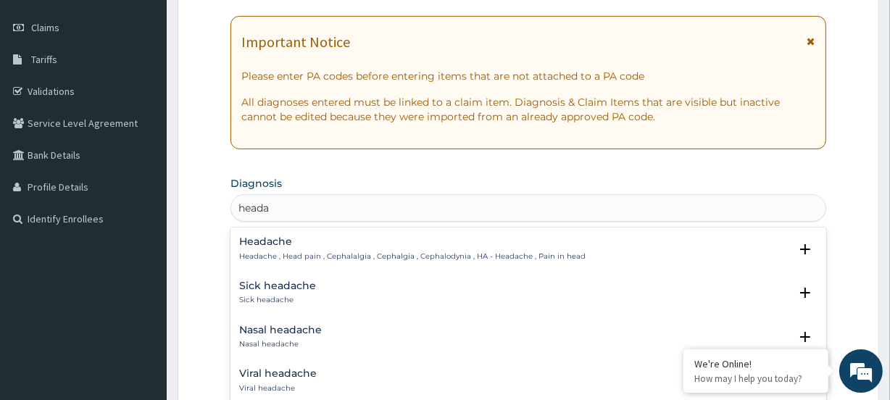
click at [270, 246] on h4 "Headache" at bounding box center [412, 241] width 346 height 11
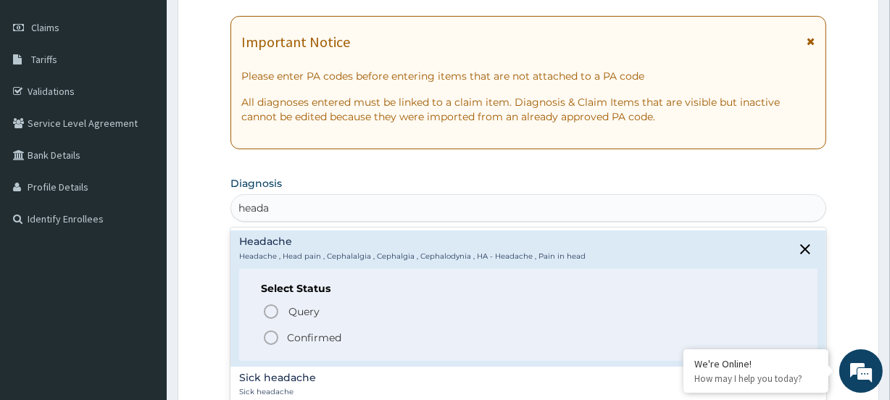
click at [268, 340] on icon "status option filled" at bounding box center [270, 337] width 17 height 17
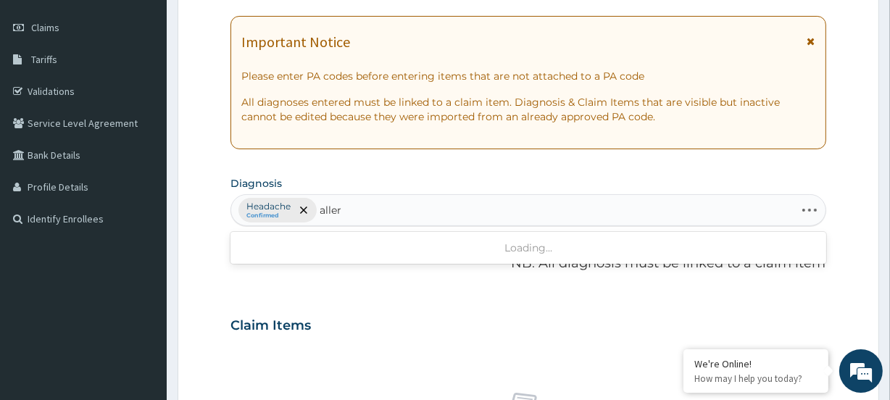
type input "allerg"
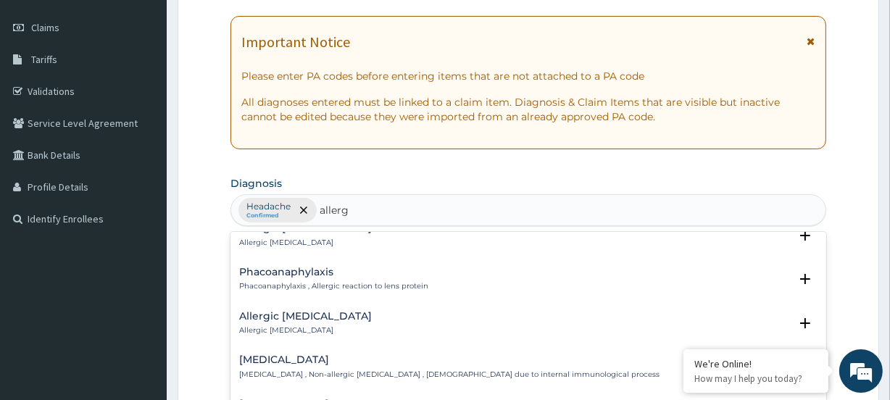
scroll to position [1459, 0]
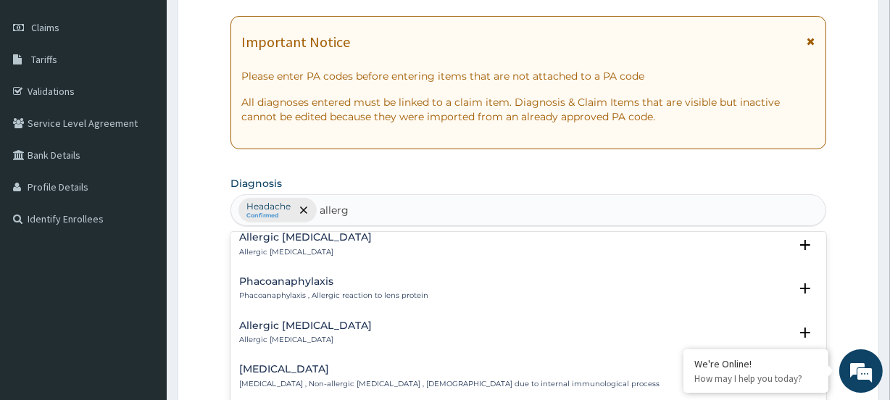
click at [283, 247] on p "Allergic colitis" at bounding box center [305, 252] width 133 height 10
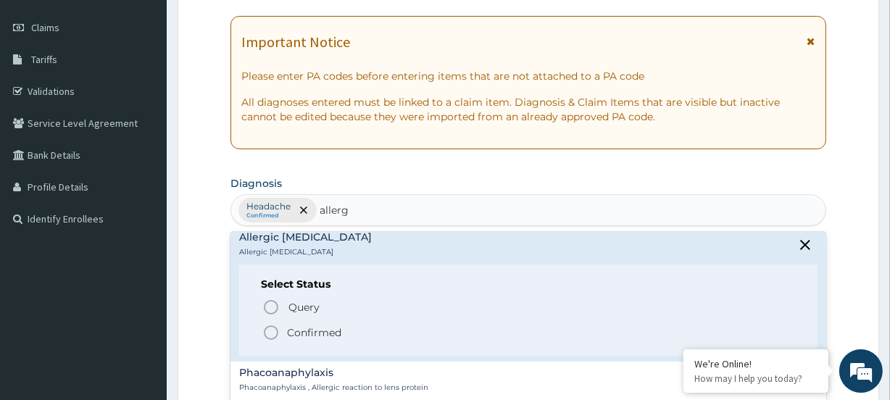
click at [275, 334] on icon "status option filled" at bounding box center [270, 332] width 17 height 17
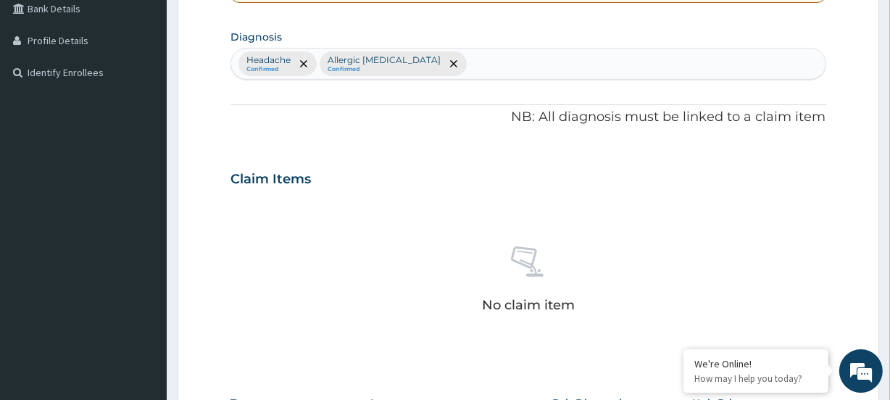
scroll to position [457, 0]
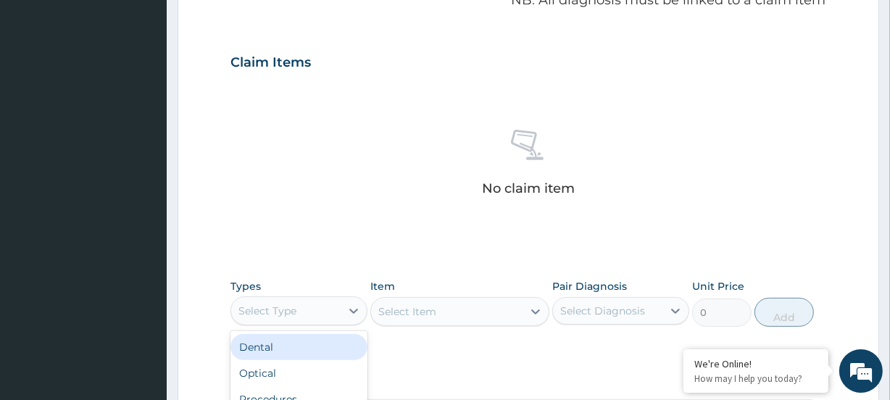
click at [286, 311] on div "Select Type" at bounding box center [267, 311] width 58 height 14
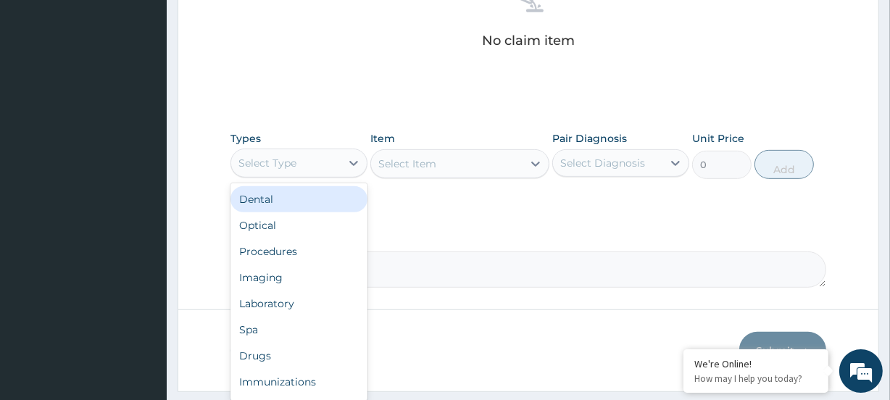
scroll to position [644, 0]
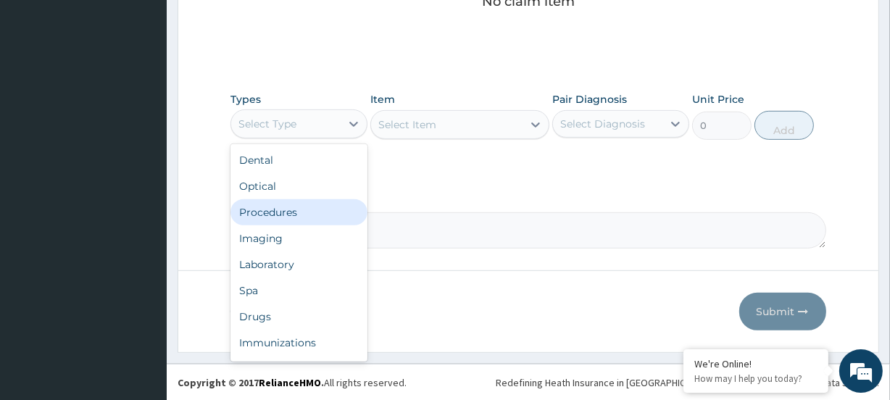
click at [283, 208] on div "Procedures" at bounding box center [298, 212] width 137 height 26
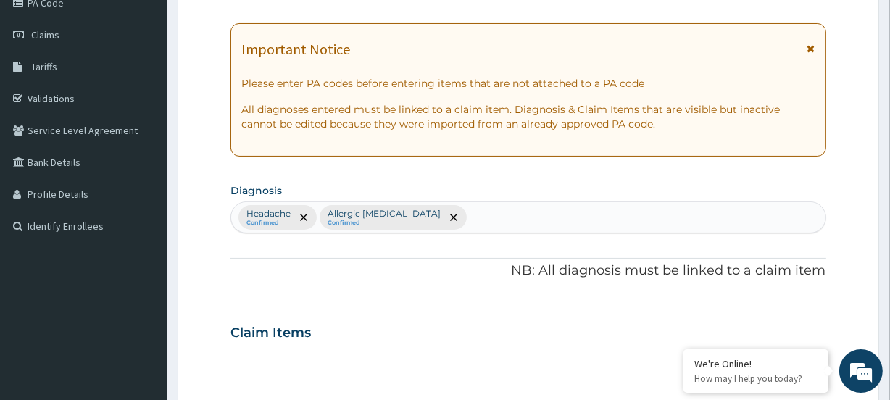
scroll to position [183, 0]
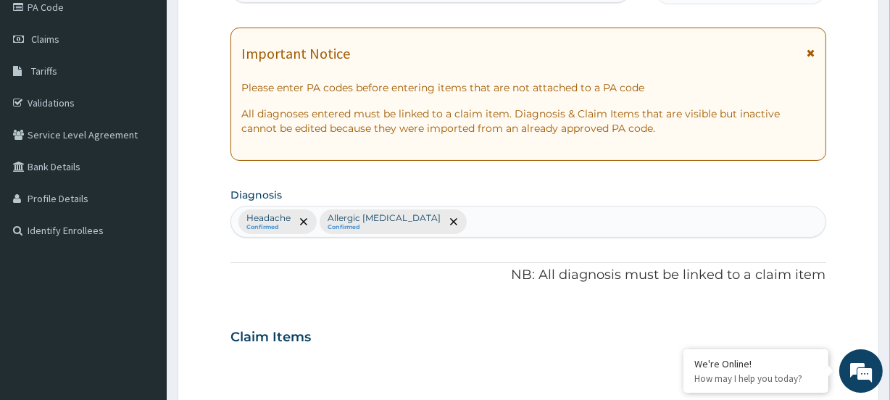
click at [430, 212] on div "Headache Confirmed Allergic colitis Confirmed" at bounding box center [527, 222] width 593 height 30
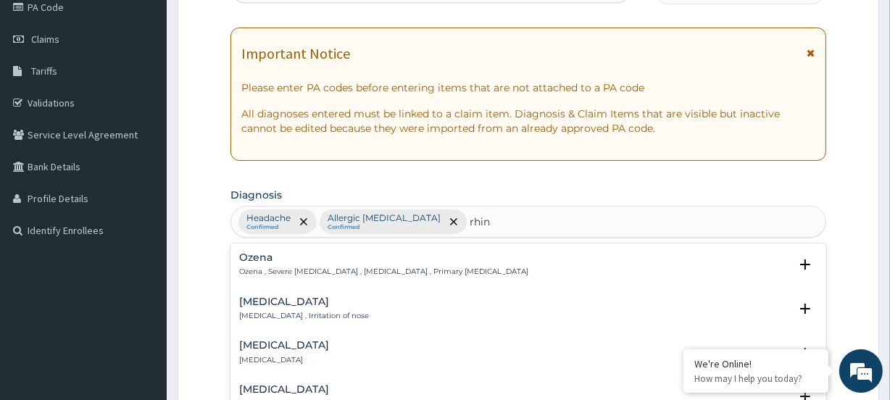
type input "rhini"
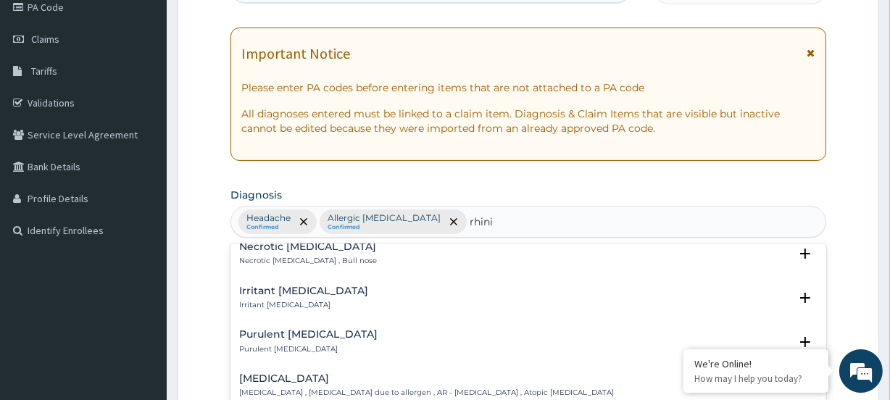
scroll to position [395, 0]
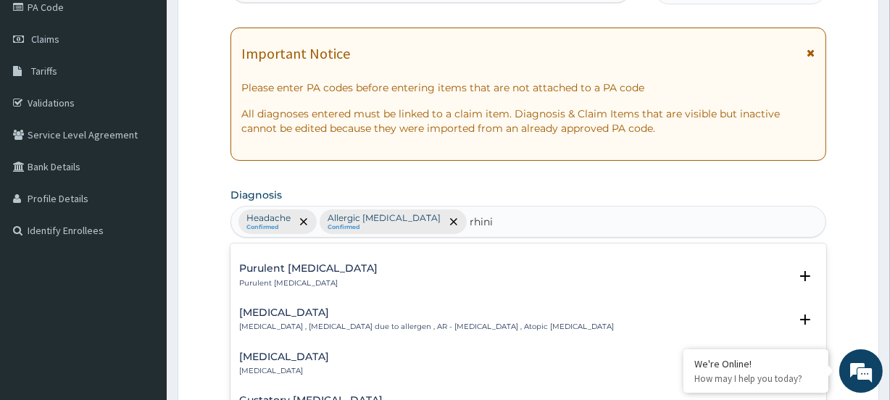
click at [272, 323] on p "Allergic rhinitis , Allergic rhinitis due to allergen , AR - Allergic rhinitis …" at bounding box center [426, 327] width 375 height 10
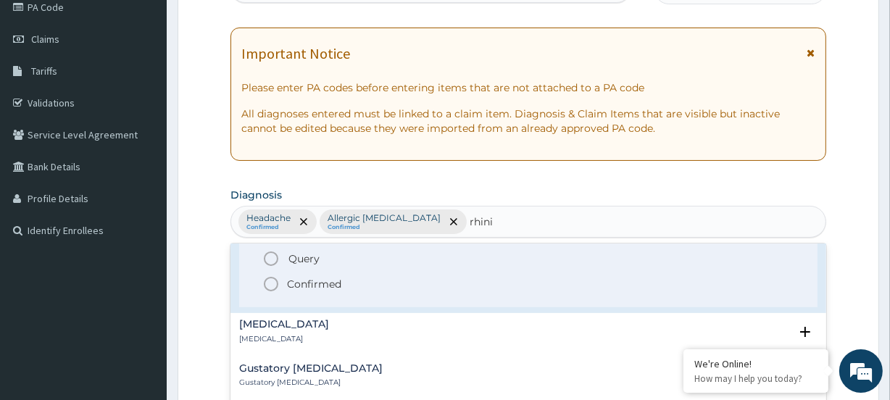
scroll to position [527, 0]
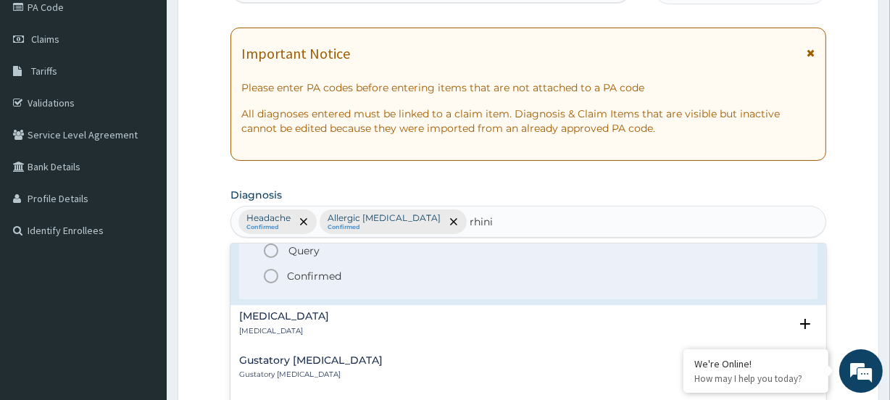
click at [267, 272] on icon "status option filled" at bounding box center [270, 275] width 17 height 17
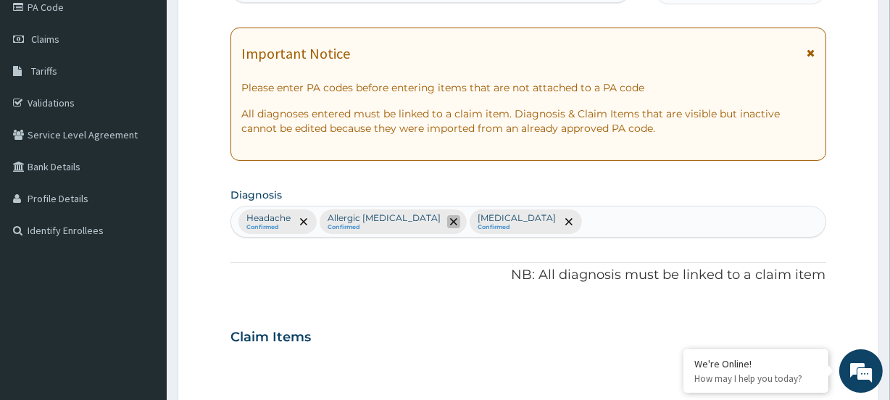
click at [447, 217] on span "remove selection option" at bounding box center [453, 221] width 13 height 13
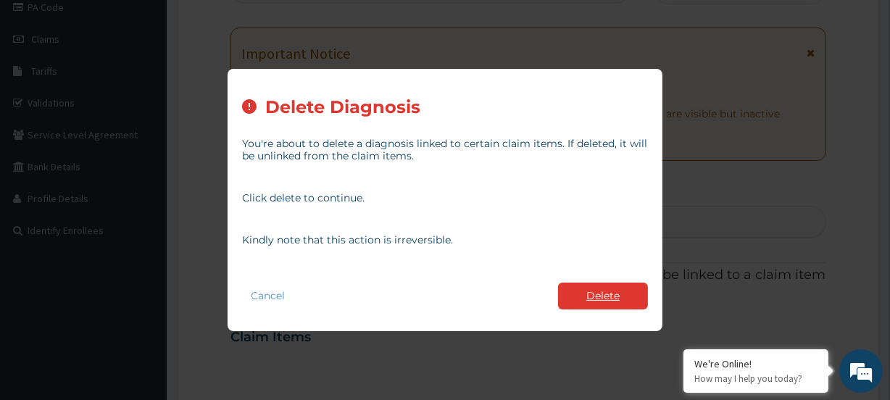
click at [580, 289] on button "Delete" at bounding box center [603, 296] width 90 height 27
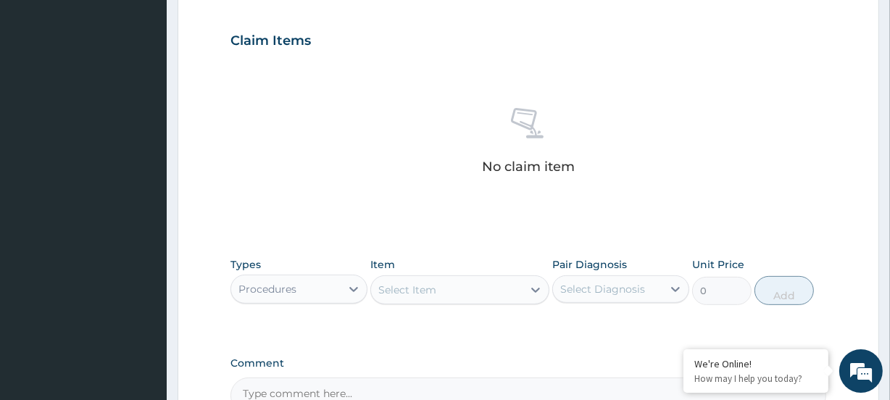
scroll to position [512, 0]
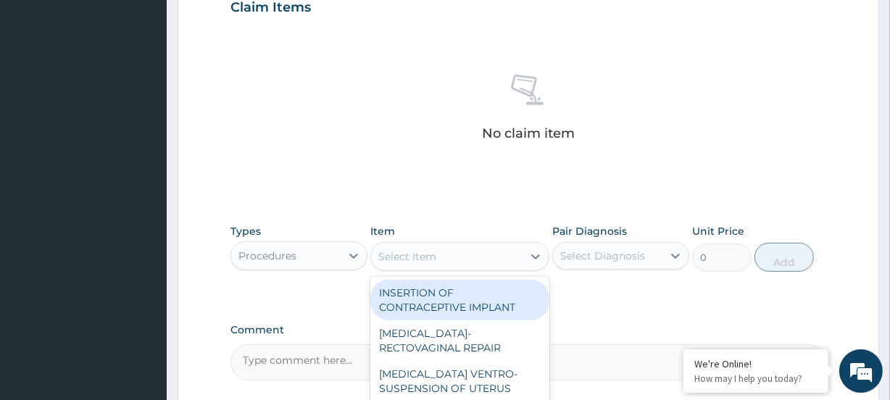
click at [393, 254] on div "Select Item" at bounding box center [407, 256] width 58 height 14
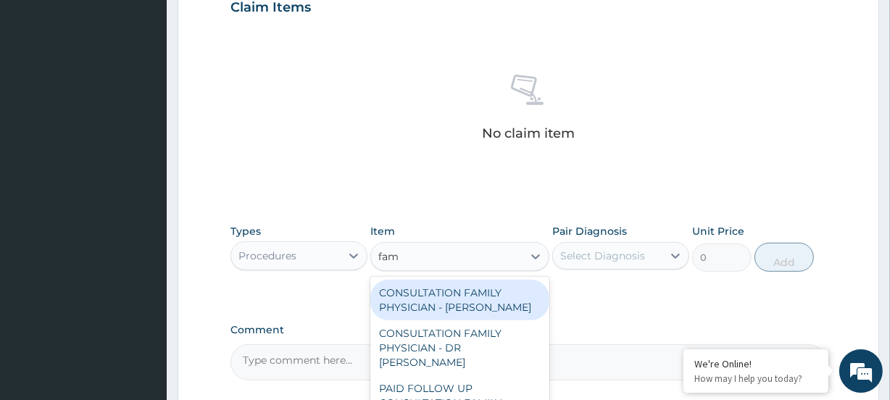
type input "fami"
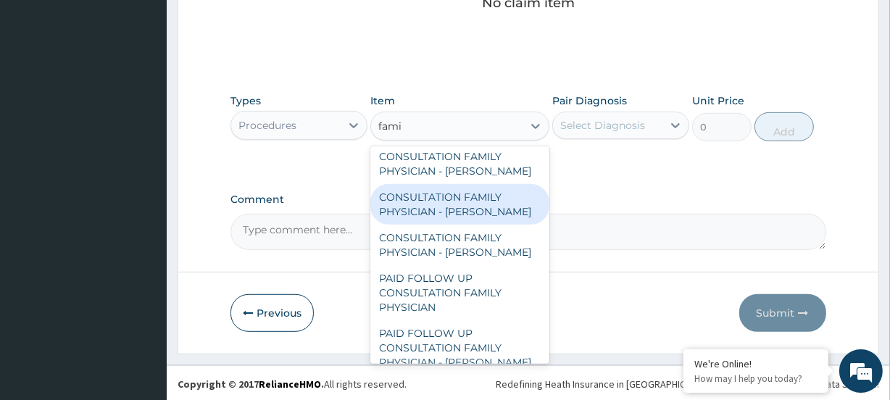
scroll to position [644, 0]
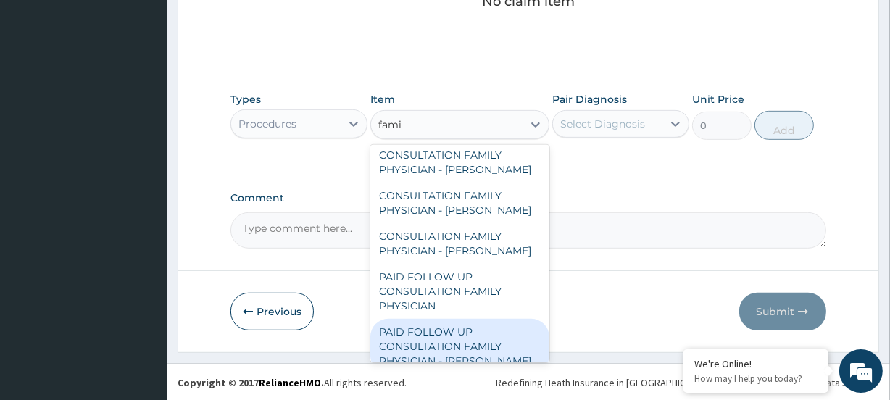
drag, startPoint x: 464, startPoint y: 327, endPoint x: 471, endPoint y: 232, distance: 95.2
click at [462, 325] on div "PAID FOLLOW UP CONSULTATION FAMILY PHYSICIAN - DR ODIA" at bounding box center [459, 346] width 178 height 55
type input "14250"
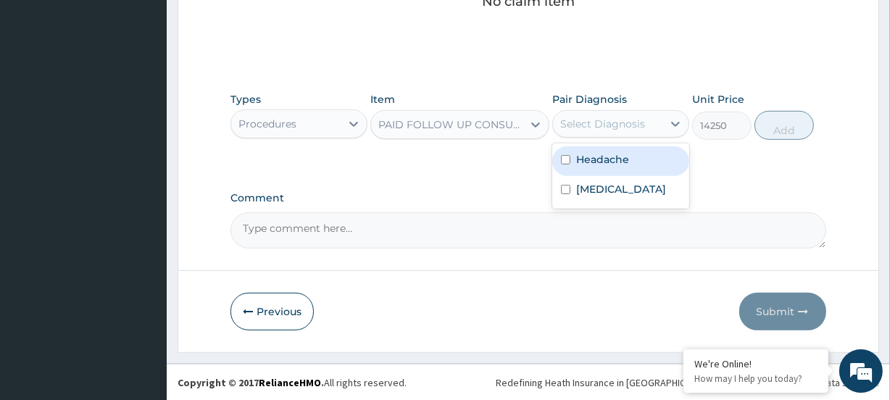
click at [617, 113] on div "Select Diagnosis" at bounding box center [607, 123] width 109 height 23
click at [609, 164] on label "Headache" at bounding box center [602, 159] width 53 height 14
checkbox input "true"
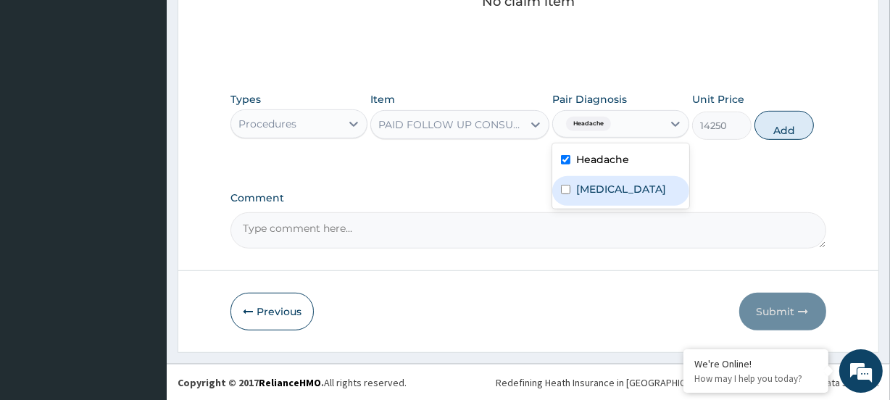
drag, startPoint x: 609, startPoint y: 180, endPoint x: 629, endPoint y: 168, distance: 23.1
click at [610, 182] on label "Allergic rhinitis" at bounding box center [621, 189] width 90 height 14
checkbox input "true"
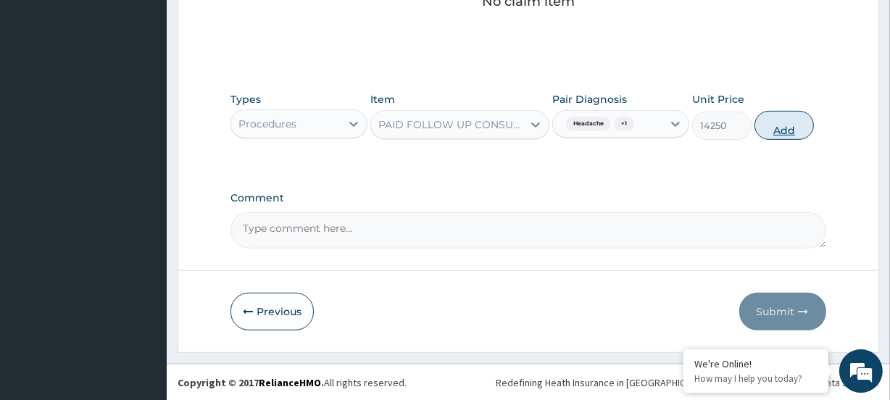
click at [768, 128] on button "Add" at bounding box center [783, 125] width 59 height 29
type input "0"
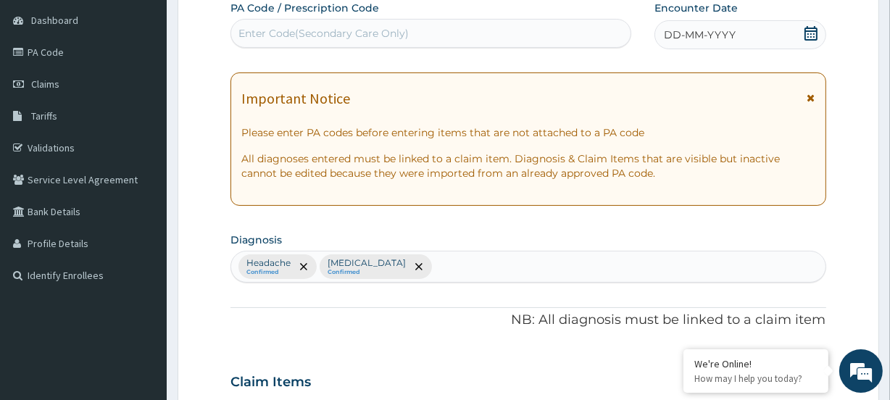
scroll to position [130, 0]
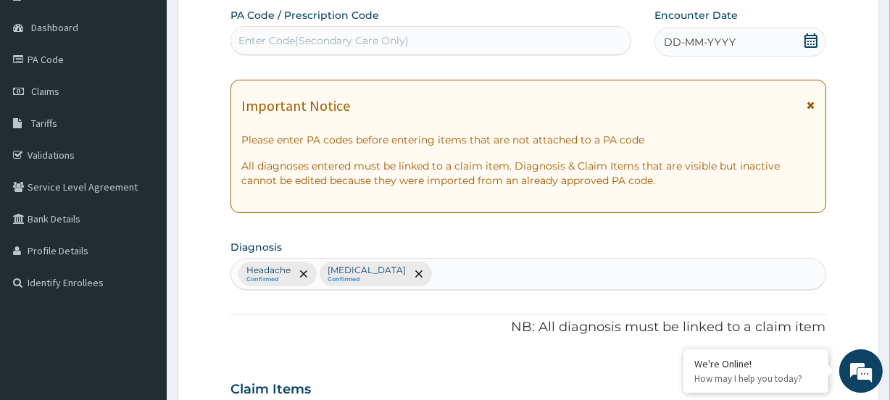
click at [809, 43] on icon at bounding box center [811, 40] width 14 height 14
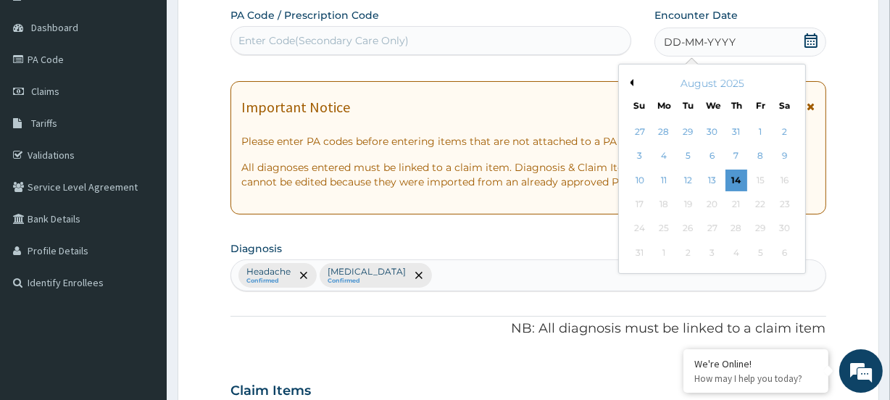
click at [704, 152] on div "6" at bounding box center [712, 157] width 22 height 22
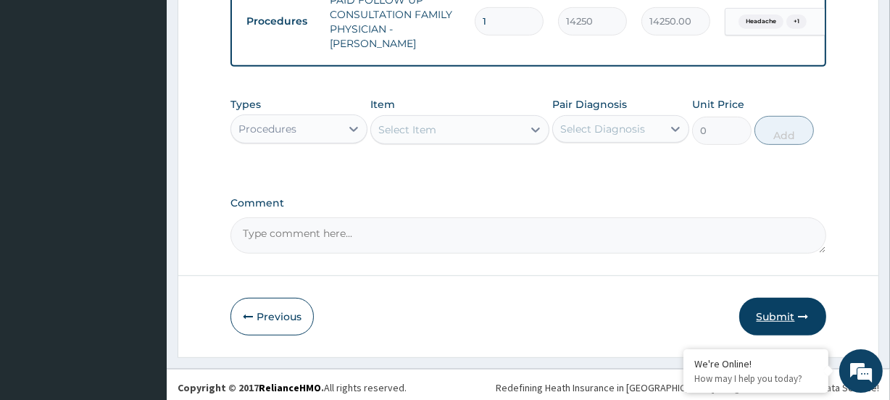
click at [771, 298] on button "Submit" at bounding box center [782, 317] width 87 height 38
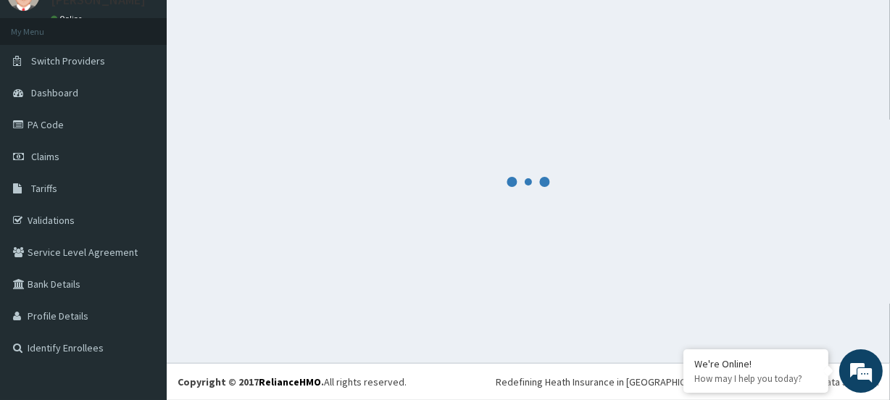
scroll to position [64, 0]
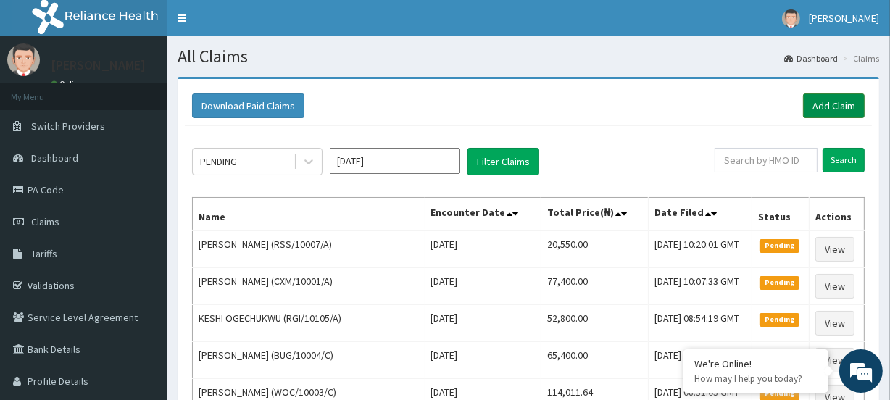
click at [833, 107] on link "Add Claim" at bounding box center [834, 105] width 62 height 25
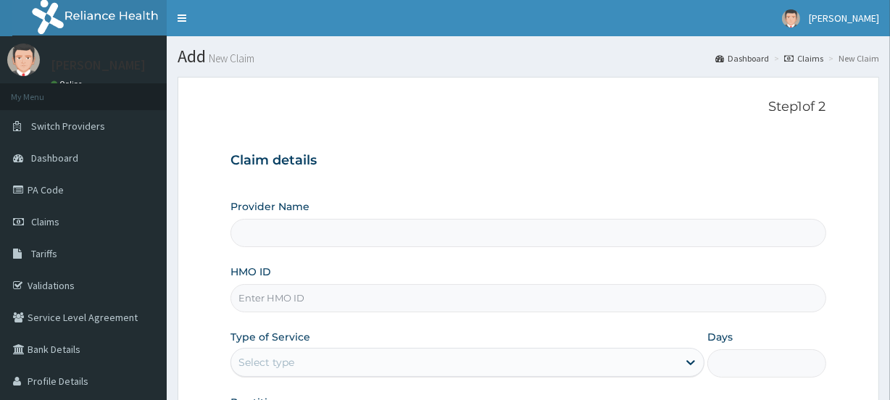
click at [307, 297] on input "HMO ID" at bounding box center [527, 298] width 595 height 28
paste input "[PERSON_NAME]/10037/C"
type input "[PERSON_NAME]/10037/C"
type input "[GEOGRAPHIC_DATA]"
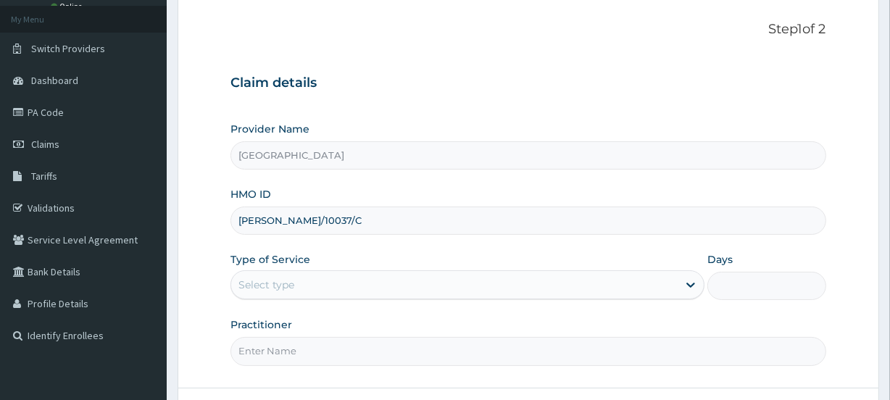
scroll to position [194, 0]
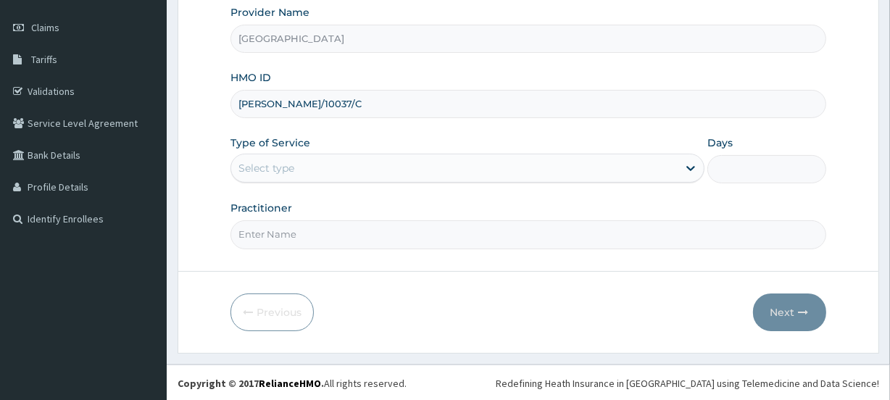
type input "[PERSON_NAME]/10037/C"
click at [285, 162] on div "Select type" at bounding box center [266, 168] width 56 height 14
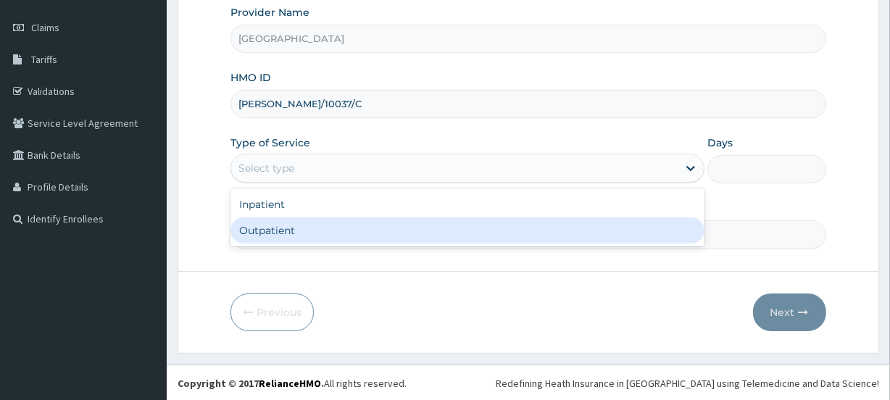
click at [266, 232] on div "Outpatient" at bounding box center [467, 230] width 474 height 26
type input "1"
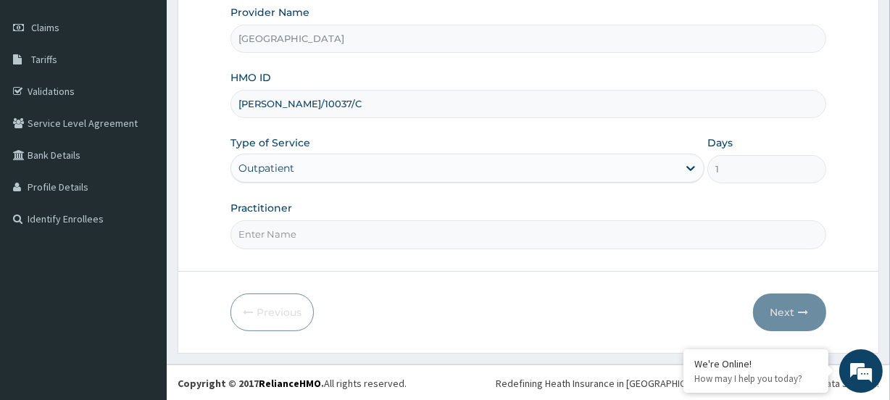
click at [284, 238] on input "Practitioner" at bounding box center [527, 234] width 595 height 28
paste input "[PERSON_NAME] [PERSON_NAME]"
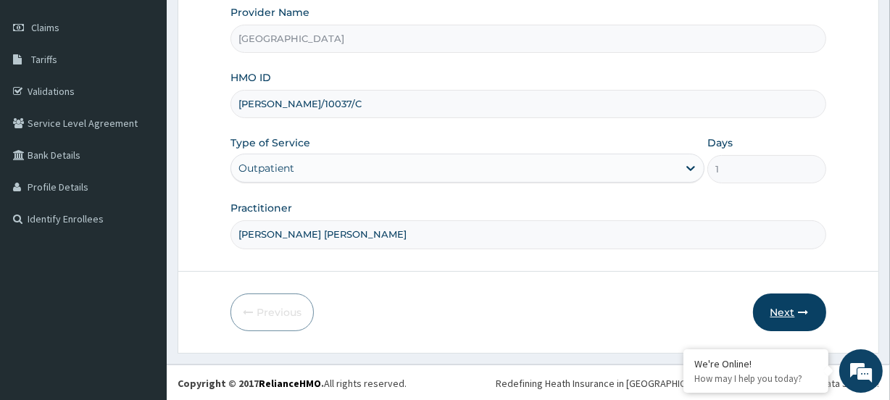
type input "[PERSON_NAME] [PERSON_NAME]"
click at [799, 307] on icon "button" at bounding box center [803, 312] width 10 height 10
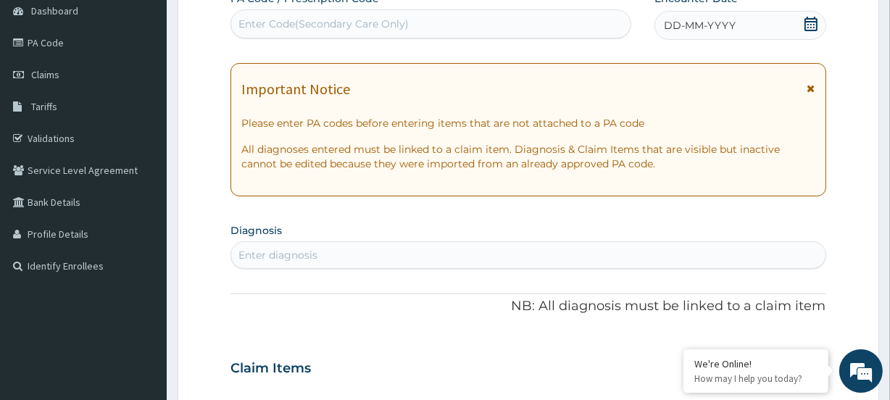
scroll to position [128, 0]
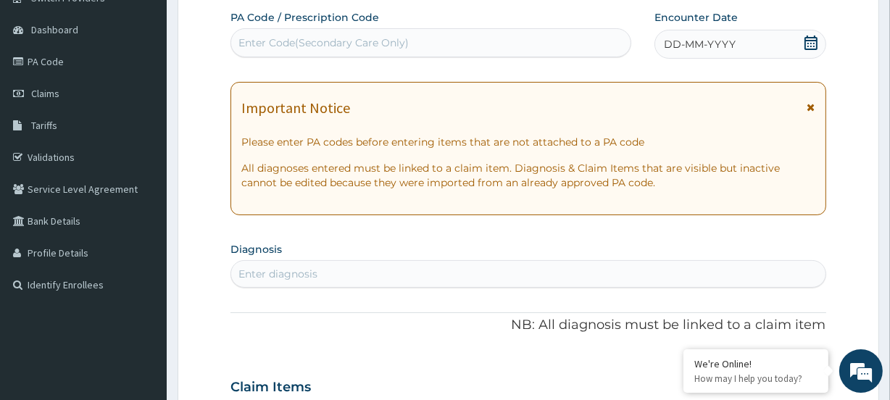
click at [283, 46] on div "Enter Code(Secondary Care Only)" at bounding box center [323, 43] width 170 height 14
paste input "PA/DD8226"
type input "PA/DD8226"
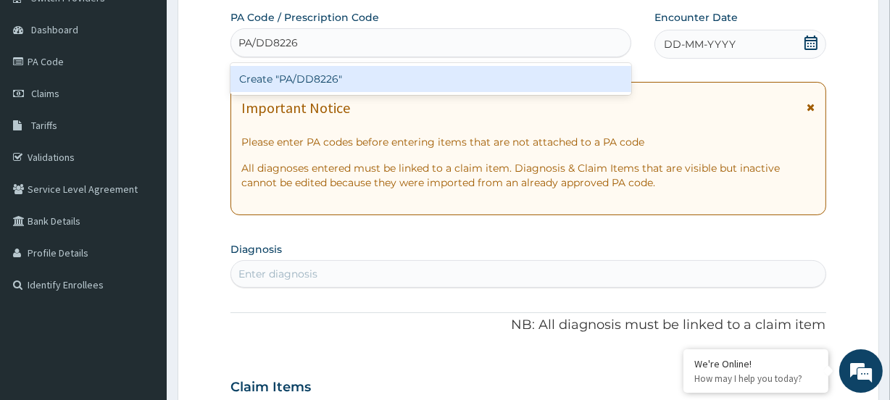
click at [283, 81] on div "Create "PA/DD8226"" at bounding box center [430, 79] width 400 height 26
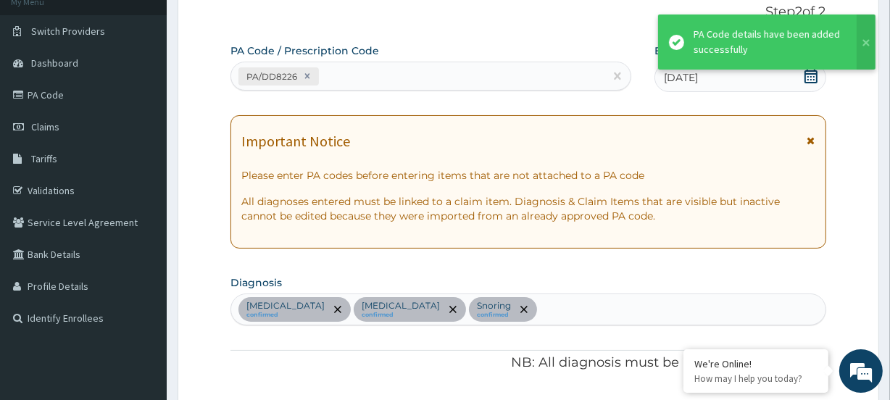
scroll to position [72, 0]
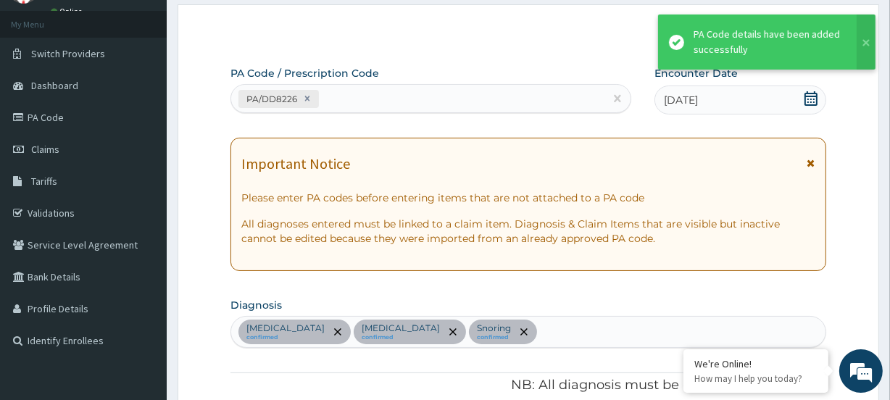
click at [338, 91] on div "PA/DD8226" at bounding box center [417, 99] width 372 height 24
paste input "PA/EFD977"
type input "PA/EFD977"
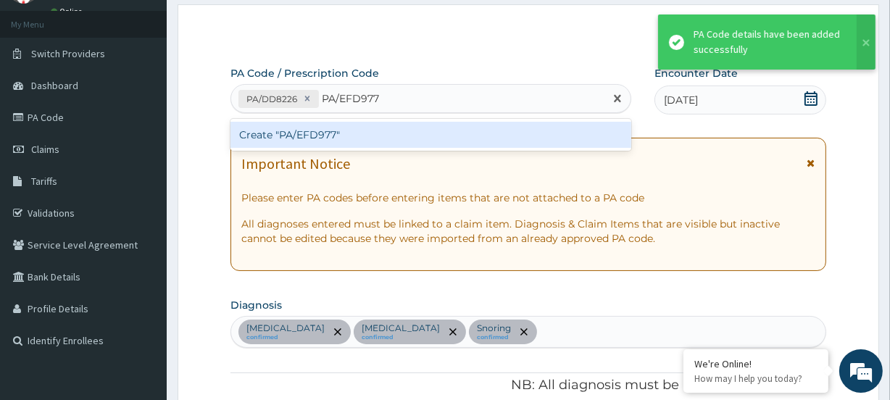
click at [278, 128] on div "Create "PA/EFD977"" at bounding box center [430, 135] width 400 height 26
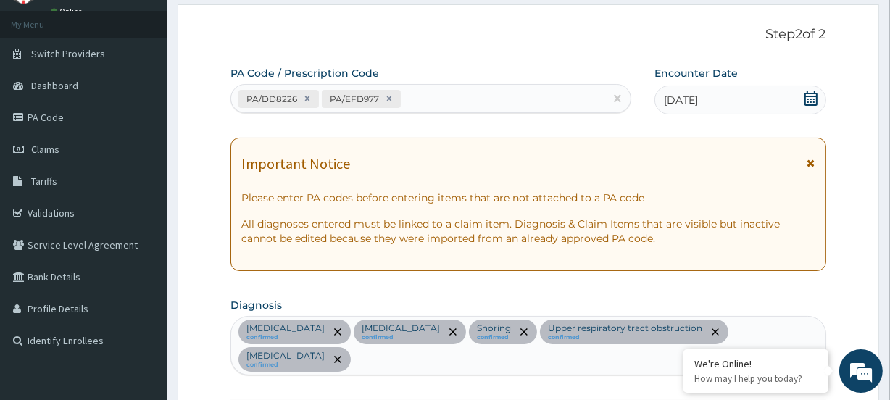
scroll to position [483, 0]
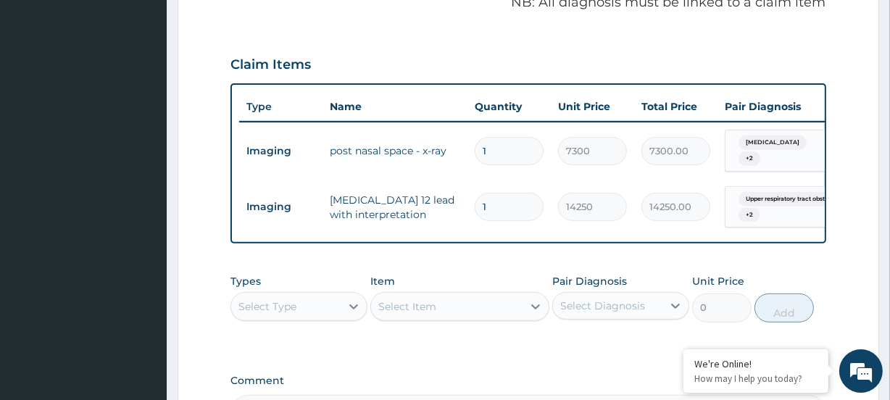
click at [259, 308] on div "Select Type" at bounding box center [267, 306] width 58 height 14
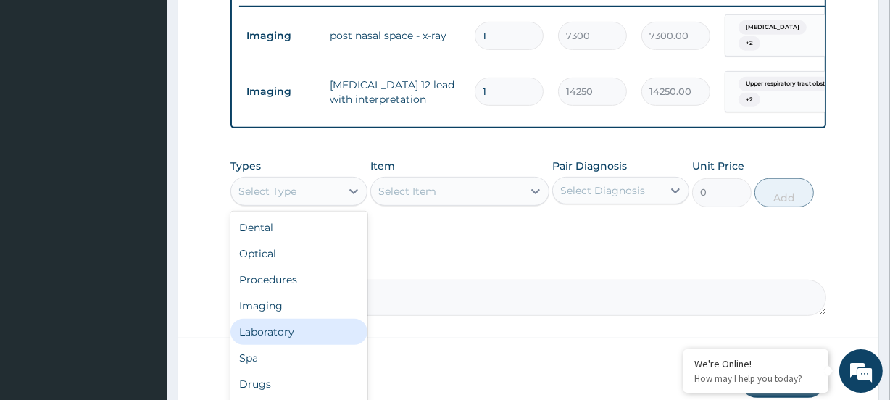
scroll to position [668, 0]
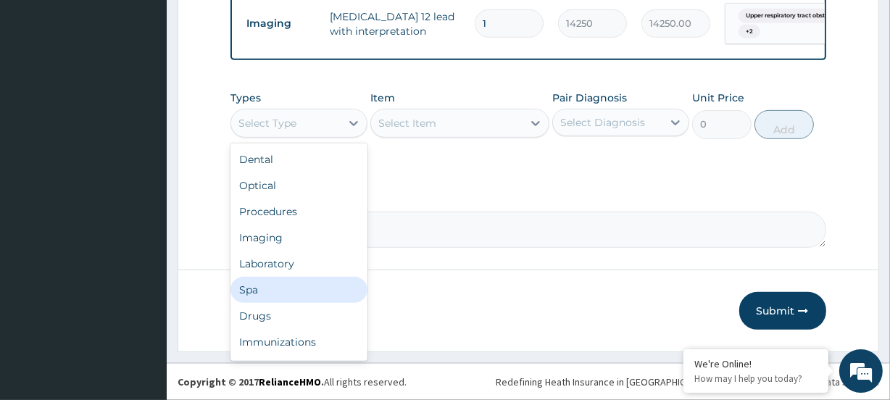
click at [254, 299] on div "Spa" at bounding box center [298, 290] width 137 height 26
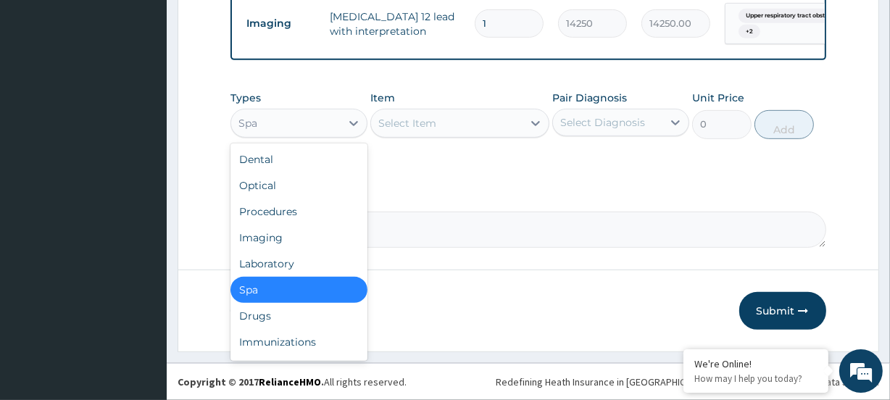
click at [278, 126] on div "Spa" at bounding box center [285, 123] width 109 height 23
click at [257, 316] on div "Drugs" at bounding box center [298, 316] width 137 height 26
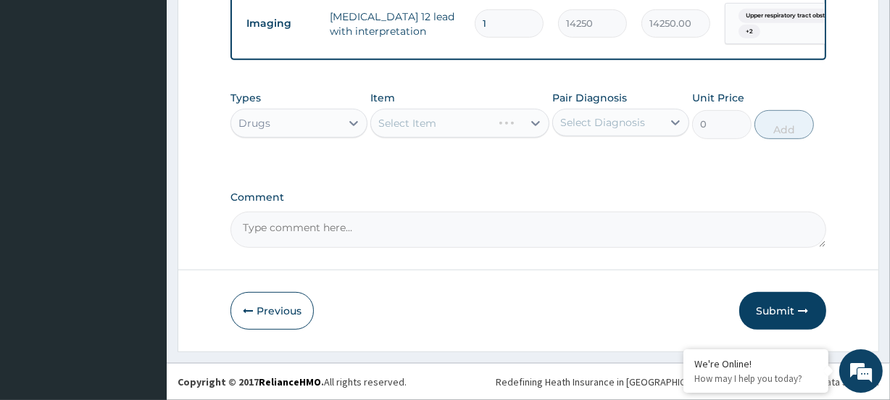
scroll to position [0, 131]
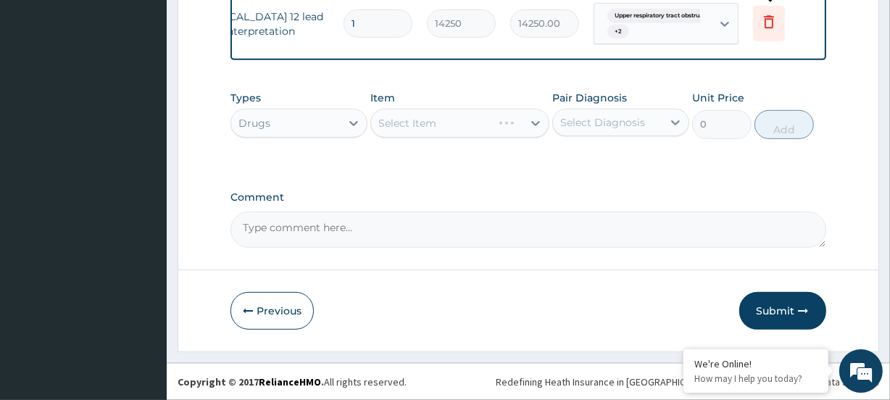
click at [761, 21] on icon at bounding box center [769, 24] width 32 height 36
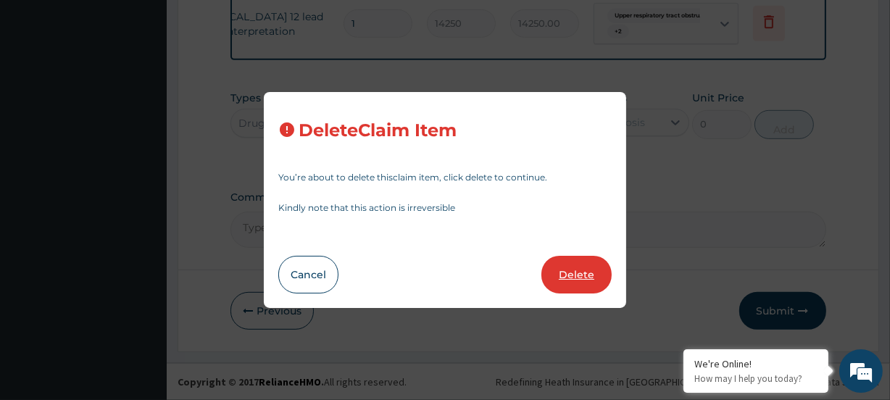
click at [587, 275] on button "Delete" at bounding box center [576, 275] width 70 height 38
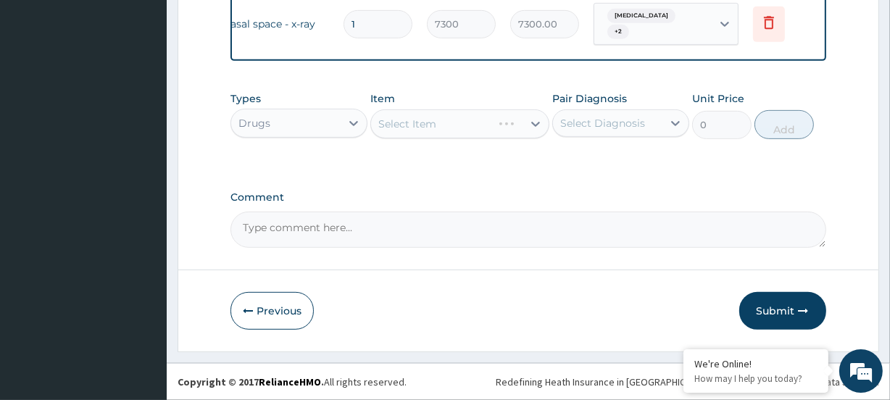
click at [452, 117] on div "Select Item" at bounding box center [459, 123] width 178 height 29
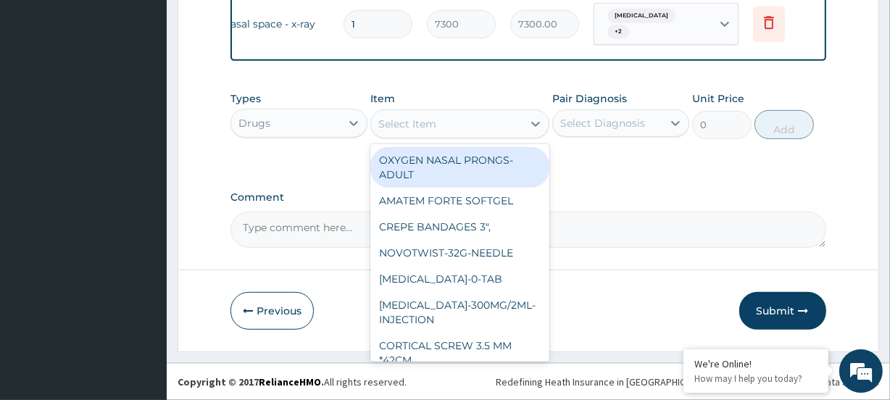
drag, startPoint x: 447, startPoint y: 120, endPoint x: 435, endPoint y: 96, distance: 27.5
click at [442, 118] on div "Select Item" at bounding box center [446, 123] width 151 height 23
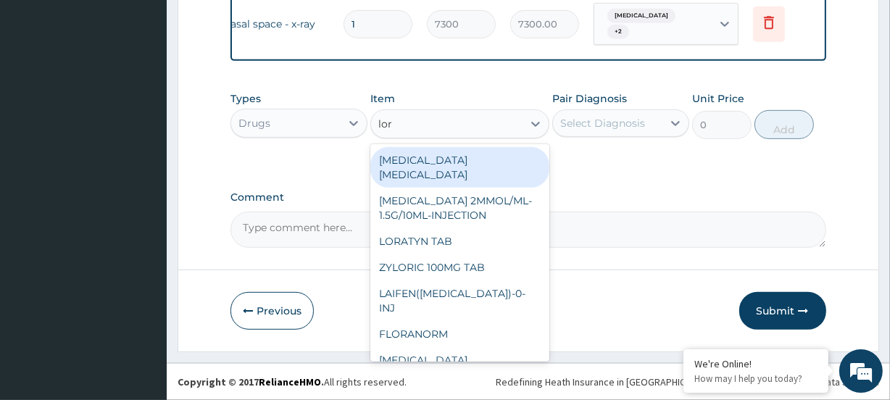
type input "lora"
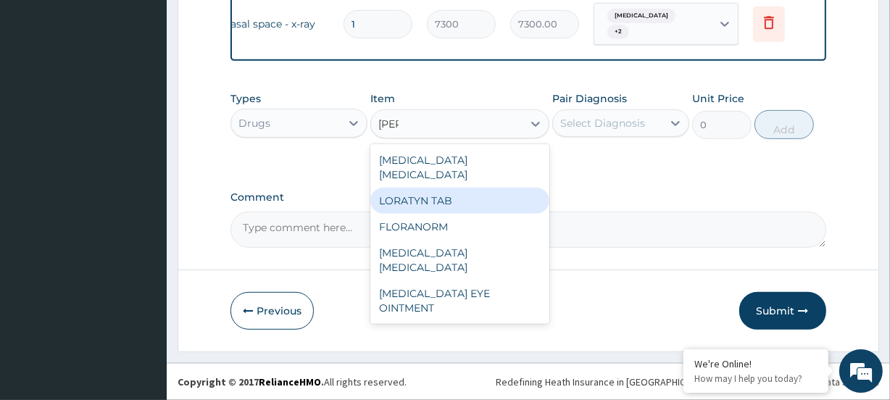
click at [422, 209] on div "LORATYN TAB" at bounding box center [459, 201] width 178 height 26
type input "135"
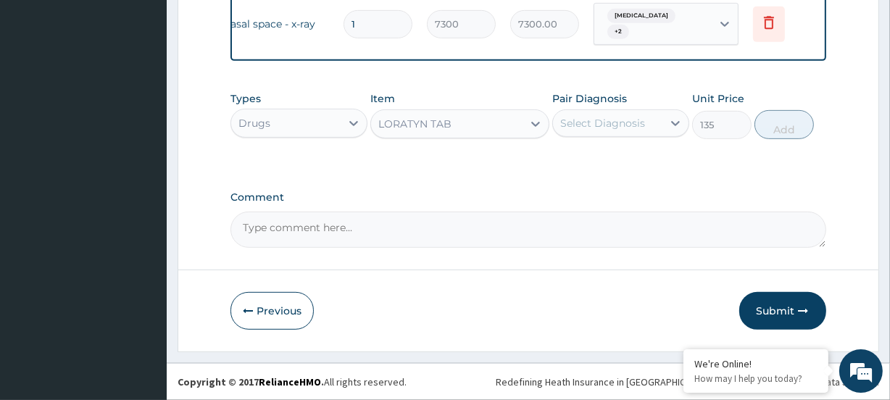
click at [606, 127] on div "Select Diagnosis" at bounding box center [602, 123] width 85 height 14
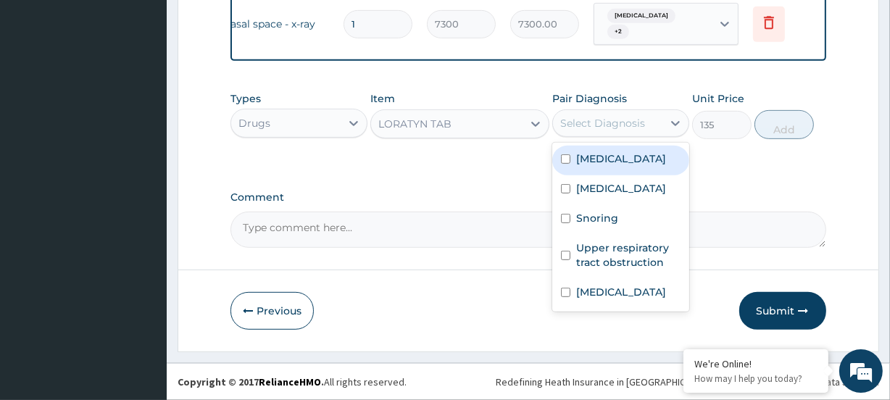
click at [651, 167] on div "Mouth breathing" at bounding box center [620, 161] width 137 height 30
checkbox input "true"
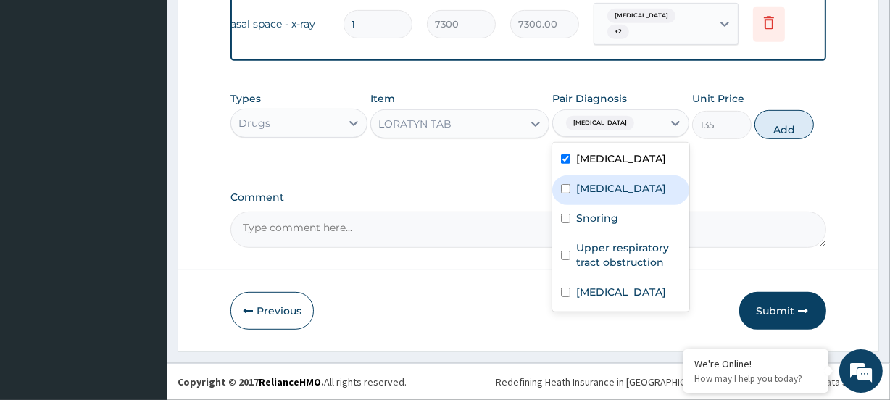
drag, startPoint x: 655, startPoint y: 198, endPoint x: 649, endPoint y: 220, distance: 23.2
click at [655, 200] on div "Nocturnal enuresis" at bounding box center [620, 190] width 137 height 30
checkbox input "true"
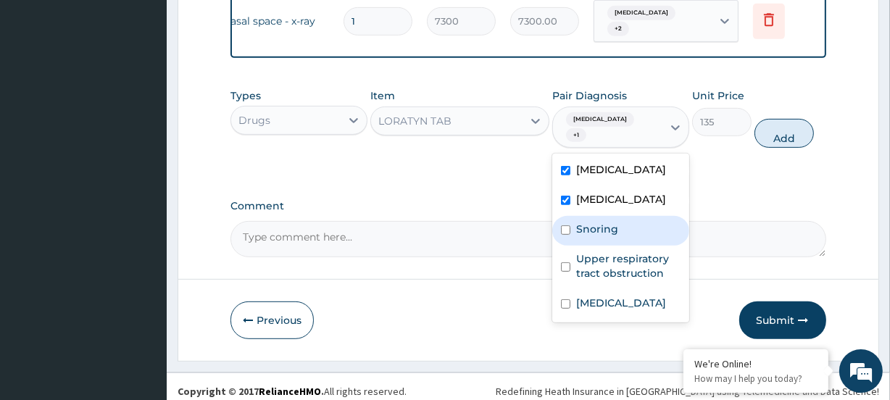
drag, startPoint x: 641, startPoint y: 226, endPoint x: 642, endPoint y: 251, distance: 25.4
click at [640, 230] on div "Snoring" at bounding box center [620, 231] width 137 height 30
checkbox input "true"
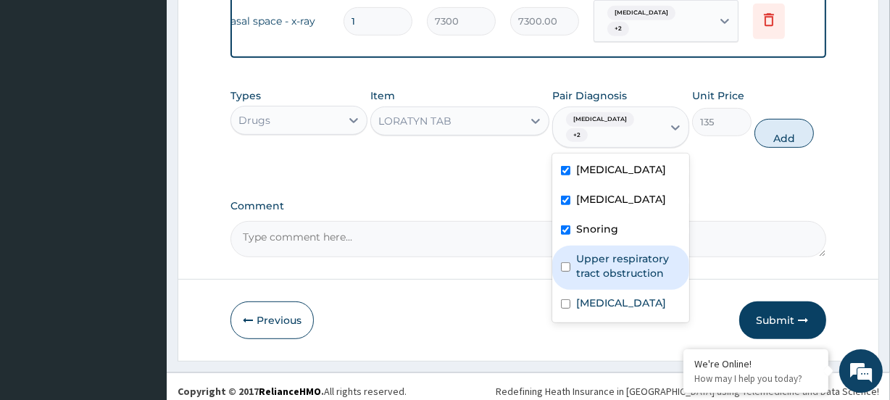
drag, startPoint x: 637, startPoint y: 262, endPoint x: 640, endPoint y: 282, distance: 20.5
click at [638, 269] on label "Upper respiratory tract obstruction" at bounding box center [628, 265] width 104 height 29
checkbox input "true"
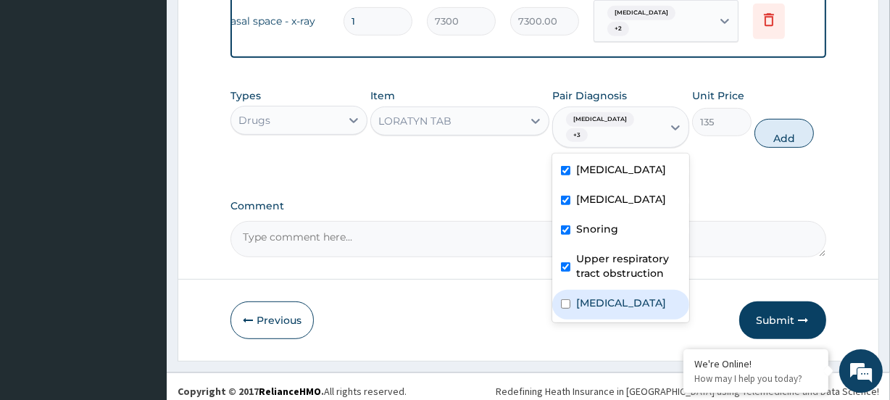
drag, startPoint x: 631, startPoint y: 316, endPoint x: 706, endPoint y: 261, distance: 92.7
click at [635, 310] on label "Essential hypertension" at bounding box center [621, 303] width 90 height 14
checkbox input "true"
click at [793, 142] on button "Add" at bounding box center [783, 133] width 59 height 29
type input "0"
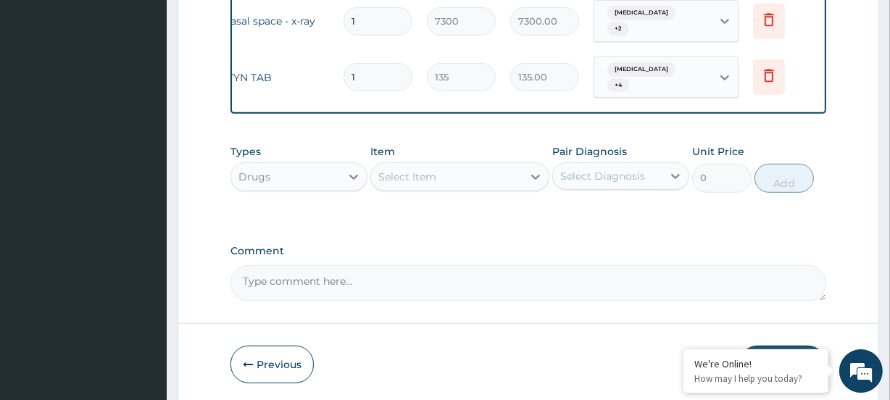
type input "14"
type input "1890.00"
type input "14"
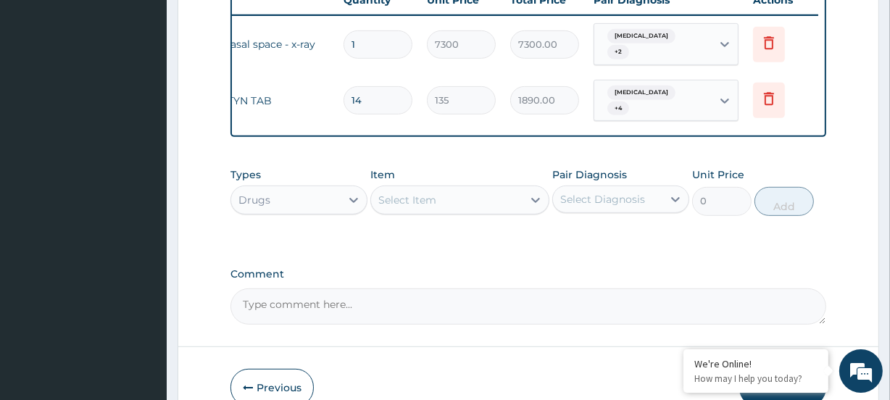
scroll to position [662, 0]
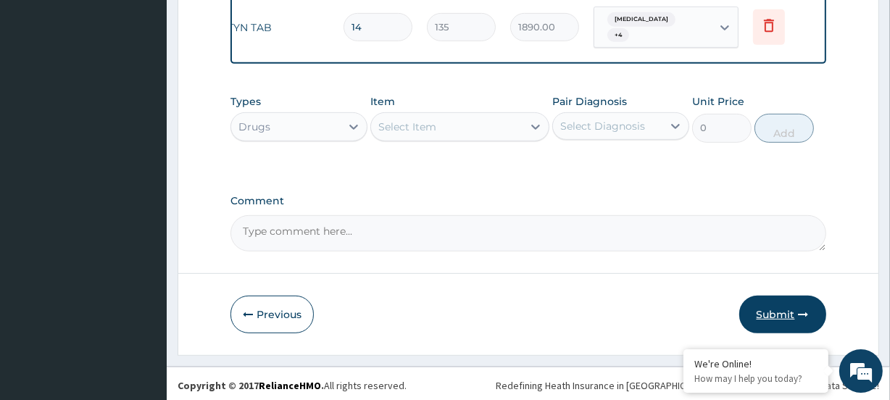
click at [774, 307] on button "Submit" at bounding box center [782, 315] width 87 height 38
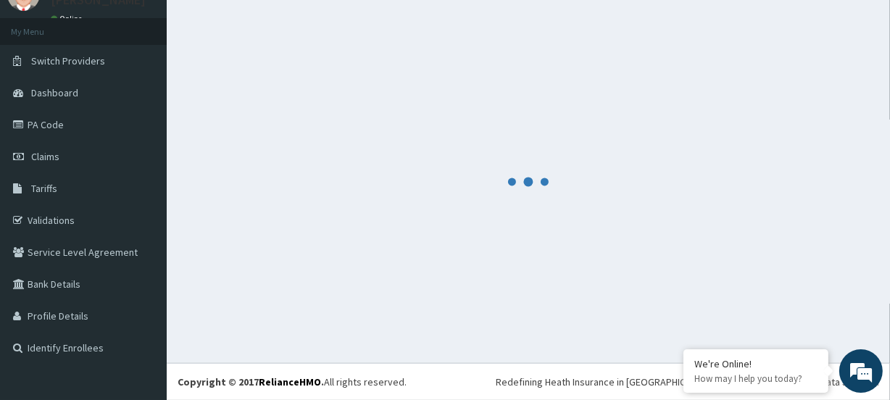
scroll to position [64, 0]
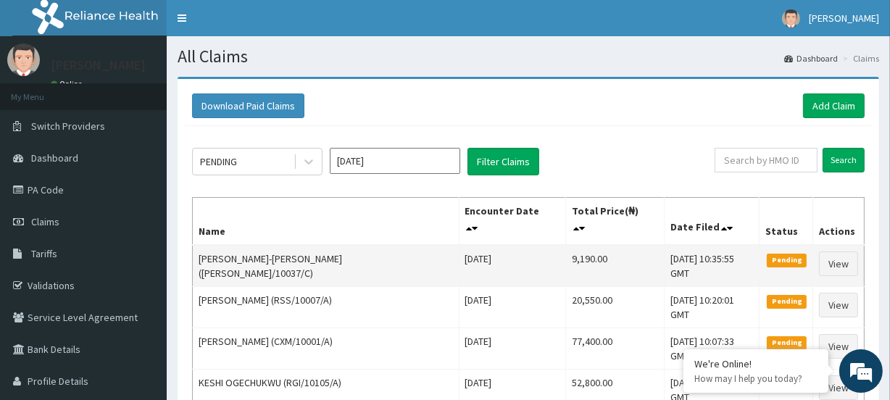
drag, startPoint x: 501, startPoint y: 241, endPoint x: 558, endPoint y: 241, distance: 56.5
click at [558, 245] on tr "[PERSON_NAME]-[PERSON_NAME] ([PERSON_NAME]/10037/C) [DATE] 9,190.00 [DATE] 10:3…" at bounding box center [529, 266] width 672 height 42
copy tr "9,190.00"
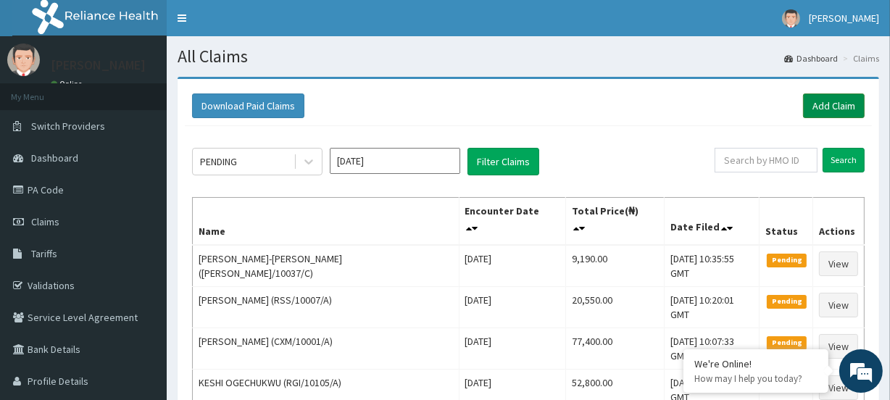
click at [846, 101] on link "Add Claim" at bounding box center [834, 105] width 62 height 25
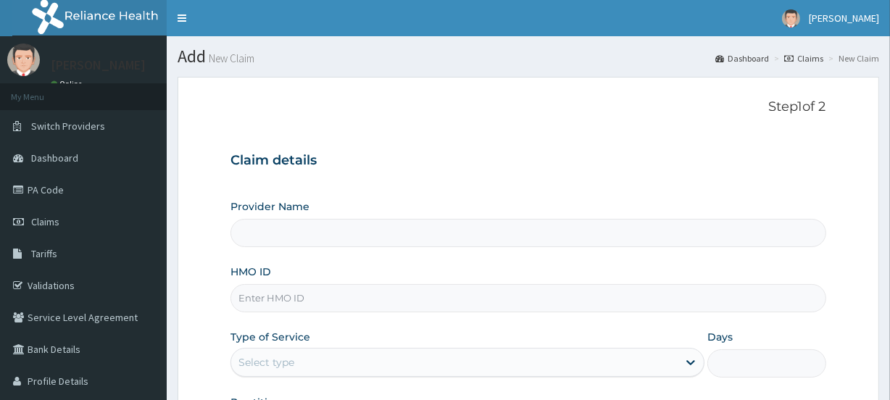
click at [280, 300] on input "HMO ID" at bounding box center [527, 298] width 595 height 28
paste input "PWA/10010/A"
type input "PWA/10010/A"
type input "[GEOGRAPHIC_DATA]"
type input "PWA/10010/A"
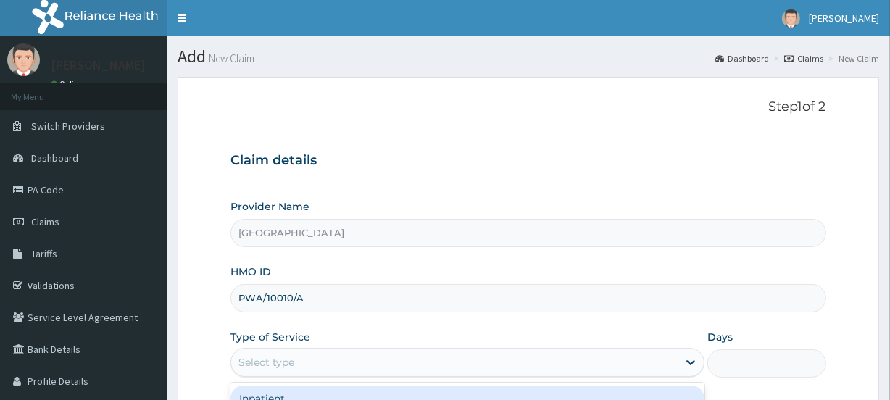
click at [295, 352] on div "Select type" at bounding box center [454, 362] width 446 height 23
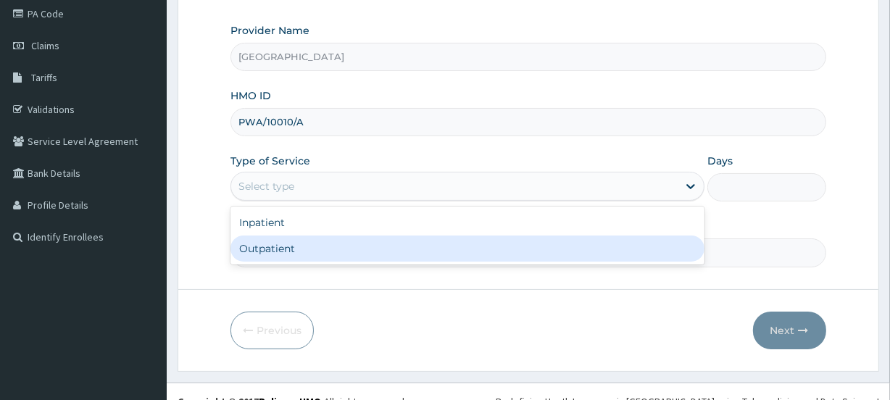
scroll to position [194, 0]
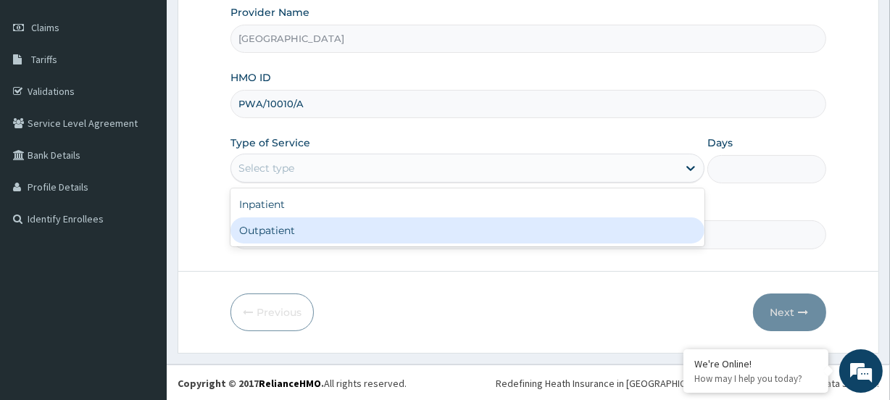
click at [258, 235] on div "Outpatient" at bounding box center [467, 230] width 474 height 26
type input "1"
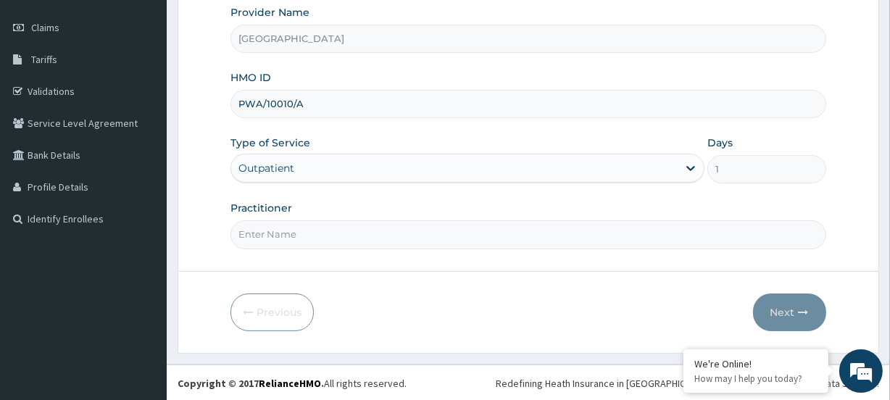
scroll to position [0, 0]
click at [268, 242] on input "Practitioner" at bounding box center [527, 234] width 595 height 28
paste input "Temitope Akinola"
type input "Temitope Akinola"
click at [765, 302] on button "Next" at bounding box center [789, 312] width 73 height 38
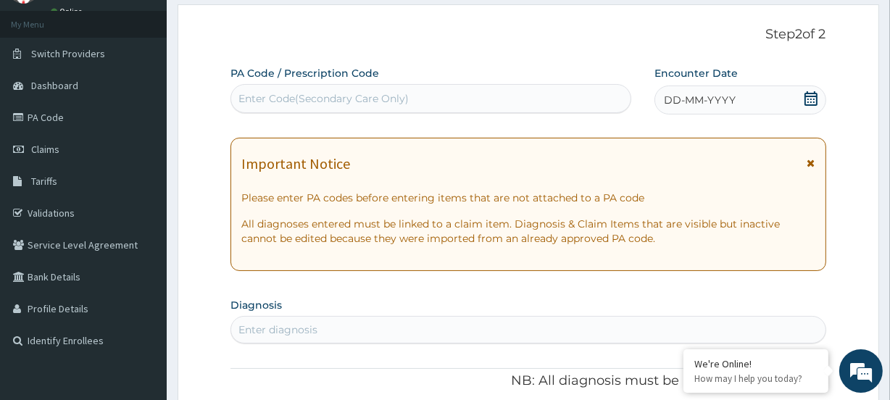
scroll to position [62, 0]
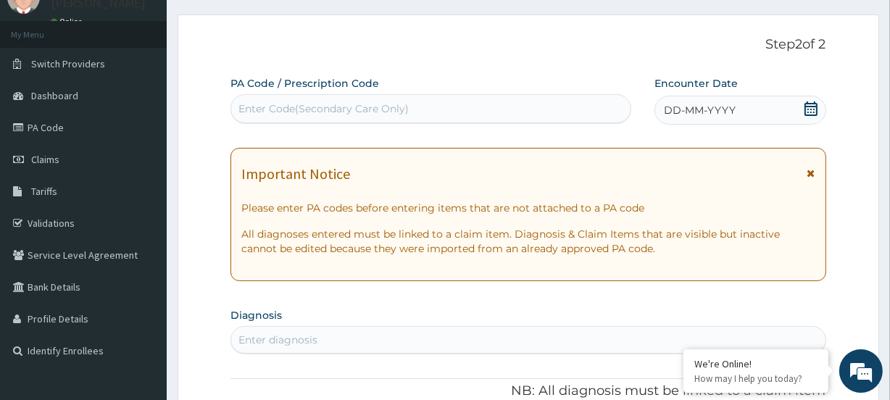
click at [250, 101] on div "Enter Code(Secondary Care Only)" at bounding box center [323, 108] width 170 height 14
paste input "PA/D09D97"
type input "PA/D09D97"
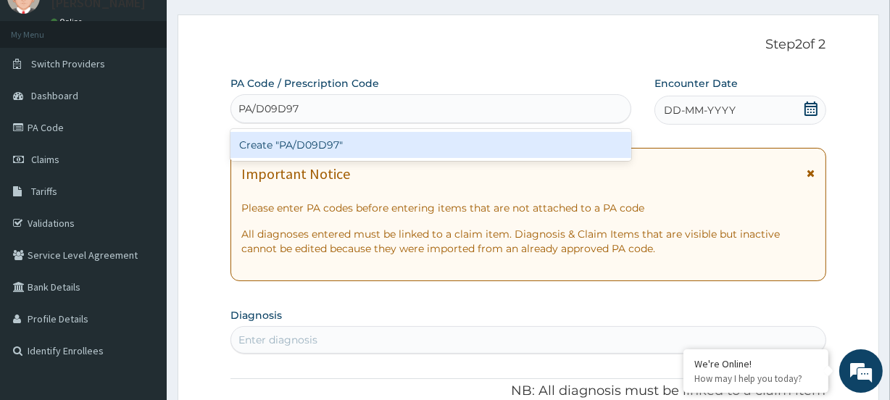
click at [272, 145] on div "Create "PA/D09D97"" at bounding box center [430, 145] width 400 height 26
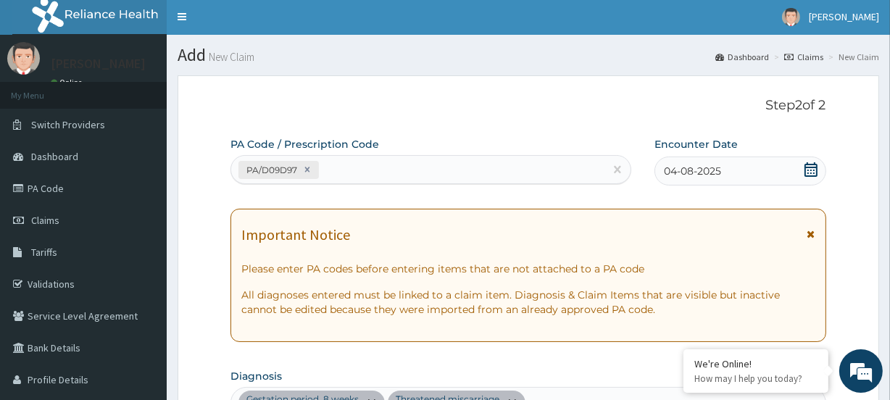
scroll to position [0, 0]
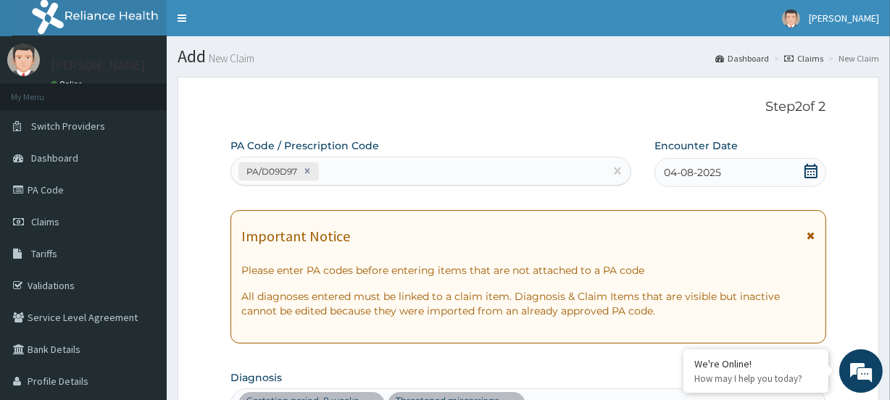
click at [371, 162] on div "PA/D09D97" at bounding box center [417, 171] width 372 height 24
paste input "PA/5AEC36"
type input "PA/5AEC36"
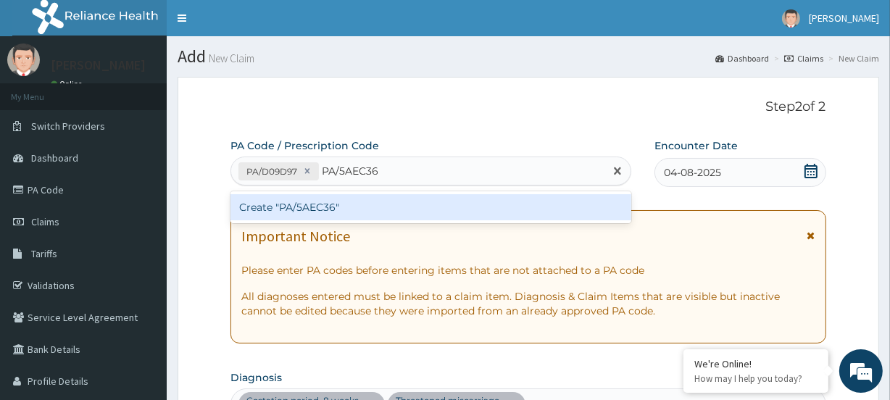
click at [277, 210] on div "Create "PA/5AEC36"" at bounding box center [430, 207] width 400 height 26
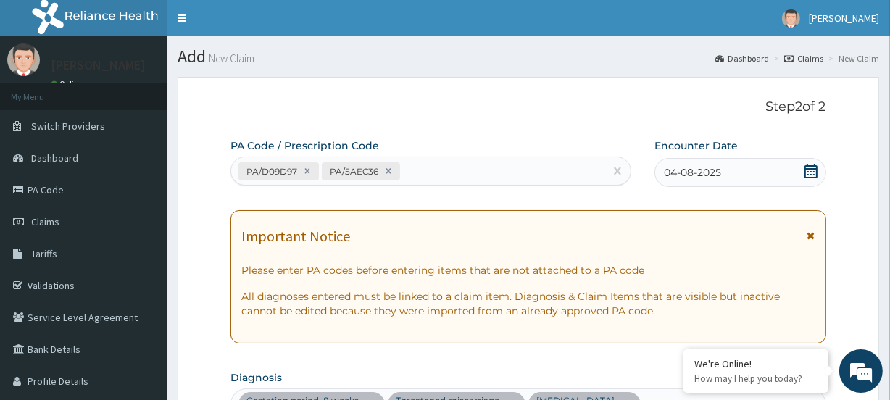
scroll to position [516, 0]
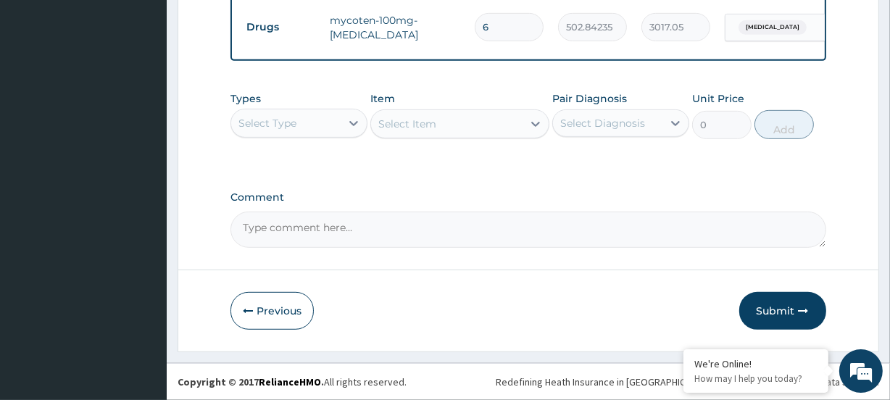
drag, startPoint x: 791, startPoint y: 314, endPoint x: 731, endPoint y: 266, distance: 76.3
click at [791, 312] on button "Submit" at bounding box center [782, 311] width 87 height 38
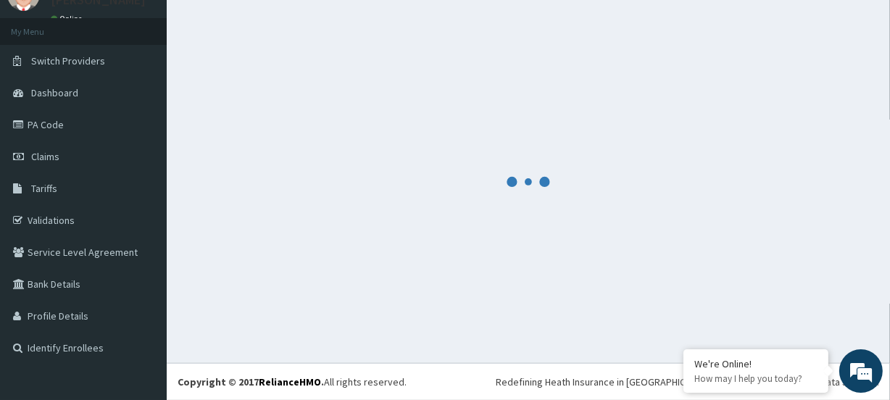
scroll to position [64, 0]
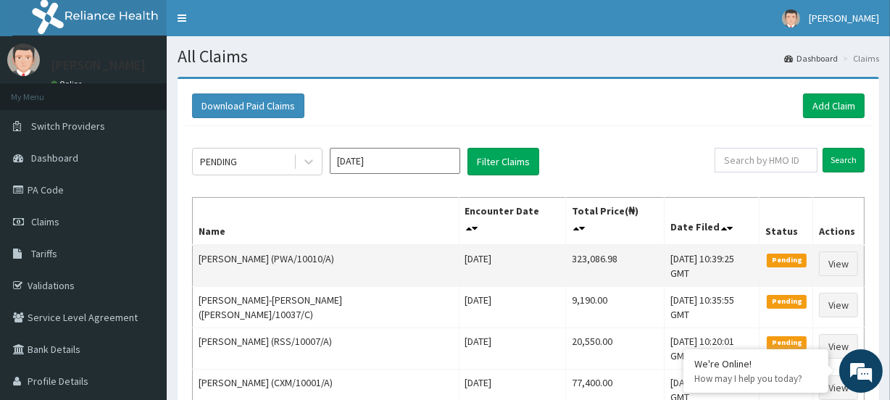
drag, startPoint x: 499, startPoint y: 248, endPoint x: 579, endPoint y: 244, distance: 79.8
click at [579, 245] on tr "[PERSON_NAME] (PWA/10010/A) [DATE] 323,086.98 [DATE] 10:39:25 GMT Pending View" at bounding box center [529, 266] width 672 height 42
copy tr "323,086.98"
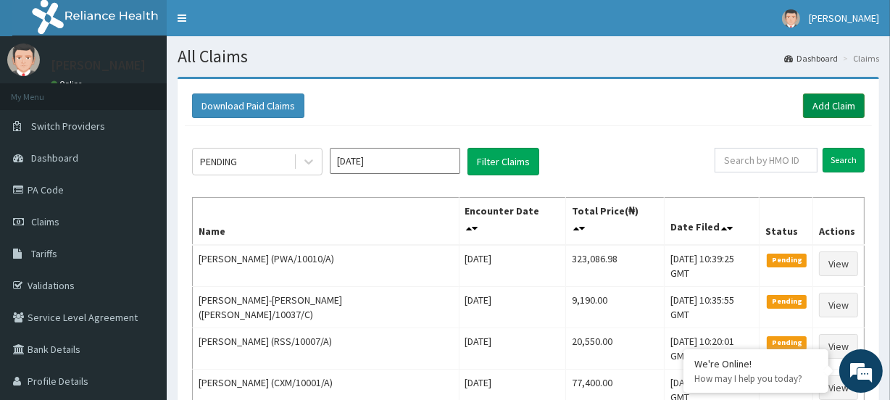
click at [830, 107] on link "Add Claim" at bounding box center [834, 105] width 62 height 25
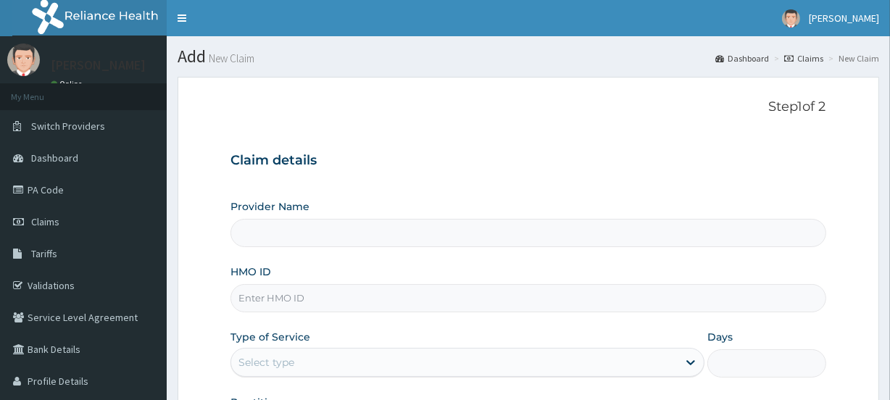
click at [280, 302] on input "HMO ID" at bounding box center [527, 298] width 595 height 28
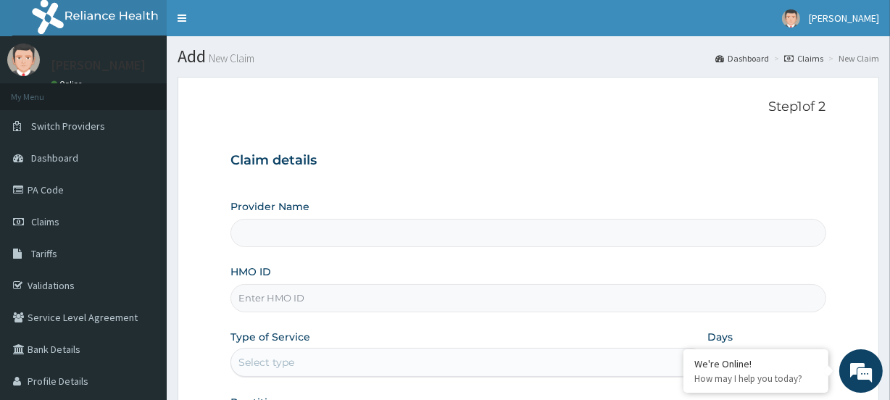
type input "Evercare Hospital"
paste input "SNL/10455/A"
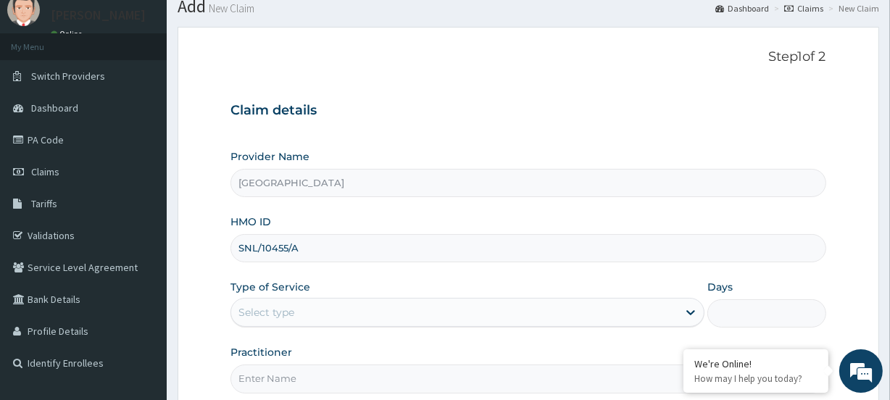
scroll to position [131, 0]
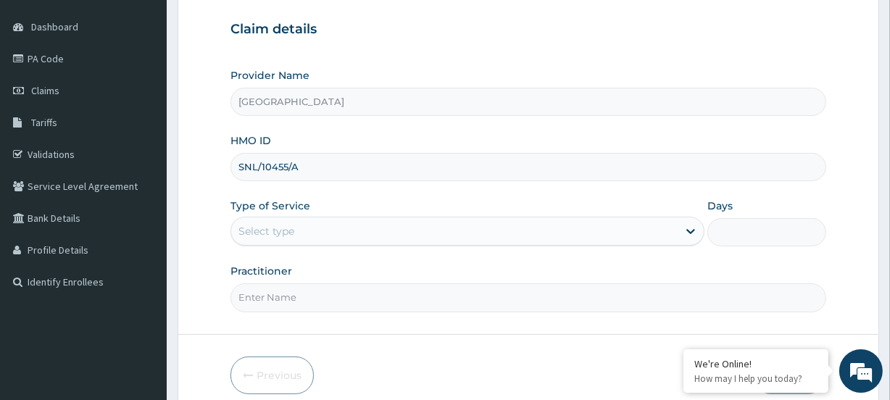
type input "SNL/10455/A"
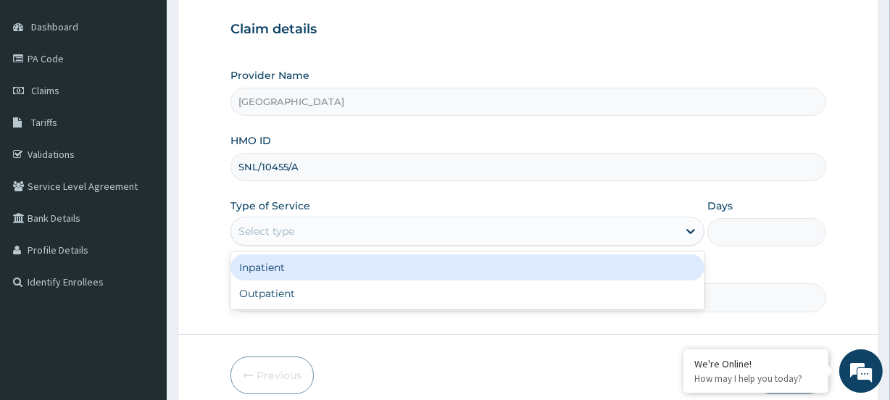
drag, startPoint x: 264, startPoint y: 234, endPoint x: 283, endPoint y: 268, distance: 38.9
click at [264, 235] on div "Select type" at bounding box center [266, 231] width 56 height 14
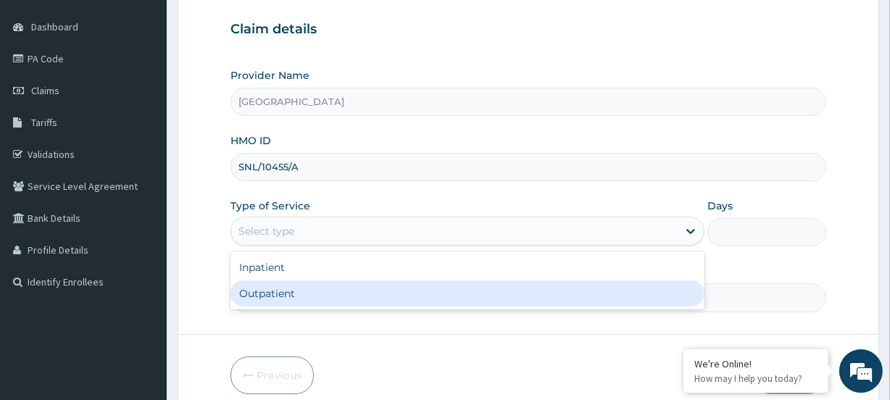
click at [282, 299] on div "Outpatient" at bounding box center [467, 293] width 474 height 26
type input "1"
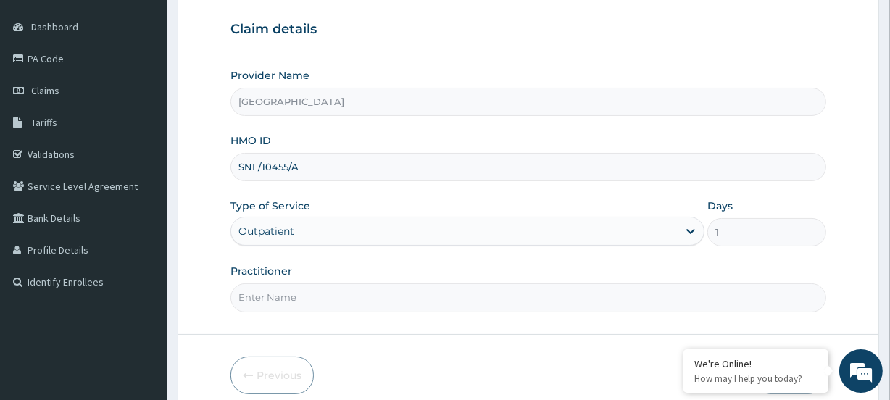
scroll to position [0, 0]
click at [273, 292] on input "Practitioner" at bounding box center [527, 297] width 595 height 28
paste input "Vivian Ukomadu"
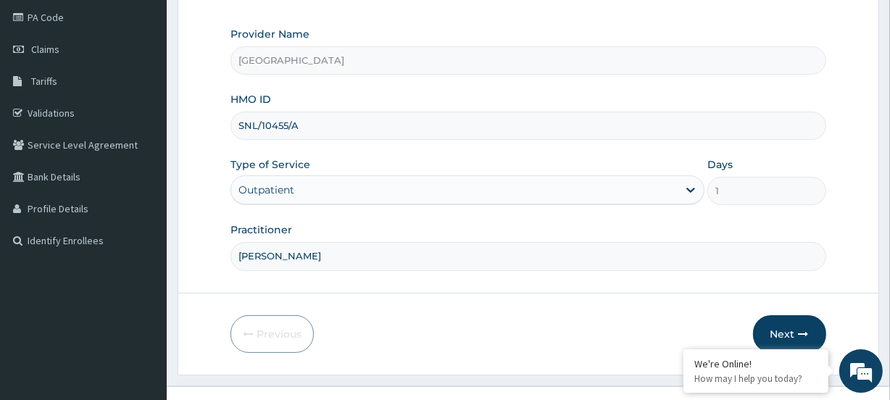
scroll to position [194, 0]
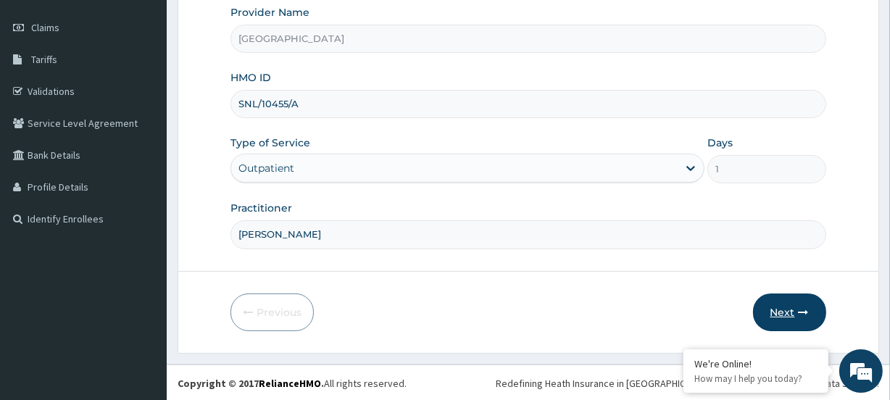
type input "Vivian Ukomadu"
click at [785, 317] on button "Next" at bounding box center [789, 312] width 73 height 38
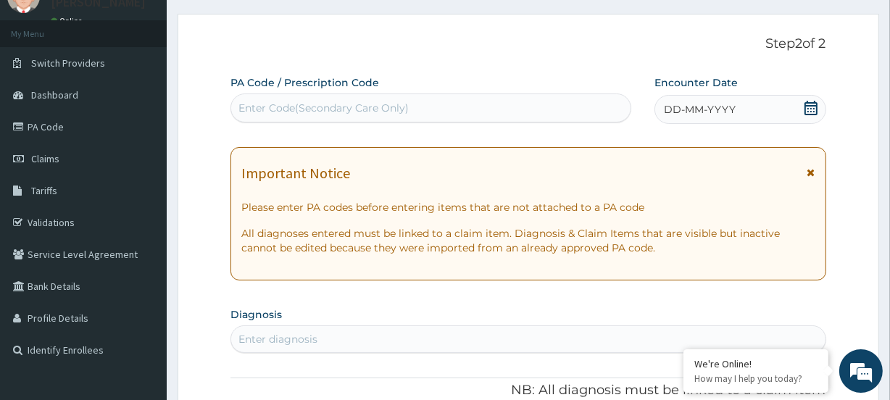
scroll to position [62, 0]
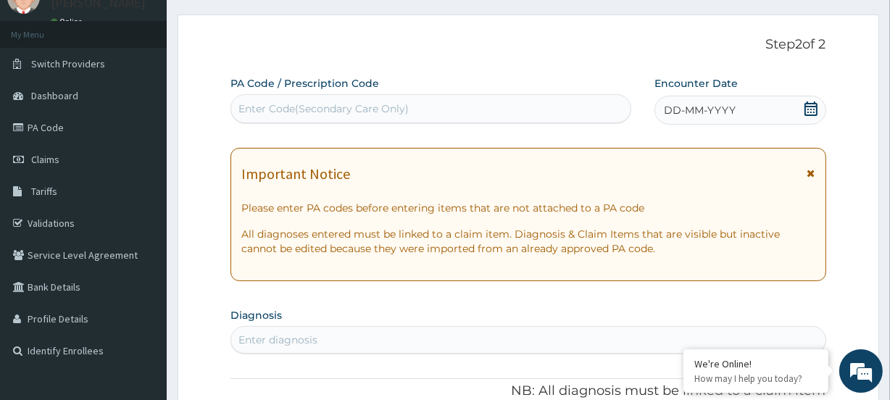
click at [286, 112] on div "Enter Code(Secondary Care Only)" at bounding box center [323, 108] width 170 height 14
paste input "PA/059A9C"
type input "PA/059A9C"
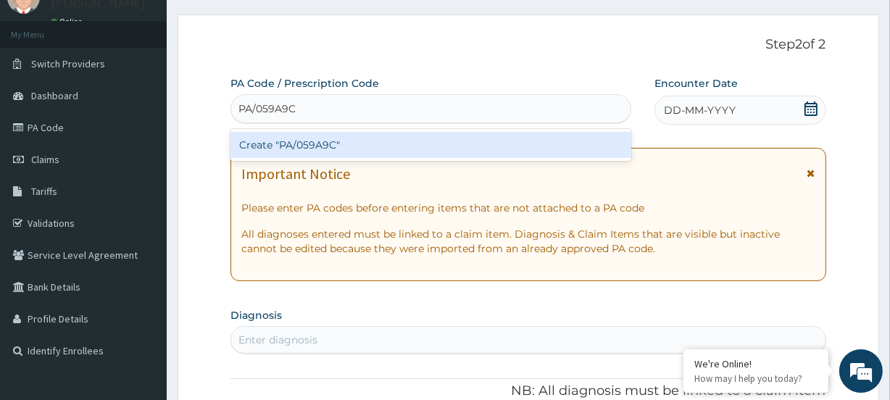
click at [276, 147] on div "Create "PA/059A9C"" at bounding box center [430, 145] width 400 height 26
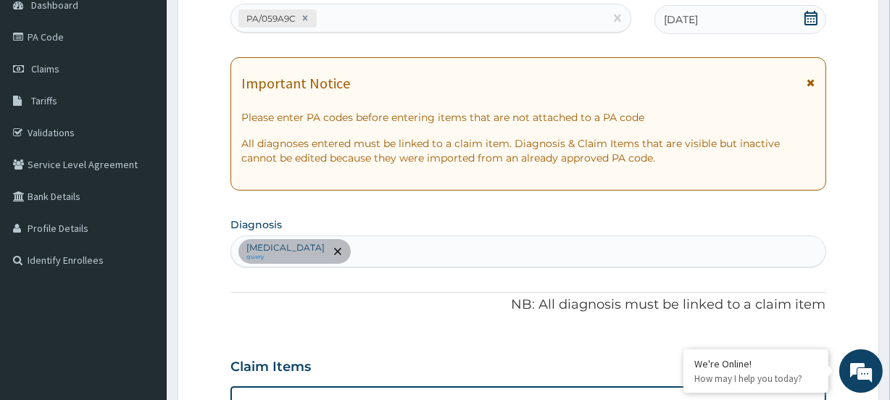
scroll to position [72, 0]
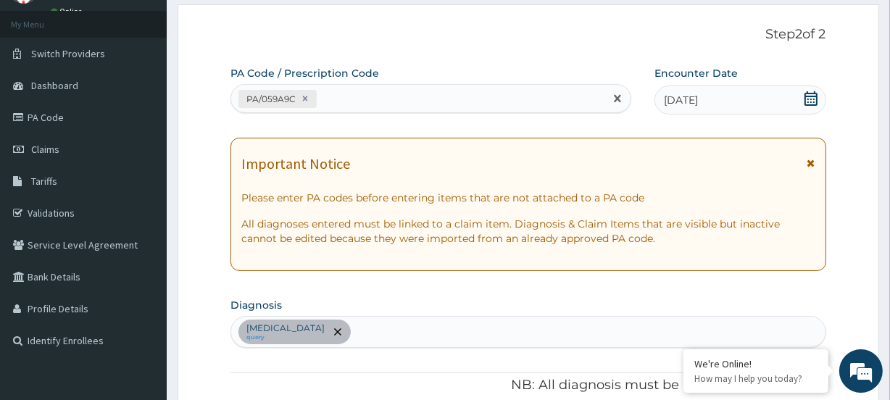
click at [339, 99] on div "PA/059A9C" at bounding box center [417, 99] width 372 height 24
paste input "PA/A69A6F"
type input "PA/A69A6F"
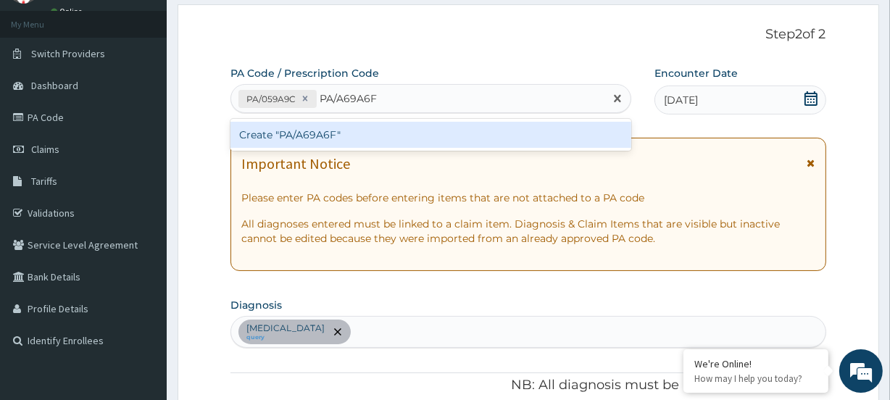
click at [283, 138] on div "Create "PA/A69A6F"" at bounding box center [430, 135] width 400 height 26
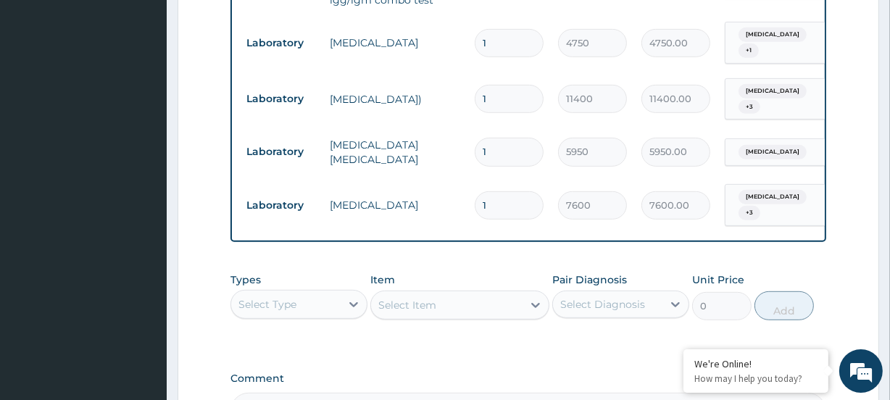
scroll to position [735, 0]
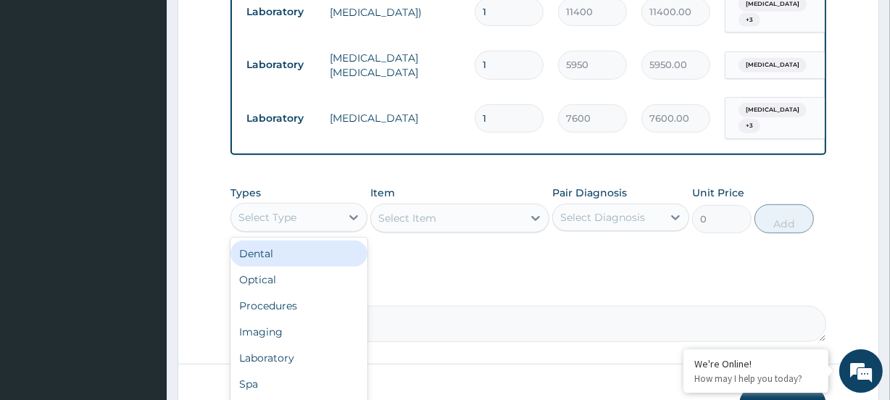
click at [304, 206] on div "Select Type" at bounding box center [285, 217] width 109 height 23
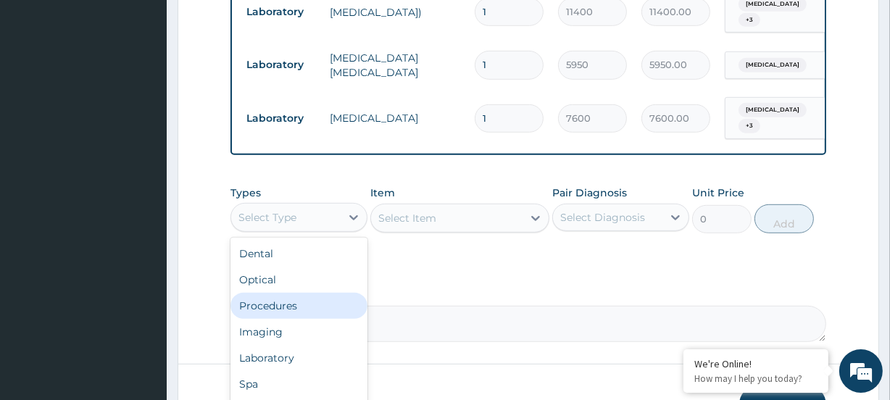
click at [299, 293] on div "Procedures" at bounding box center [298, 306] width 137 height 26
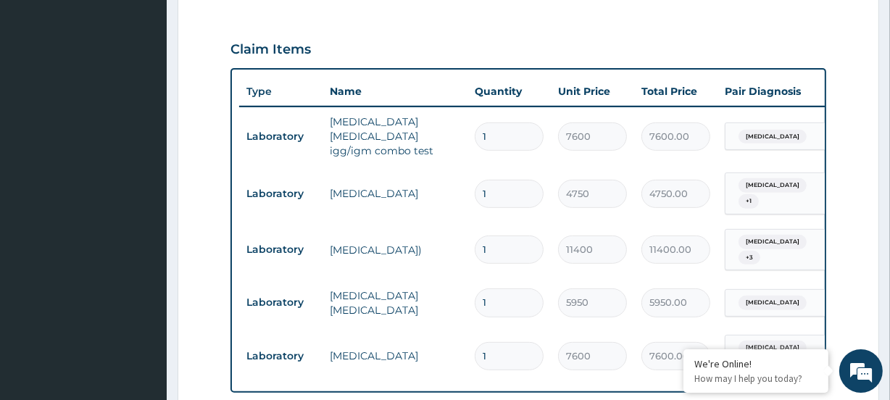
scroll to position [472, 0]
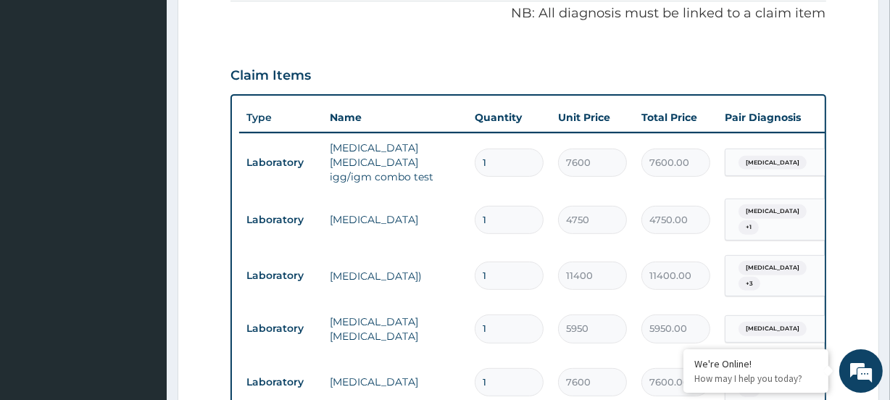
click at [438, 139] on td "salmonella typhoid igg/igm combo test" at bounding box center [394, 162] width 145 height 58
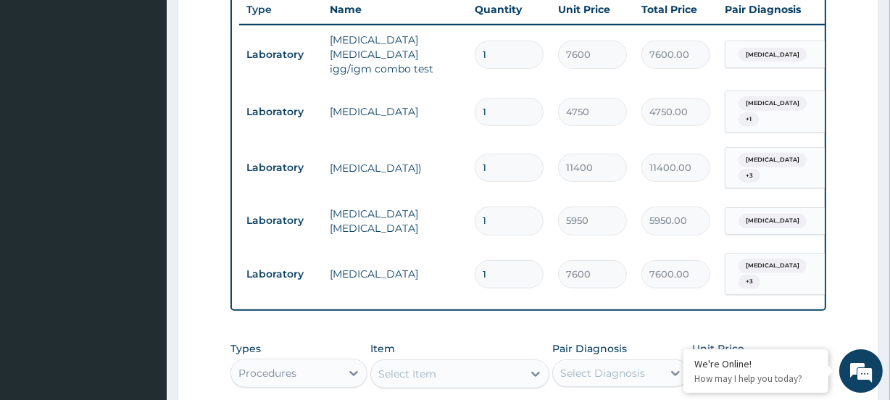
scroll to position [786, 0]
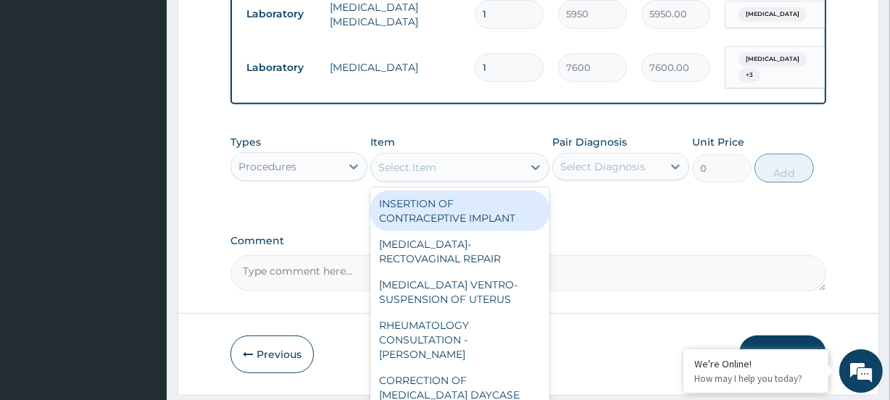
click at [420, 160] on div "Select Item" at bounding box center [407, 167] width 58 height 14
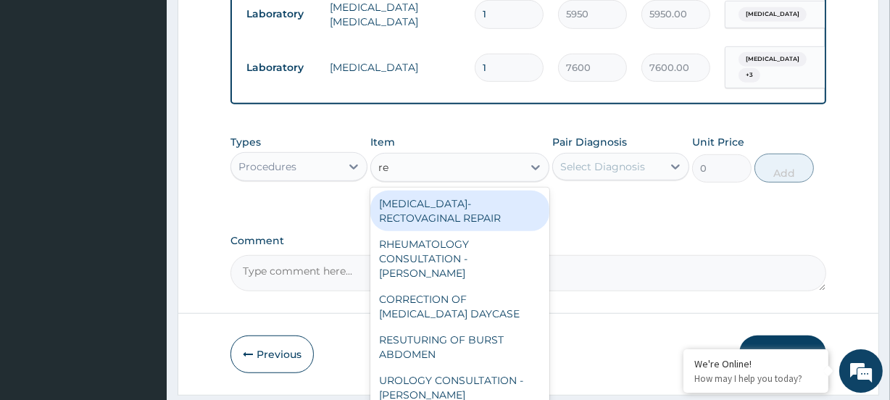
type input "reg"
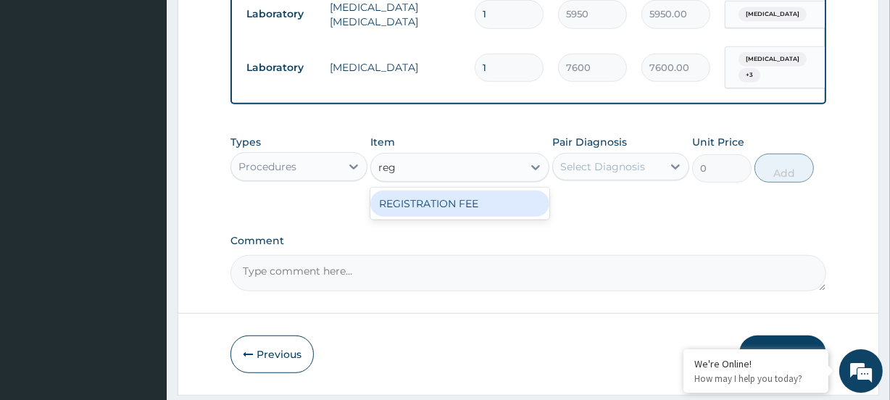
click at [402, 188] on div "REGISTRATION FEE" at bounding box center [459, 204] width 178 height 32
drag, startPoint x: 402, startPoint y: 157, endPoint x: 443, endPoint y: 159, distance: 40.6
click at [406, 191] on div "REGISTRATION FEE" at bounding box center [459, 204] width 178 height 26
type input "4750"
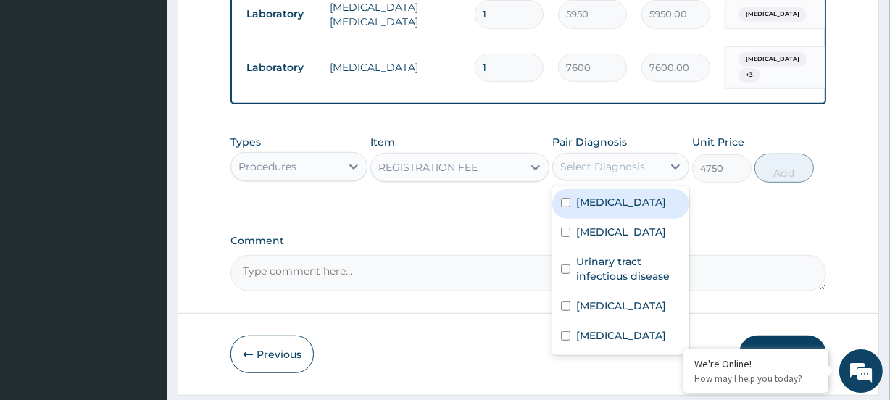
drag, startPoint x: 598, startPoint y: 130, endPoint x: 635, endPoint y: 169, distance: 53.8
click at [600, 155] on div "Select Diagnosis" at bounding box center [607, 166] width 109 height 23
drag, startPoint x: 636, startPoint y: 162, endPoint x: 636, endPoint y: 182, distance: 19.6
click at [636, 189] on div "Typhoid fever" at bounding box center [620, 204] width 137 height 30
checkbox input "true"
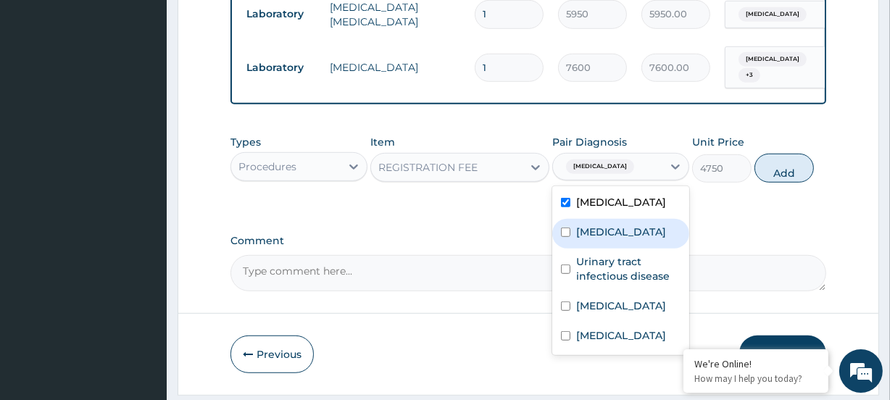
drag, startPoint x: 629, startPoint y: 187, endPoint x: 648, endPoint y: 221, distance: 38.9
click at [629, 219] on div "Bacteremia" at bounding box center [620, 234] width 137 height 30
checkbox input "true"
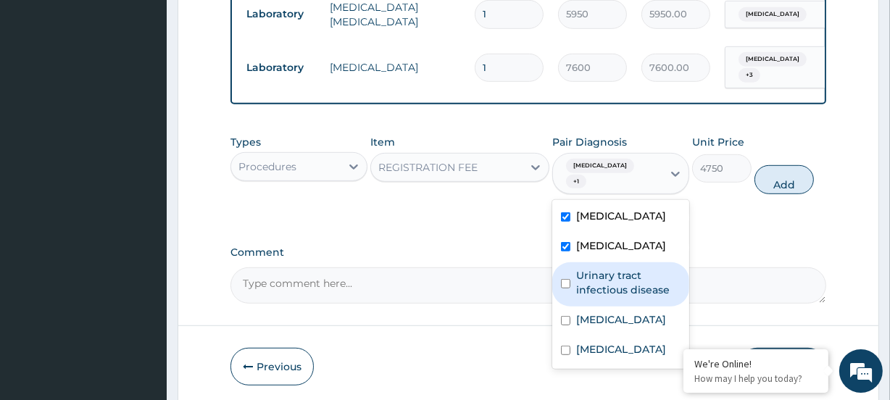
click at [651, 268] on label "Urinary tract infectious disease" at bounding box center [628, 282] width 104 height 29
checkbox input "true"
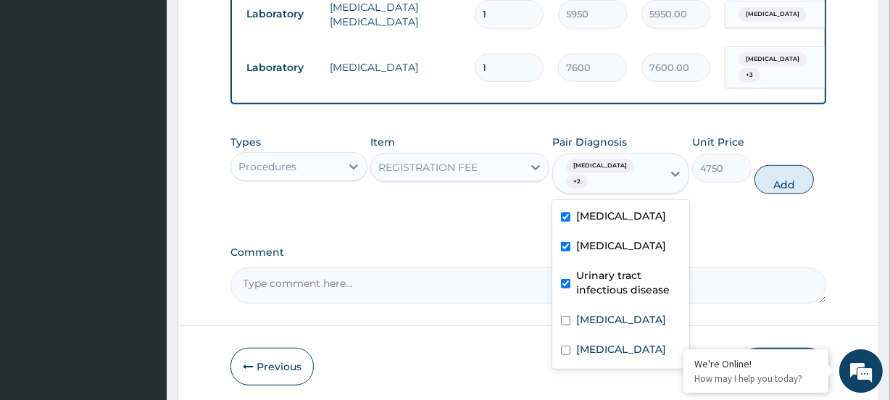
drag, startPoint x: 651, startPoint y: 236, endPoint x: 648, endPoint y: 263, distance: 26.9
click at [651, 257] on div "Typhoid fever Bacteremia Urinary tract infectious disease Ingrowing nail Falcip…" at bounding box center [620, 284] width 137 height 169
click at [640, 336] on div "Falciparum malaria" at bounding box center [620, 351] width 137 height 30
checkbox input "true"
drag, startPoint x: 639, startPoint y: 260, endPoint x: 670, endPoint y: 227, distance: 45.6
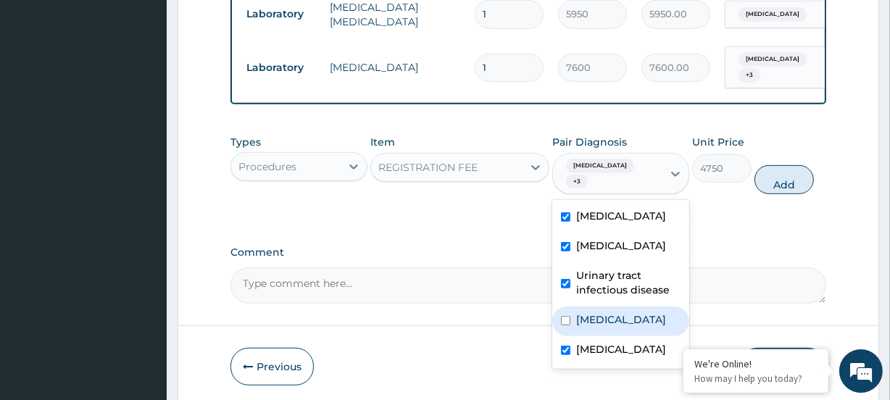
click at [641, 312] on label "Ingrowing nail" at bounding box center [621, 319] width 90 height 14
checkbox input "true"
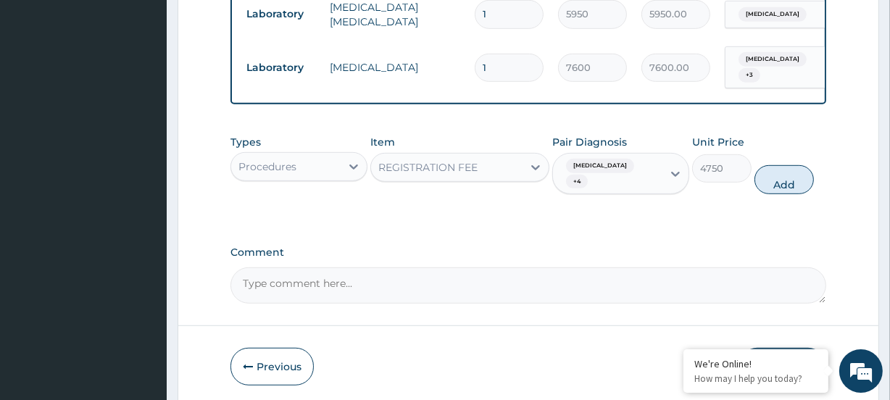
drag, startPoint x: 776, startPoint y: 117, endPoint x: 658, endPoint y: 149, distance: 122.3
click at [770, 165] on button "Add" at bounding box center [783, 179] width 59 height 29
type input "0"
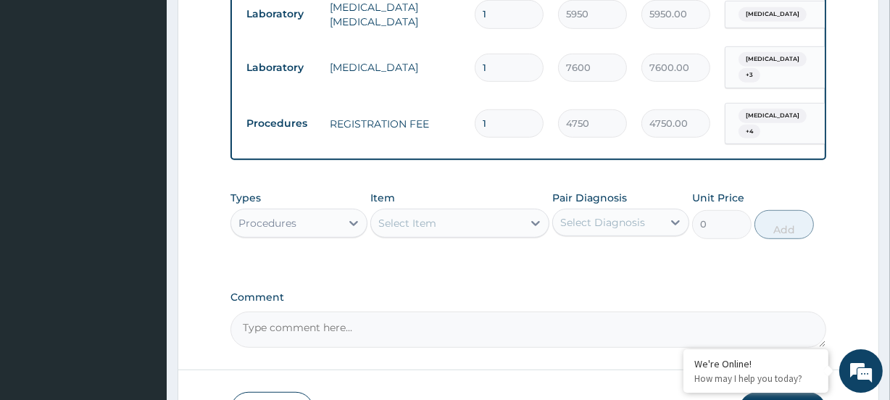
click at [455, 191] on div "Types Procedures Item Select Item Pair Diagnosis Select Diagnosis Unit Price 0 …" at bounding box center [527, 214] width 595 height 62
click at [449, 212] on div "Select Item" at bounding box center [446, 223] width 151 height 23
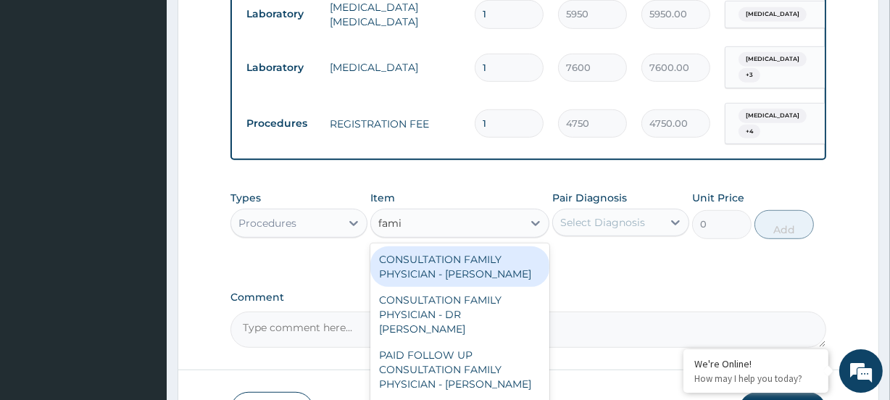
type input "famil"
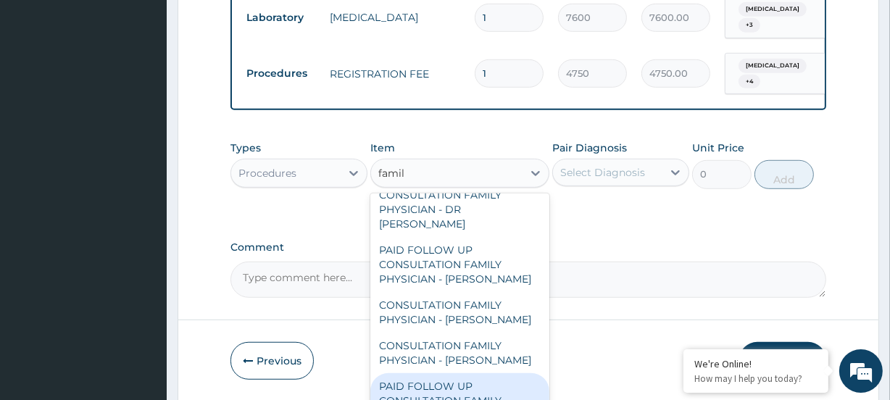
scroll to position [116, 0]
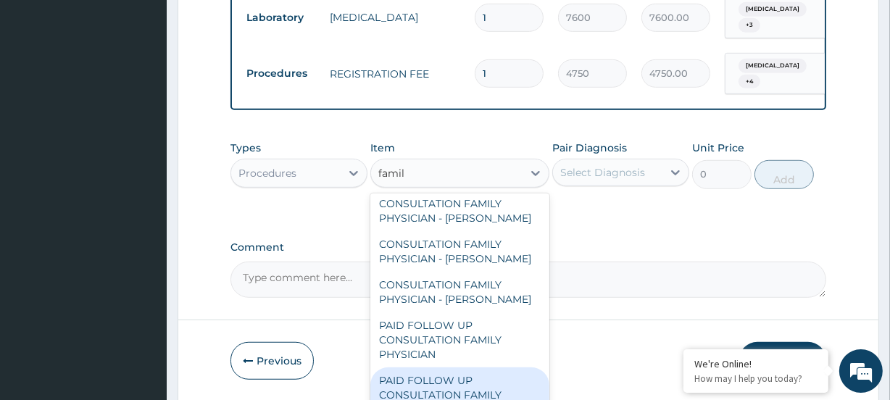
click at [430, 367] on div "PAID FOLLOW UP CONSULTATION FAMILY PHYSICIAN - DR ODIA" at bounding box center [459, 394] width 178 height 55
type input "14250"
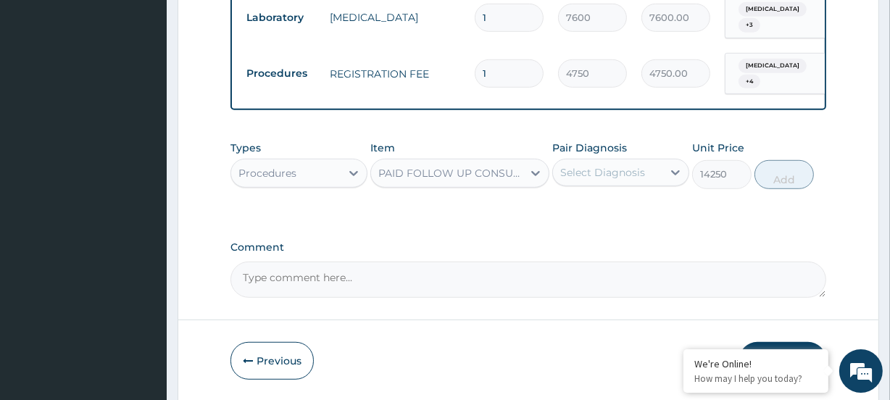
drag, startPoint x: 593, startPoint y: 130, endPoint x: 598, endPoint y: 142, distance: 13.1
click at [593, 161] on div "Select Diagnosis" at bounding box center [607, 172] width 109 height 23
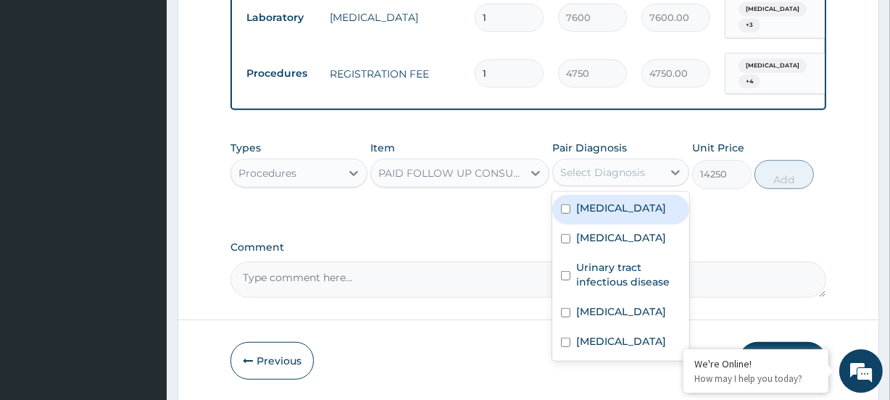
drag, startPoint x: 604, startPoint y: 164, endPoint x: 609, endPoint y: 171, distance: 8.4
click at [607, 195] on div "Typhoid fever" at bounding box center [620, 210] width 137 height 30
checkbox input "true"
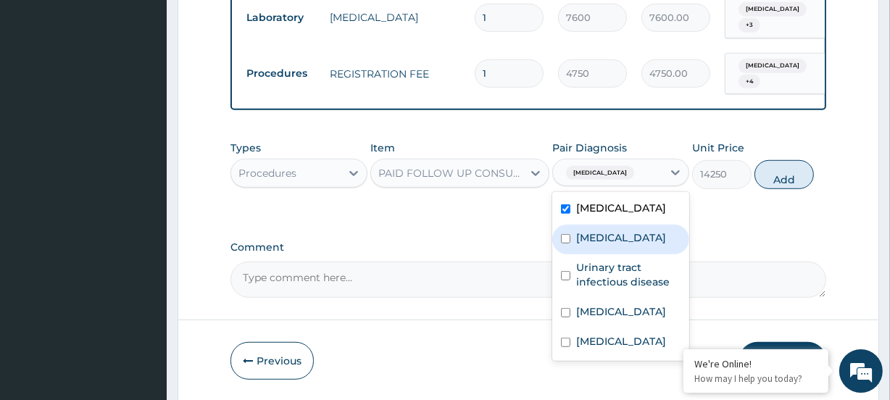
click at [616, 230] on label "Bacteremia" at bounding box center [621, 237] width 90 height 14
checkbox input "true"
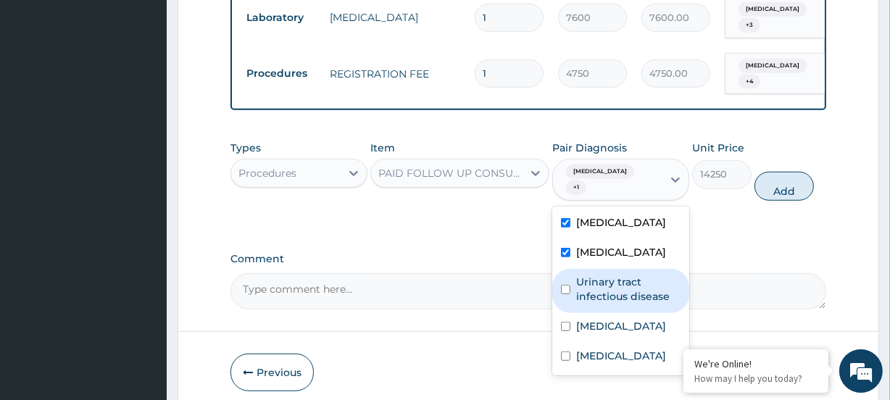
drag, startPoint x: 622, startPoint y: 225, endPoint x: 629, endPoint y: 241, distance: 17.2
click at [622, 275] on label "Urinary tract infectious disease" at bounding box center [628, 289] width 104 height 29
checkbox input "true"
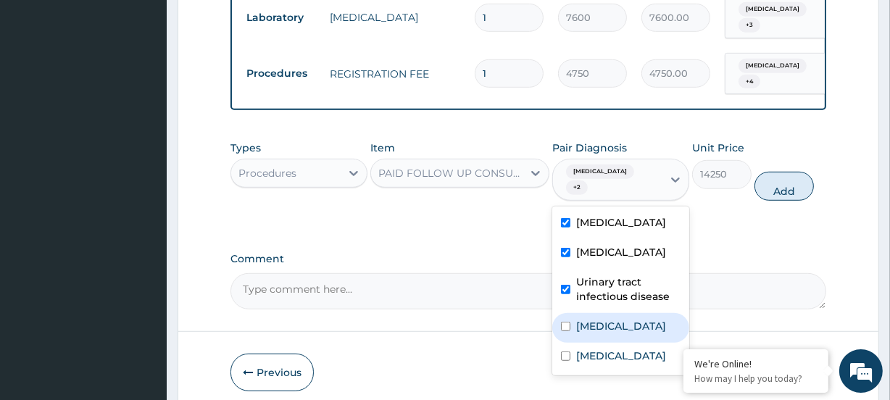
click at [634, 319] on label "Ingrowing nail" at bounding box center [621, 326] width 90 height 14
checkbox input "true"
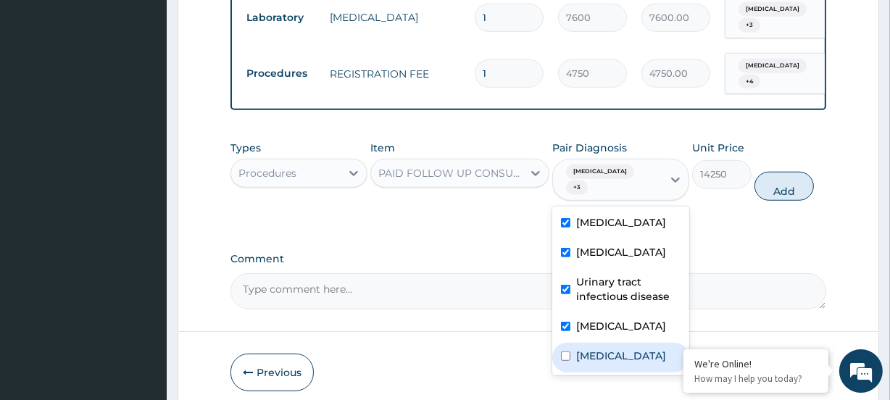
click at [635, 349] on label "Falciparum malaria" at bounding box center [621, 356] width 90 height 14
checkbox input "true"
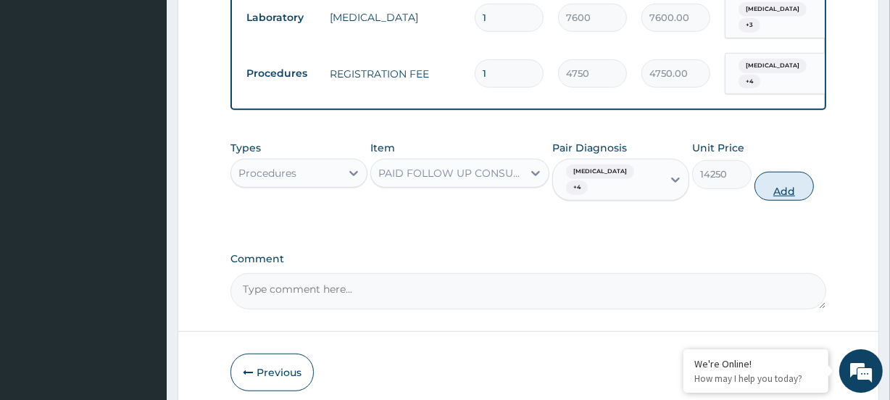
click at [789, 172] on button "Add" at bounding box center [783, 186] width 59 height 29
type input "0"
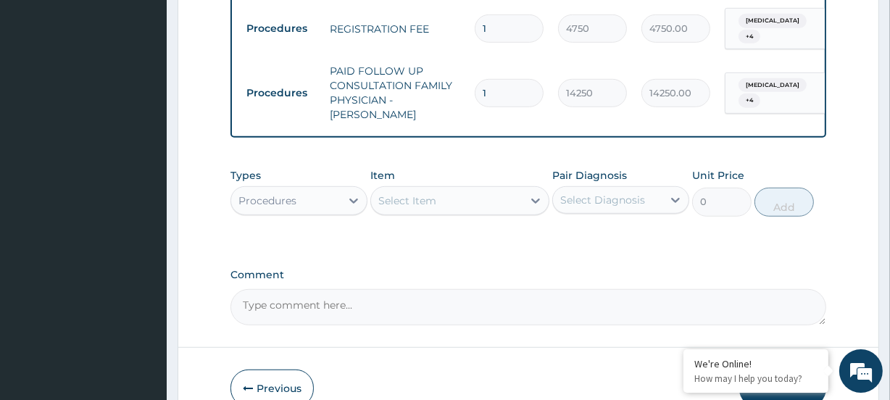
scroll to position [894, 0]
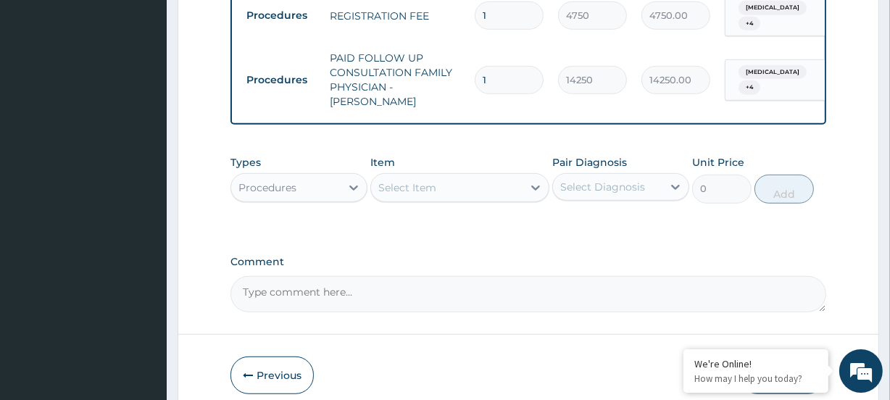
click at [767, 356] on button "Submit" at bounding box center [782, 375] width 87 height 38
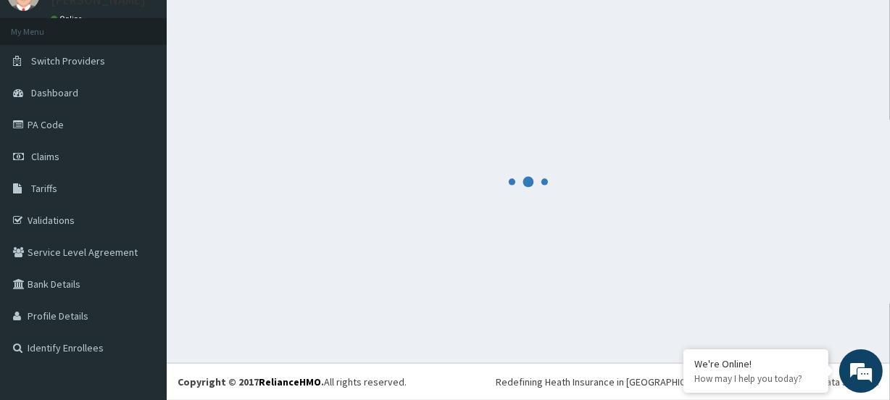
scroll to position [64, 0]
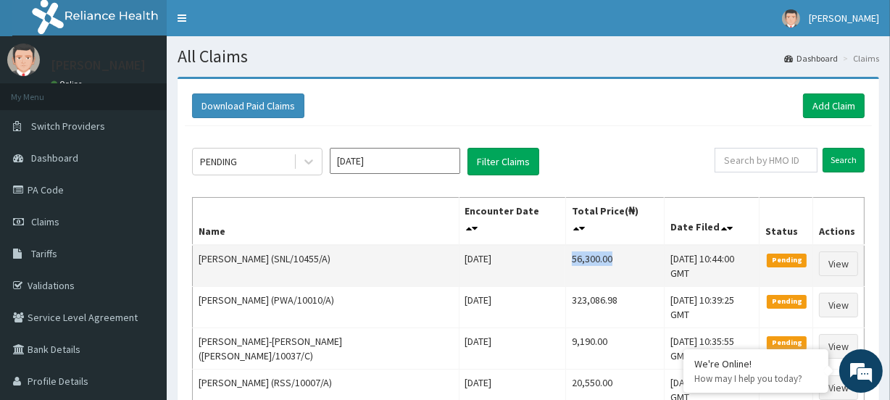
drag, startPoint x: 541, startPoint y: 242, endPoint x: 509, endPoint y: 246, distance: 31.5
click at [565, 246] on td "56,300.00" at bounding box center [614, 266] width 99 height 42
copy td "56,300.00"
